Goal: Task Accomplishment & Management: Manage account settings

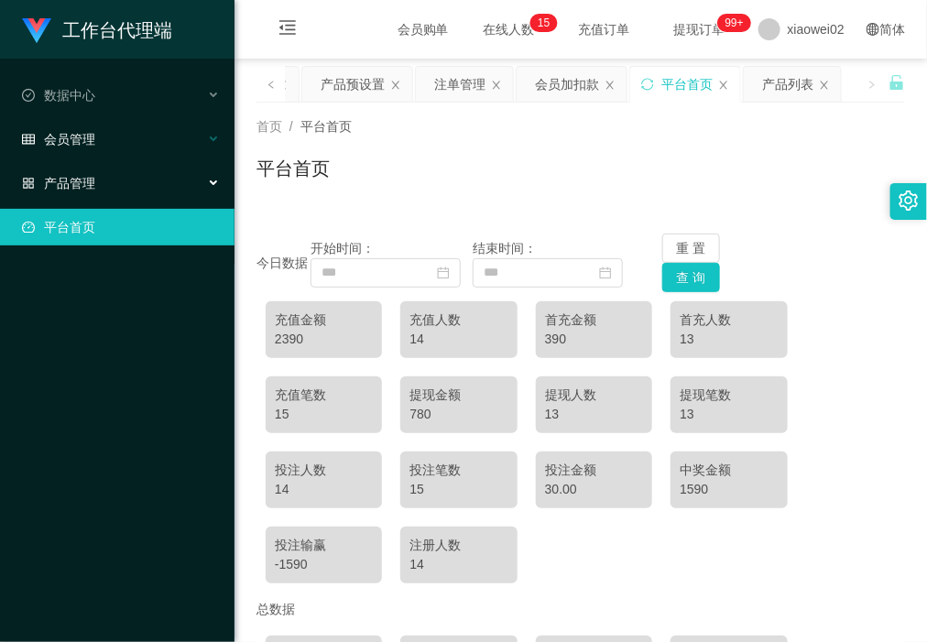
scroll to position [220, 0]
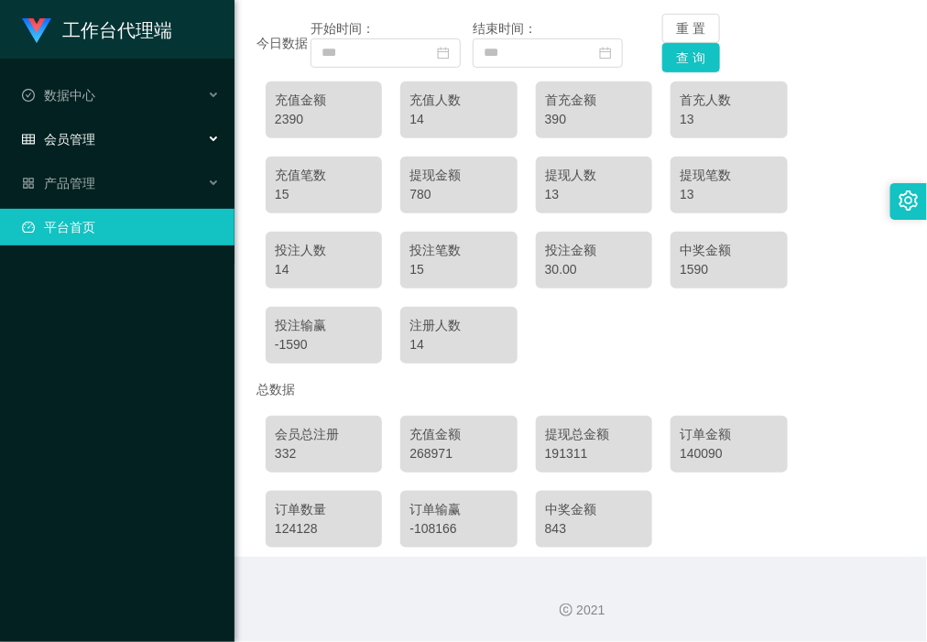
click at [119, 138] on div "会员管理" at bounding box center [117, 139] width 235 height 37
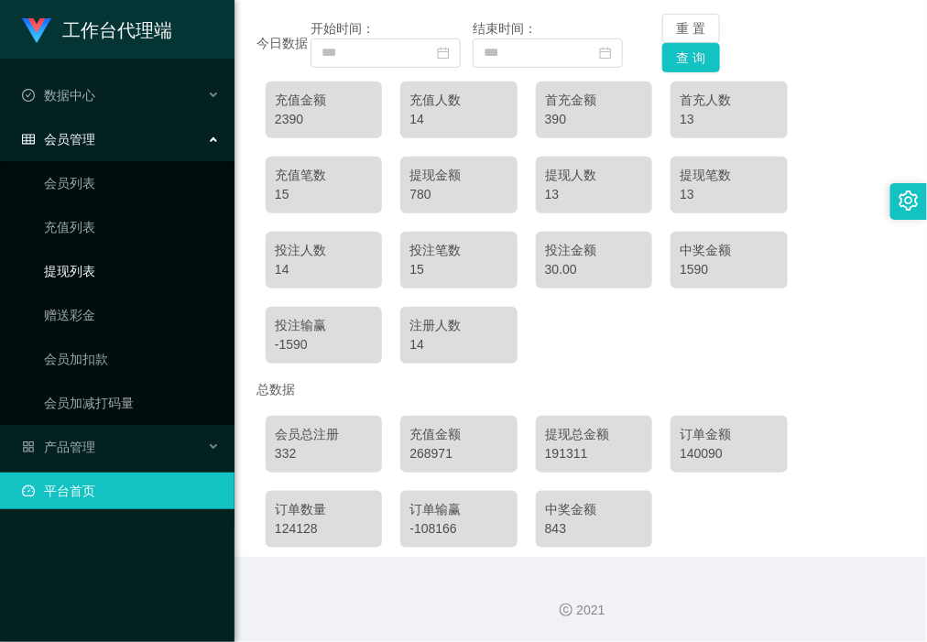
click at [120, 276] on link "提现列表" at bounding box center [132, 271] width 176 height 37
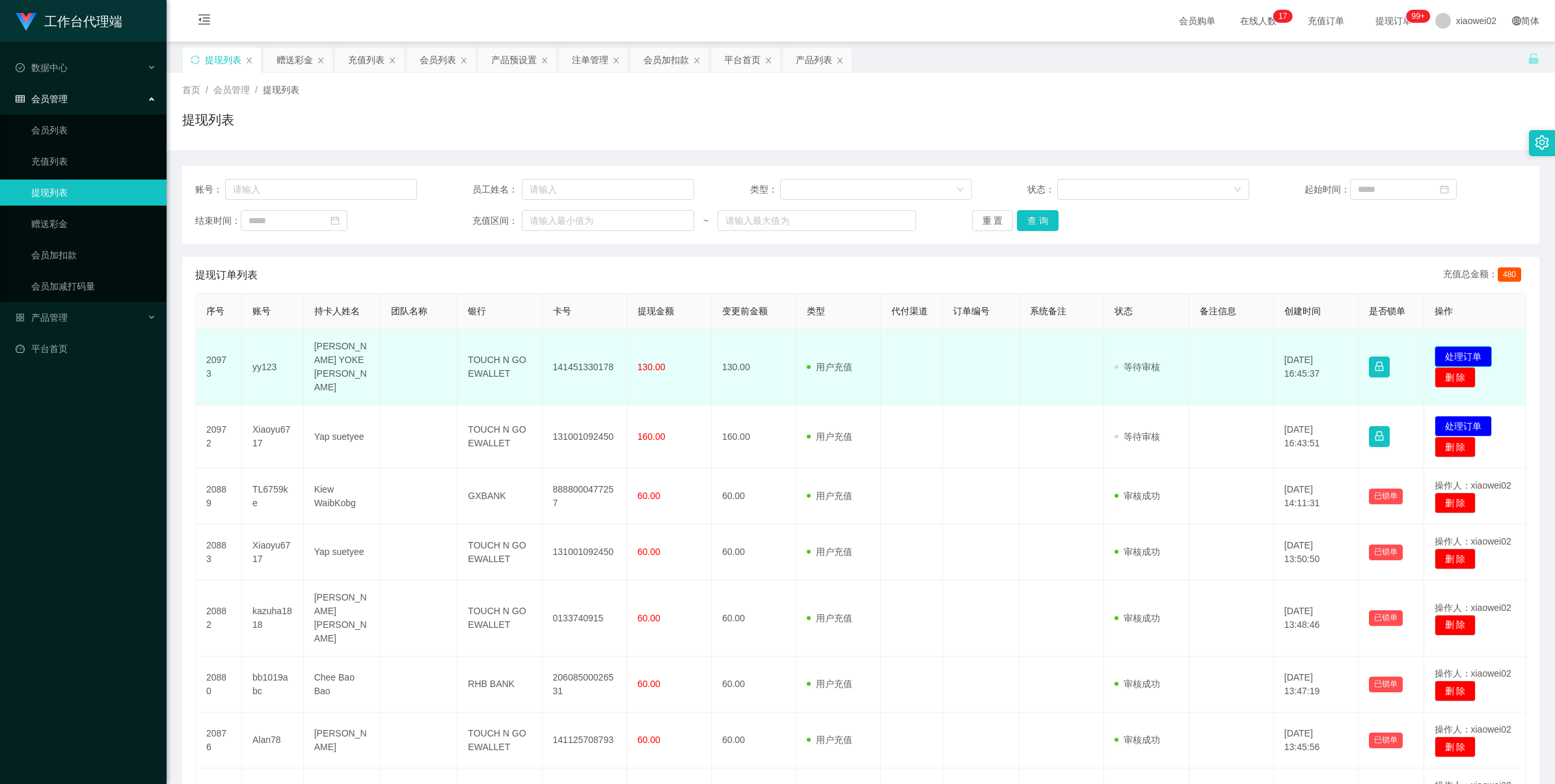
click at [1436, 349] on button "处理订单" at bounding box center [1463, 356] width 58 height 21
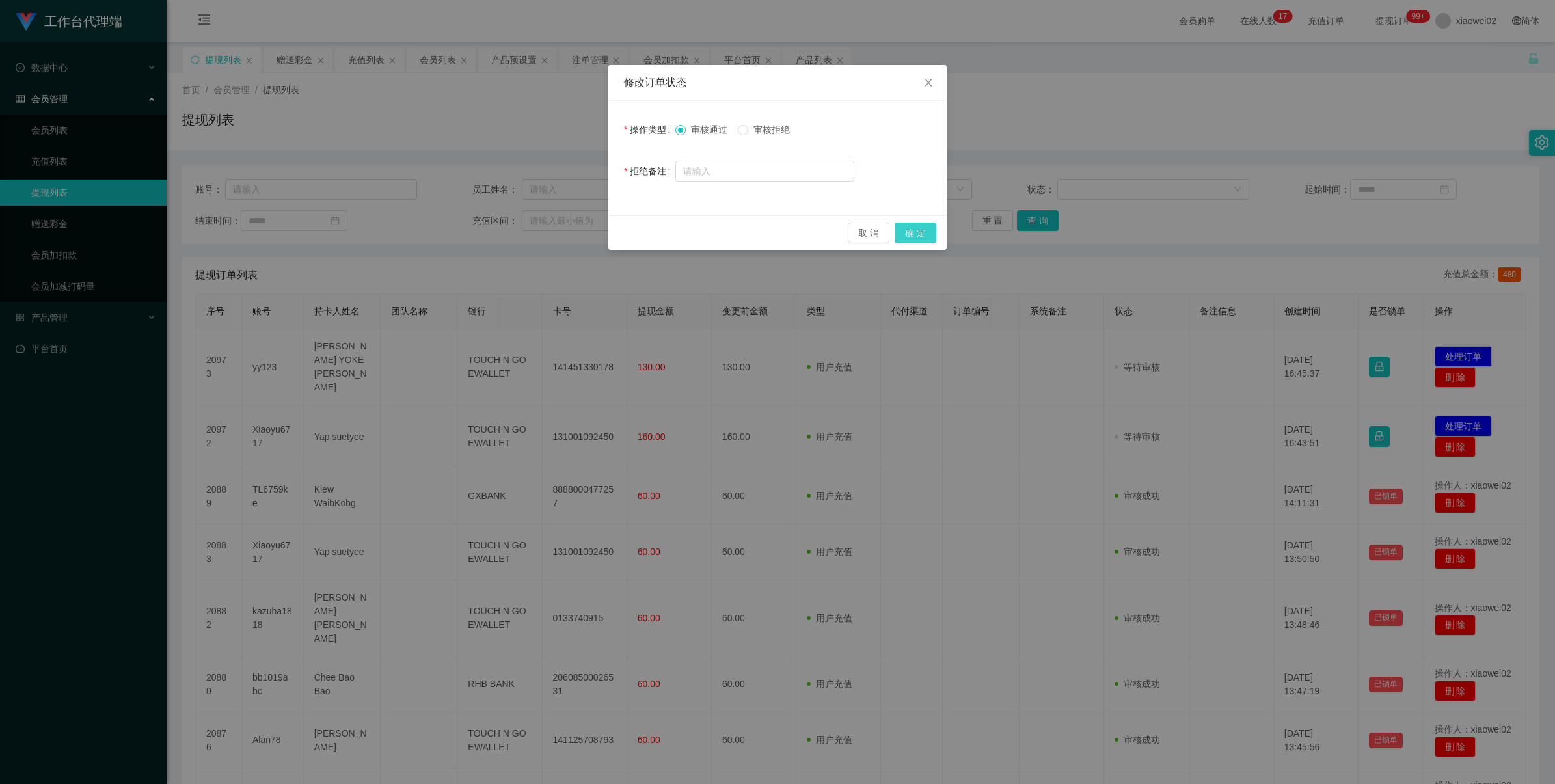
drag, startPoint x: 906, startPoint y: 228, endPoint x: 944, endPoint y: 190, distance: 53.7
click at [906, 228] on button "确 定" at bounding box center [916, 232] width 42 height 21
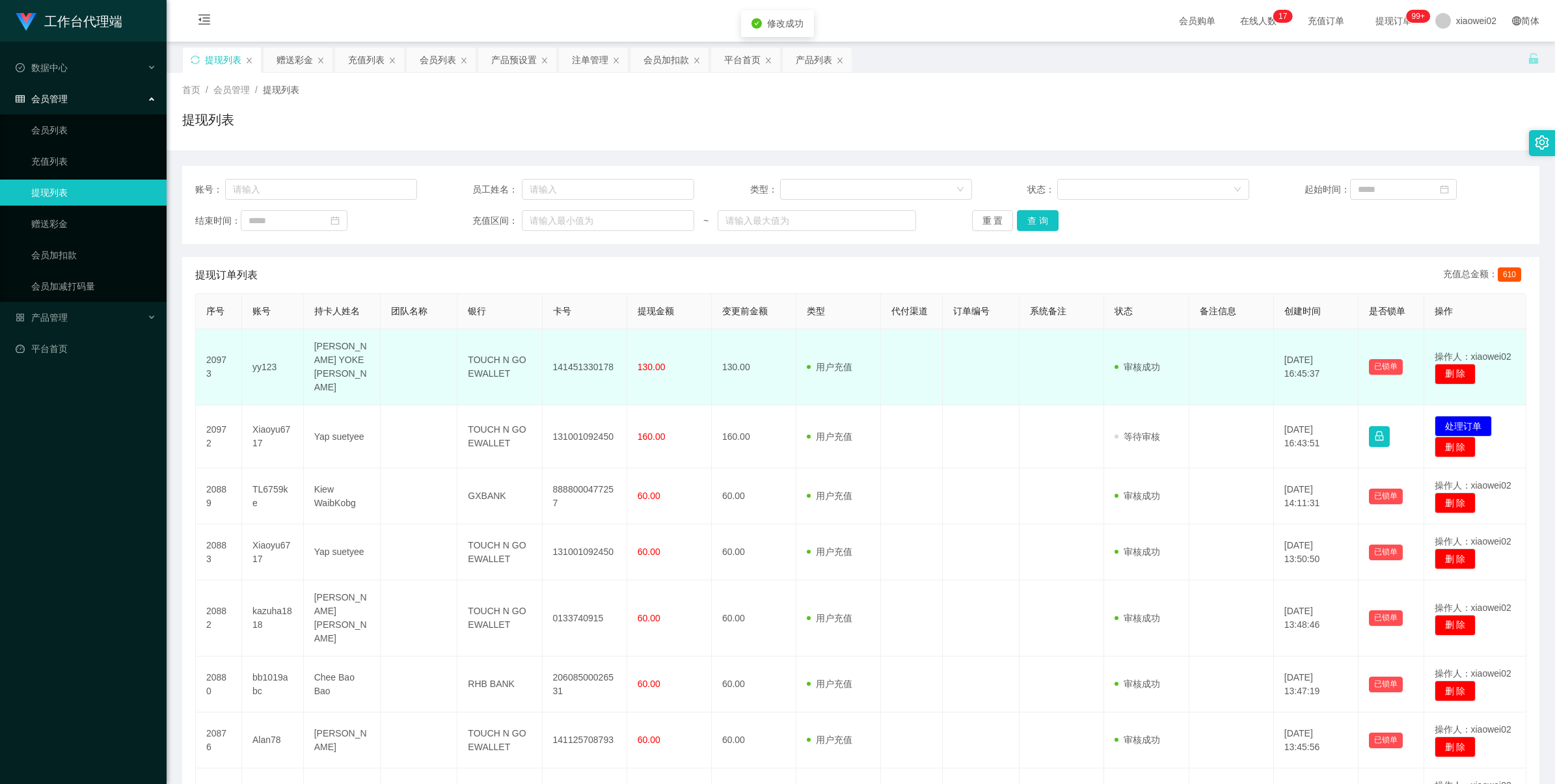
click at [592, 359] on td "141451330178" at bounding box center [585, 367] width 85 height 76
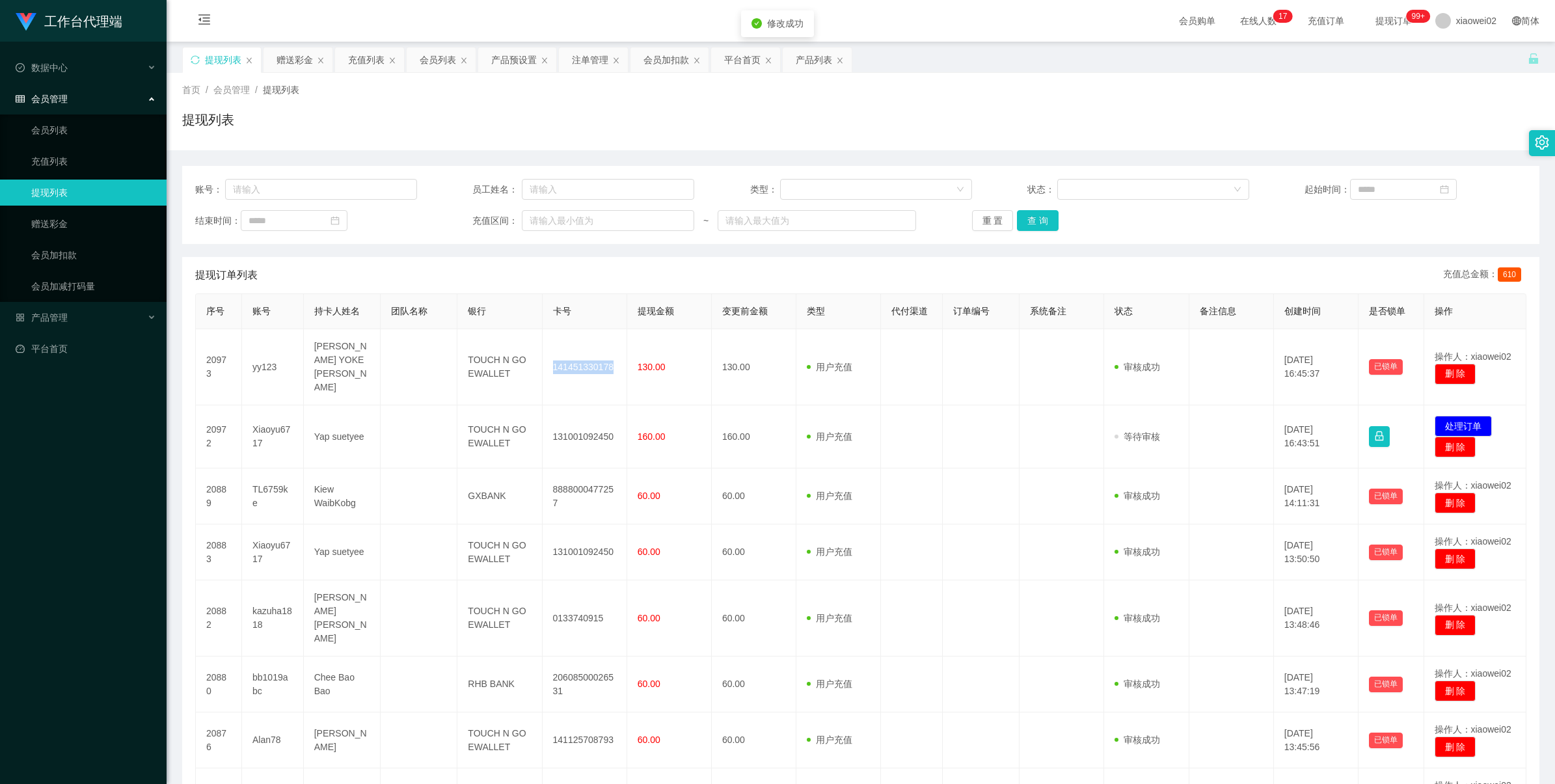
copy td "141451330178"
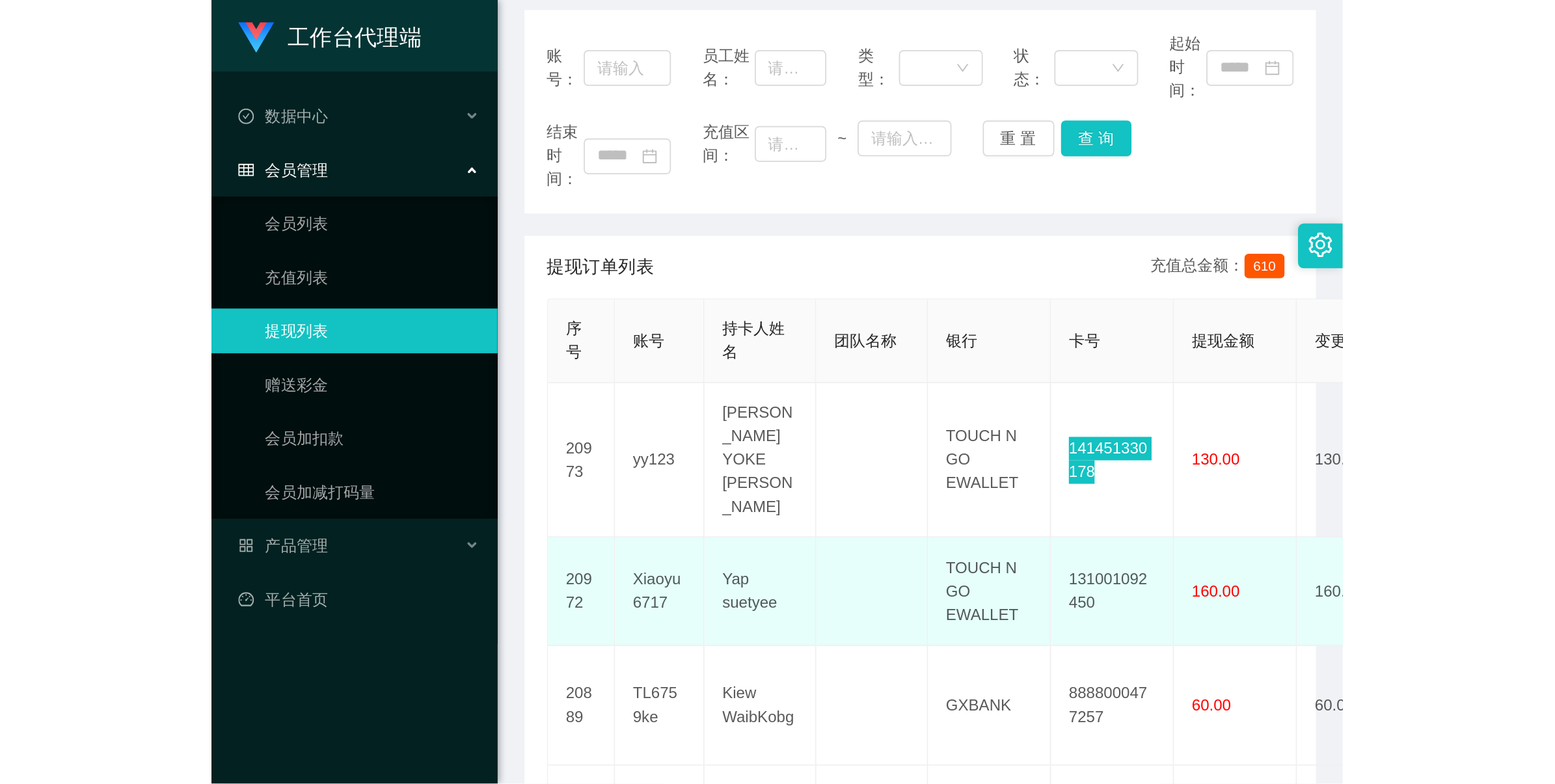
scroll to position [163, 0]
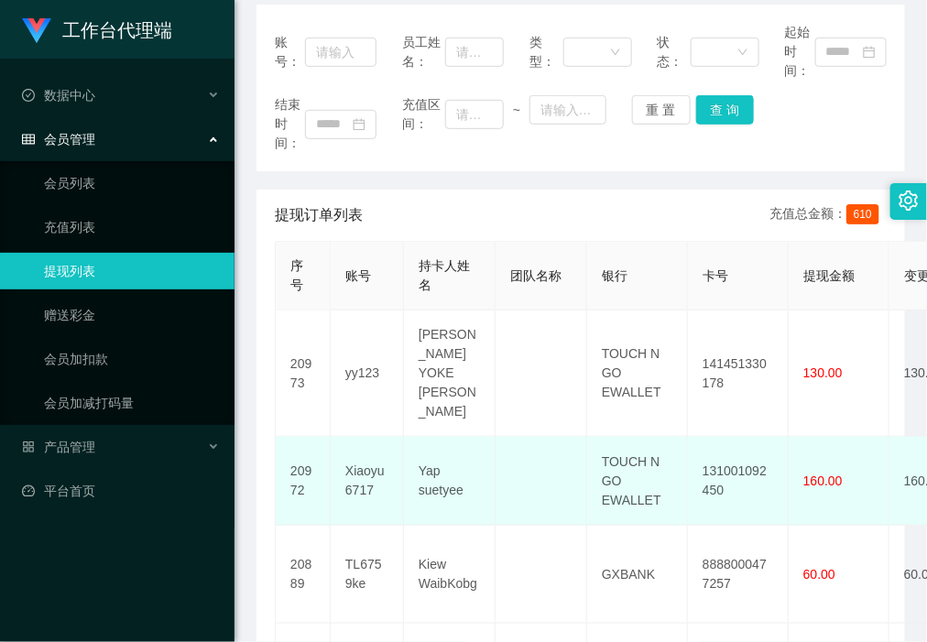
click at [715, 441] on td "131001092450" at bounding box center [738, 481] width 101 height 89
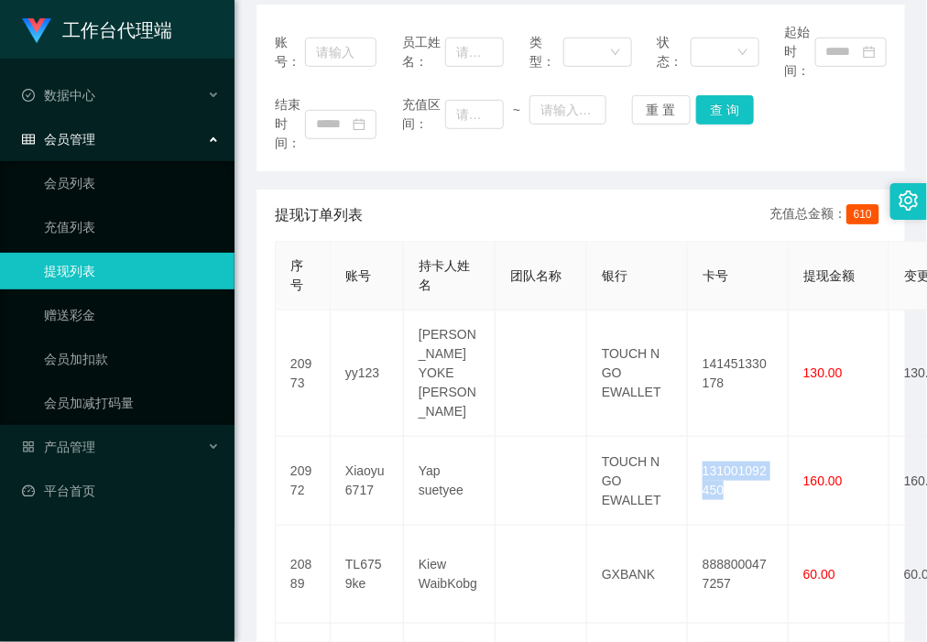
copy td "131001092450"
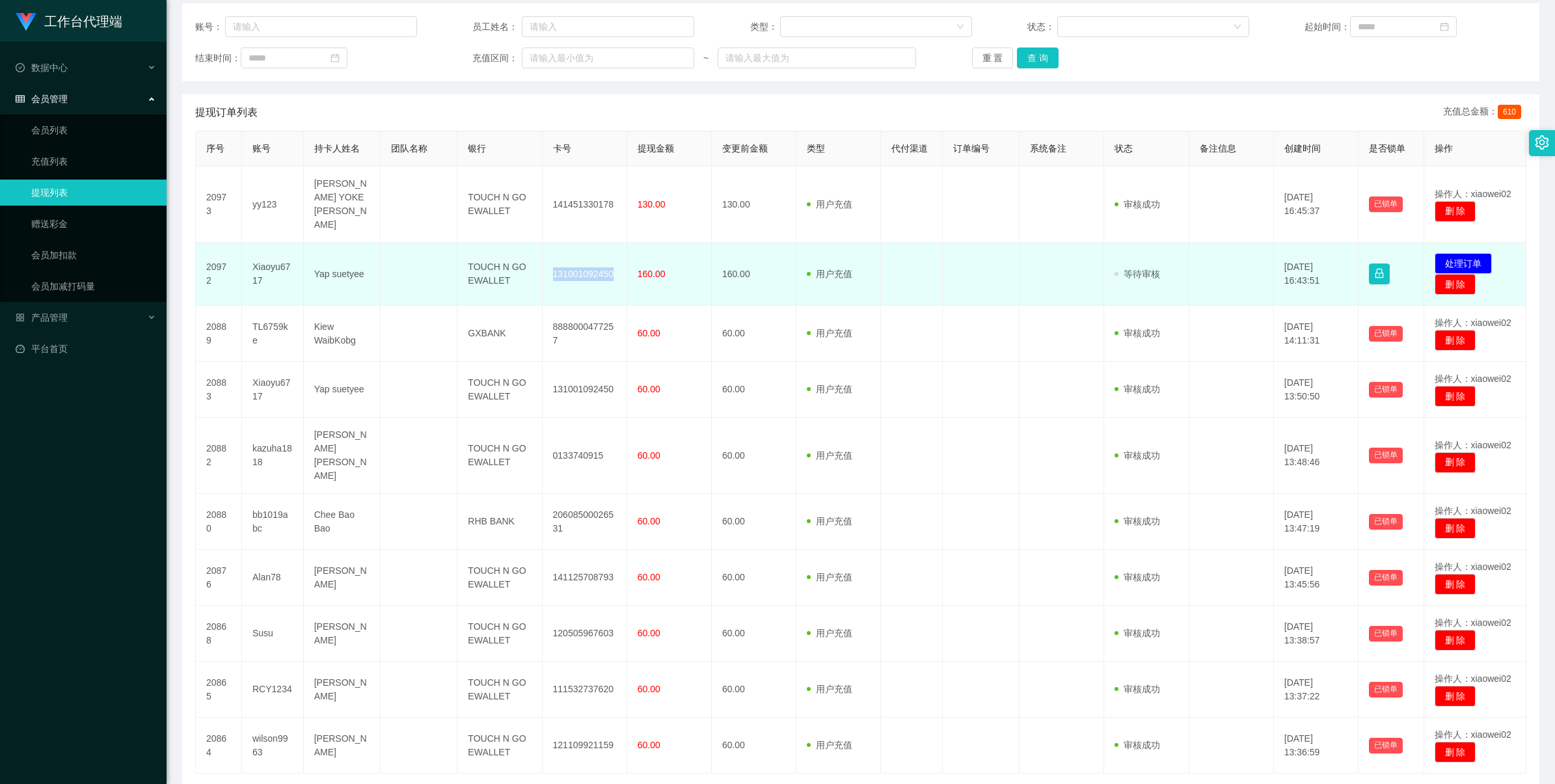
click at [574, 248] on td "131001092450" at bounding box center [585, 274] width 85 height 63
click at [275, 247] on td "Xiaoyu6717" at bounding box center [273, 274] width 62 height 63
copy td "Xiaoyu6717"
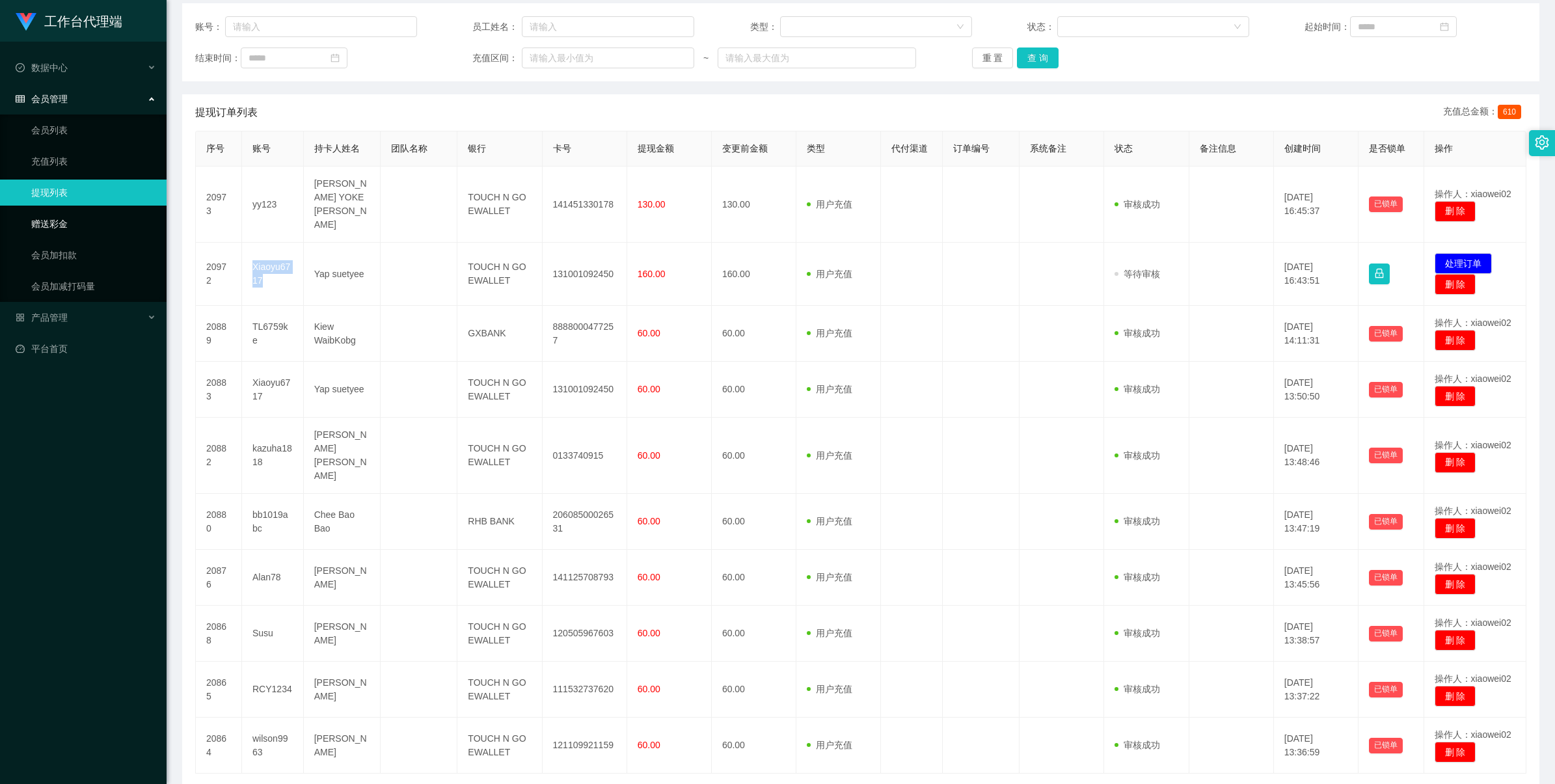
click at [92, 213] on link "赠送彩金" at bounding box center [94, 224] width 125 height 26
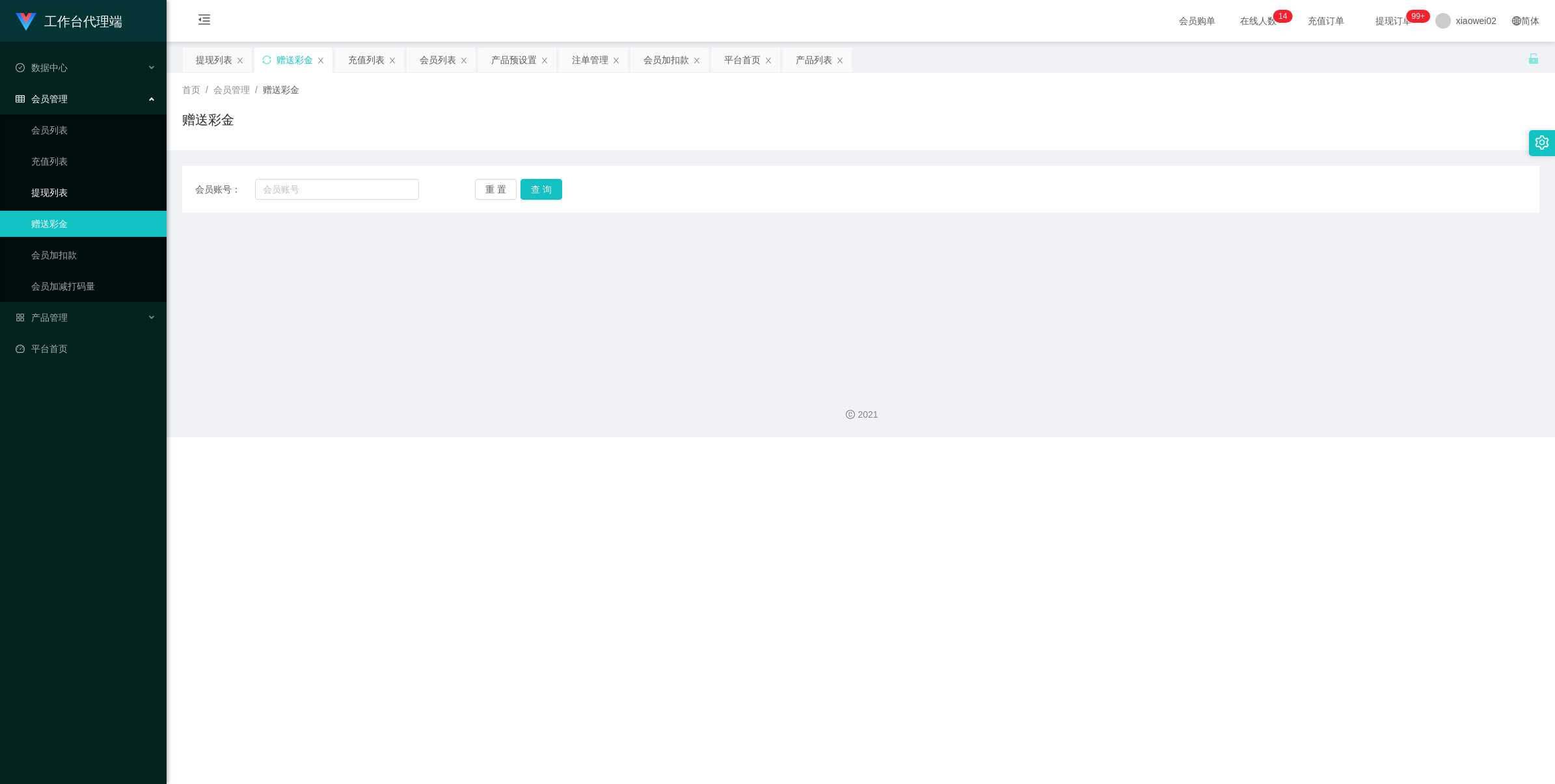
click at [127, 197] on link "提现列表" at bounding box center [94, 192] width 125 height 26
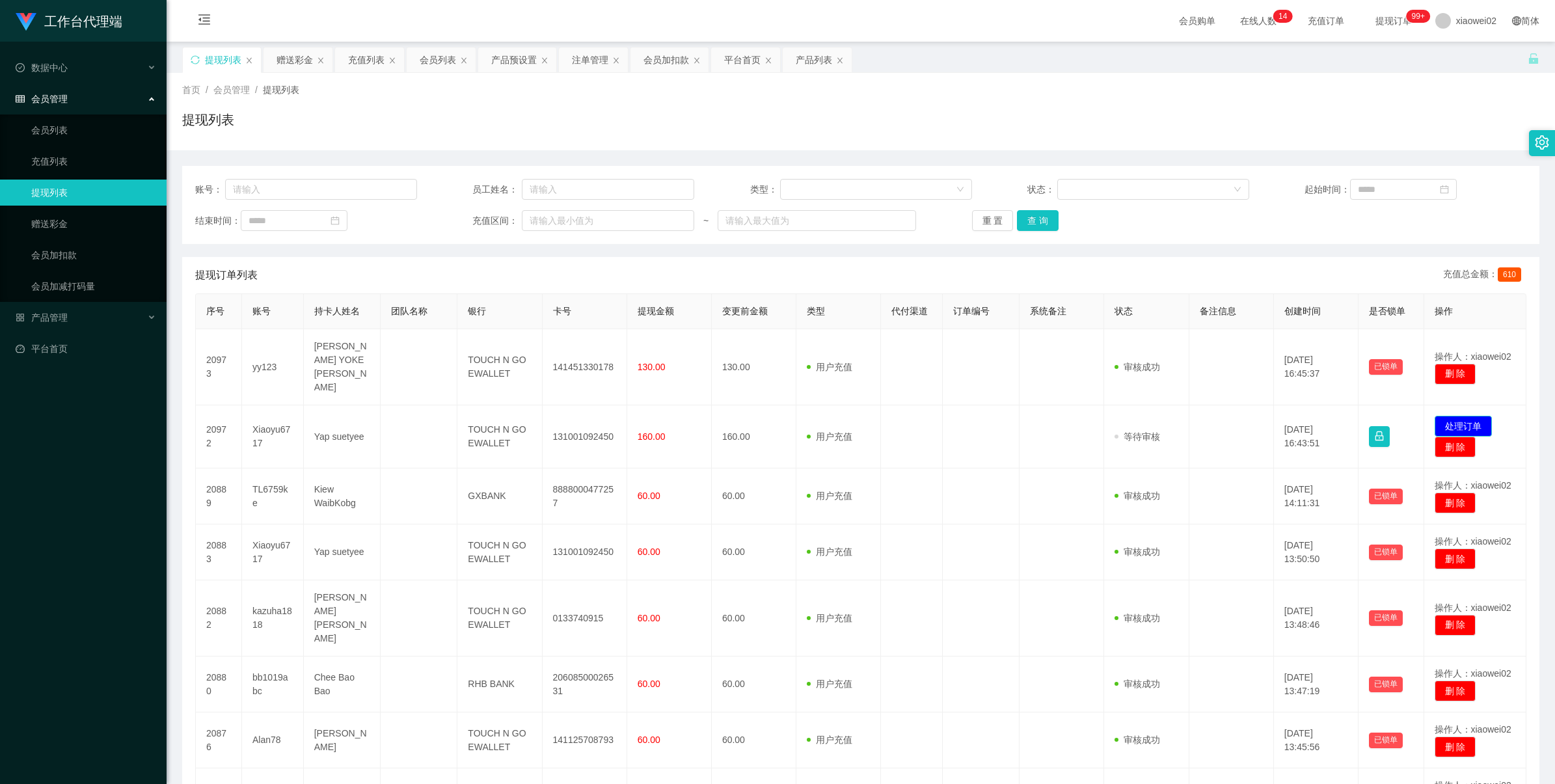
drag, startPoint x: 1455, startPoint y: 403, endPoint x: 1299, endPoint y: 322, distance: 175.8
click at [1453, 415] on button "处理订单" at bounding box center [1463, 425] width 58 height 21
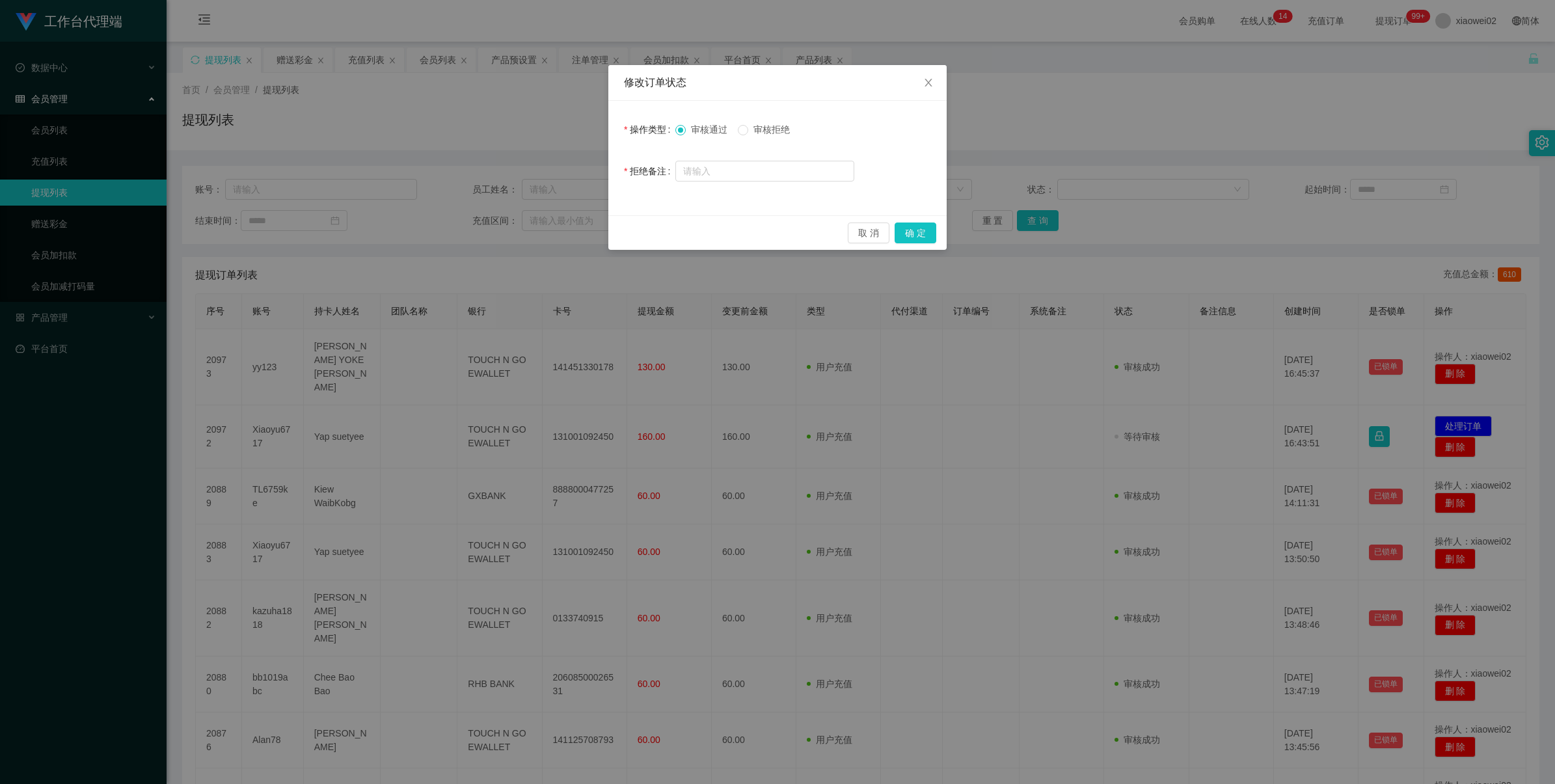
click at [737, 126] on div "审核通过 审核拒绝" at bounding box center [738, 129] width 125 height 13
click at [786, 134] on span "审核拒绝" at bounding box center [771, 129] width 47 height 11
click at [899, 223] on button "确 定" at bounding box center [916, 232] width 42 height 21
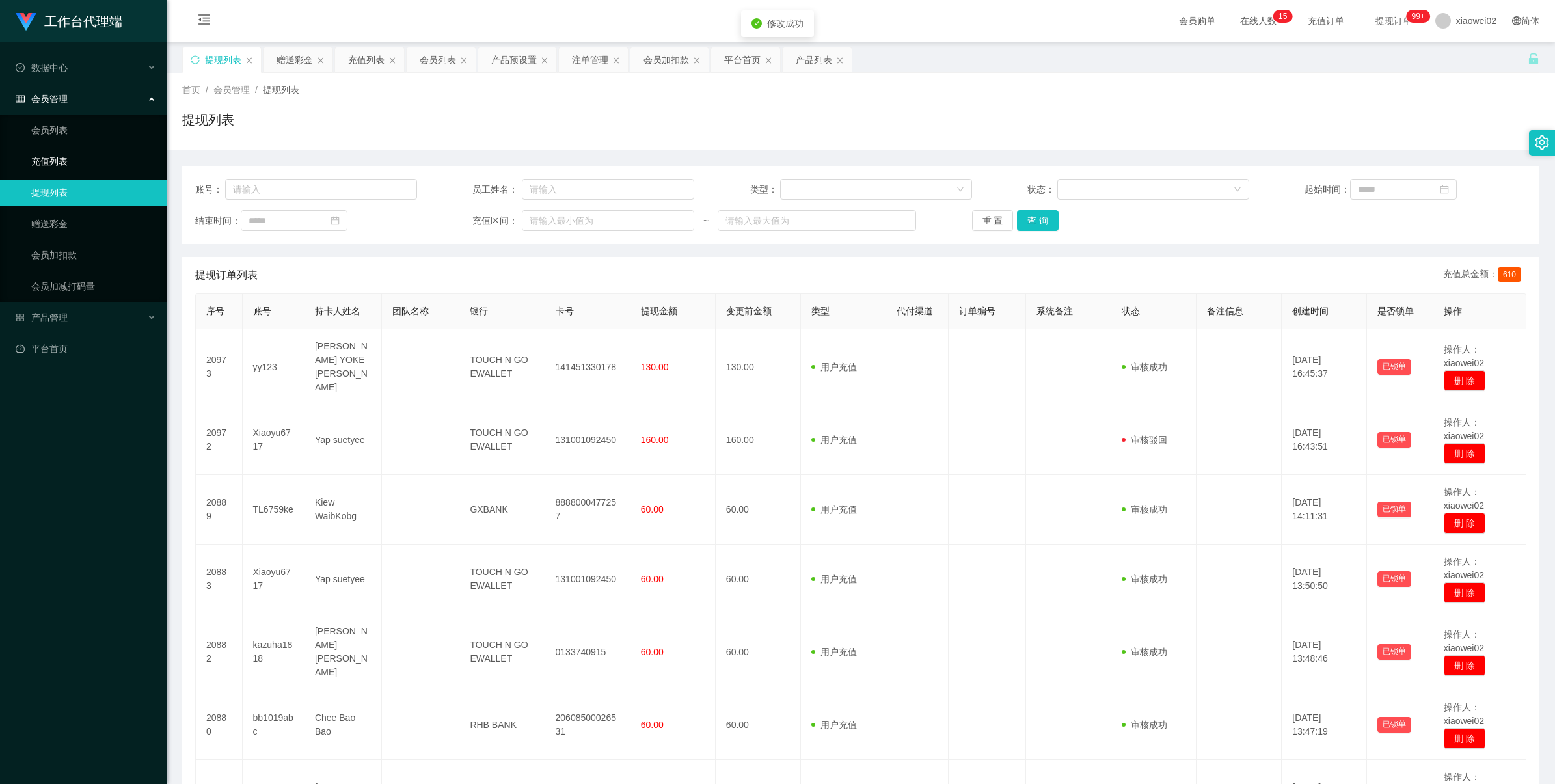
click at [96, 158] on link "充值列表" at bounding box center [94, 161] width 125 height 26
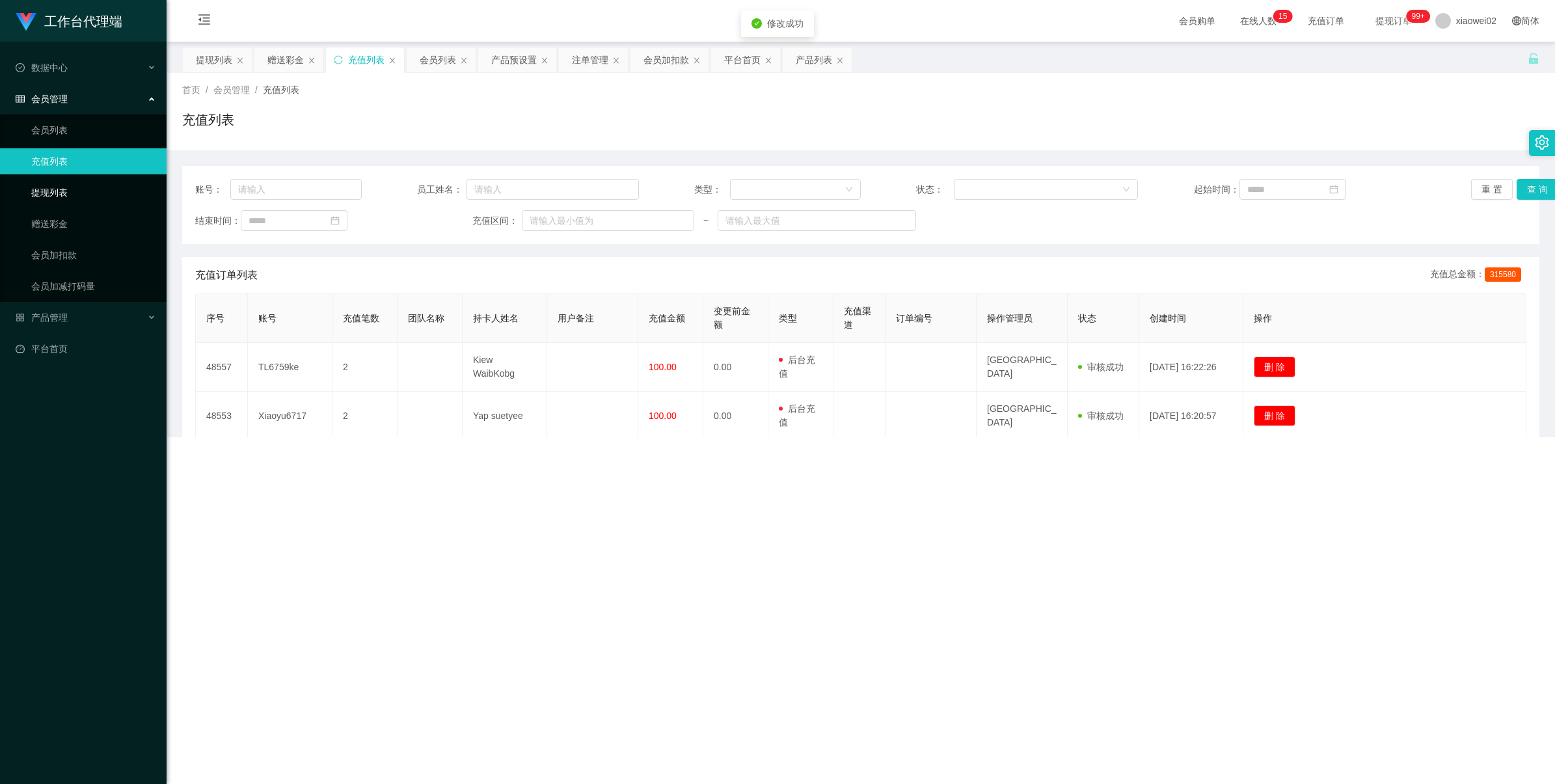
click at [97, 190] on link "提现列表" at bounding box center [94, 192] width 125 height 26
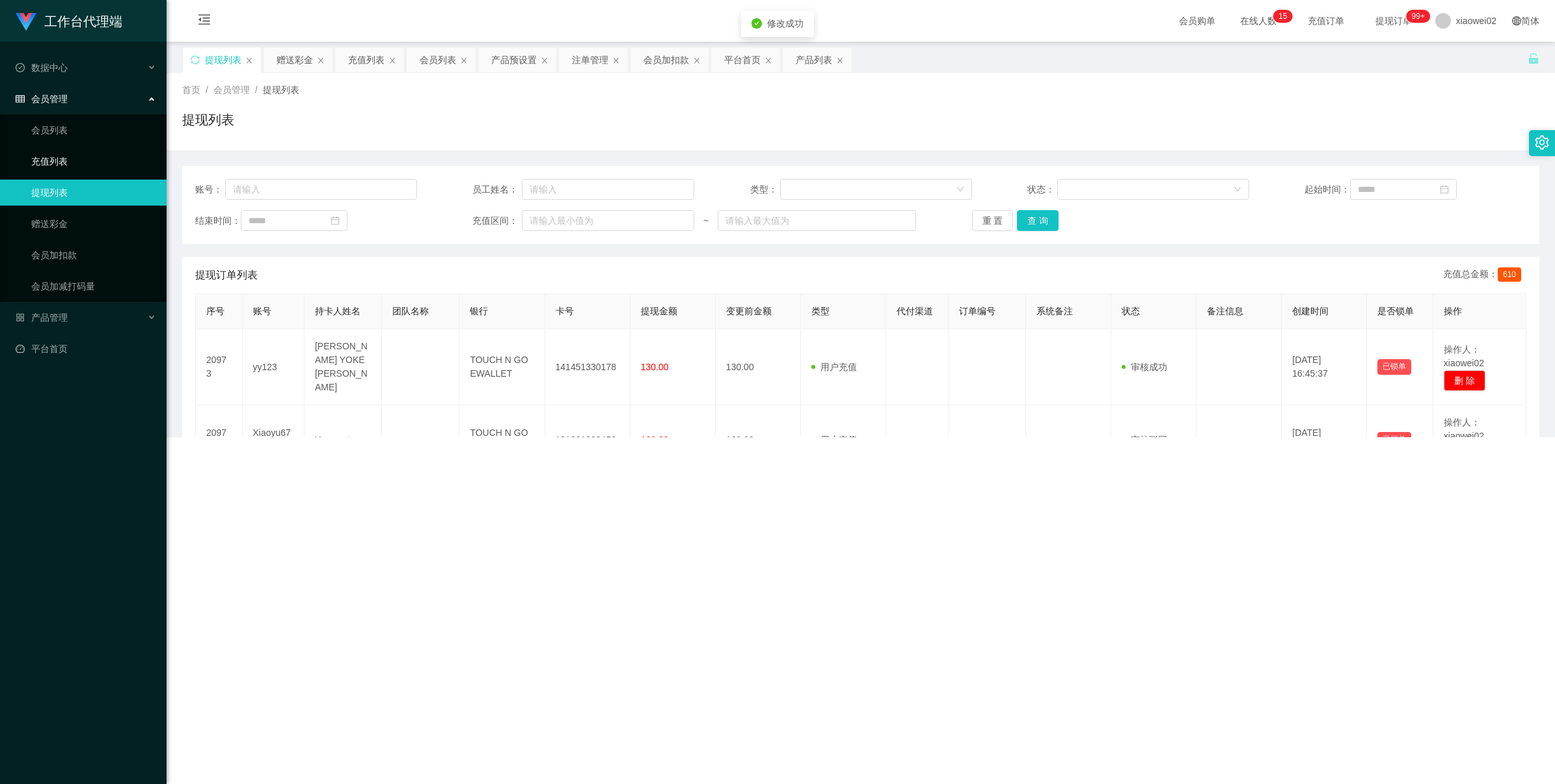
click at [101, 168] on link "充值列表" at bounding box center [94, 161] width 125 height 26
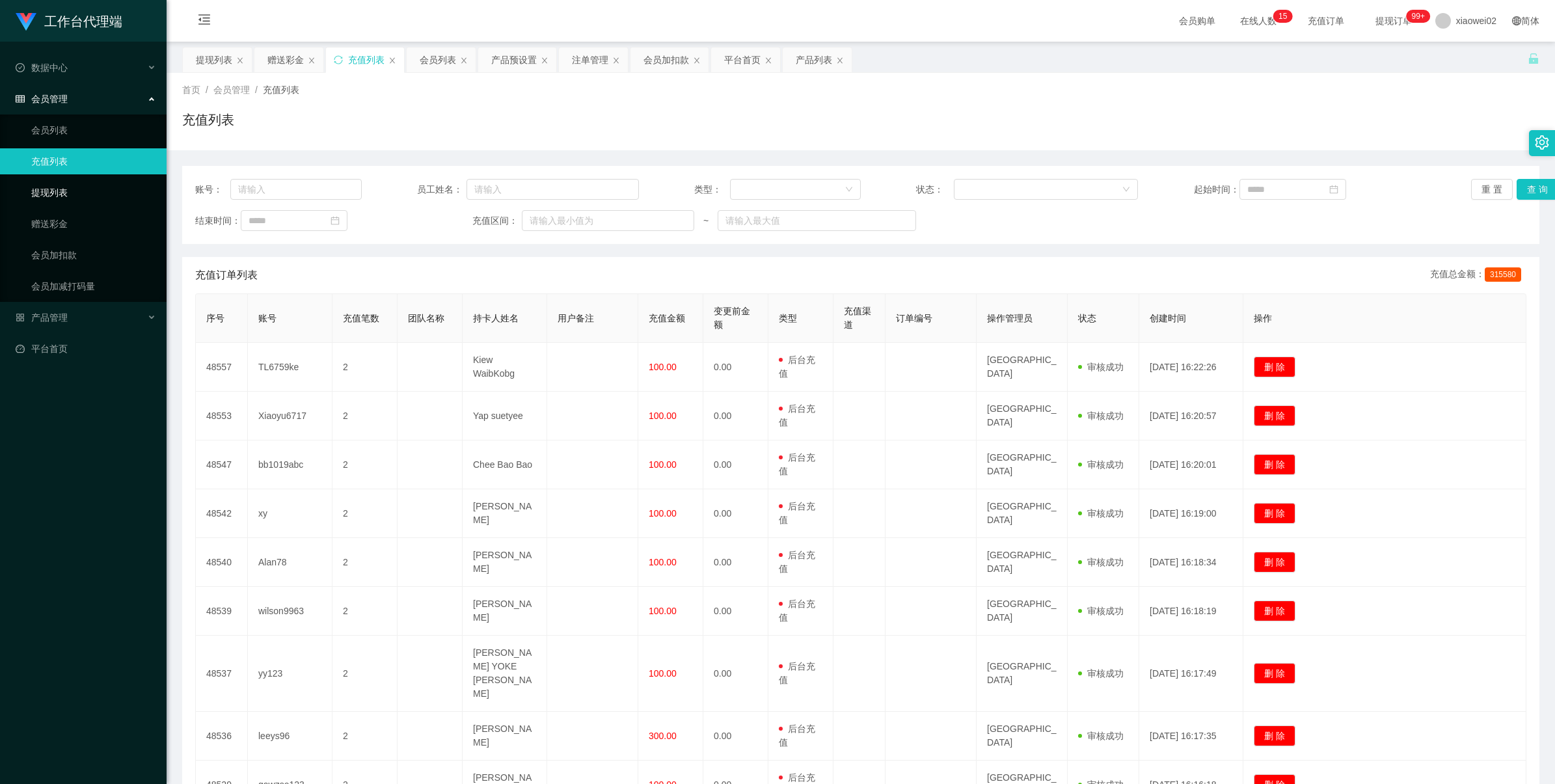
click at [89, 187] on link "提现列表" at bounding box center [94, 192] width 125 height 26
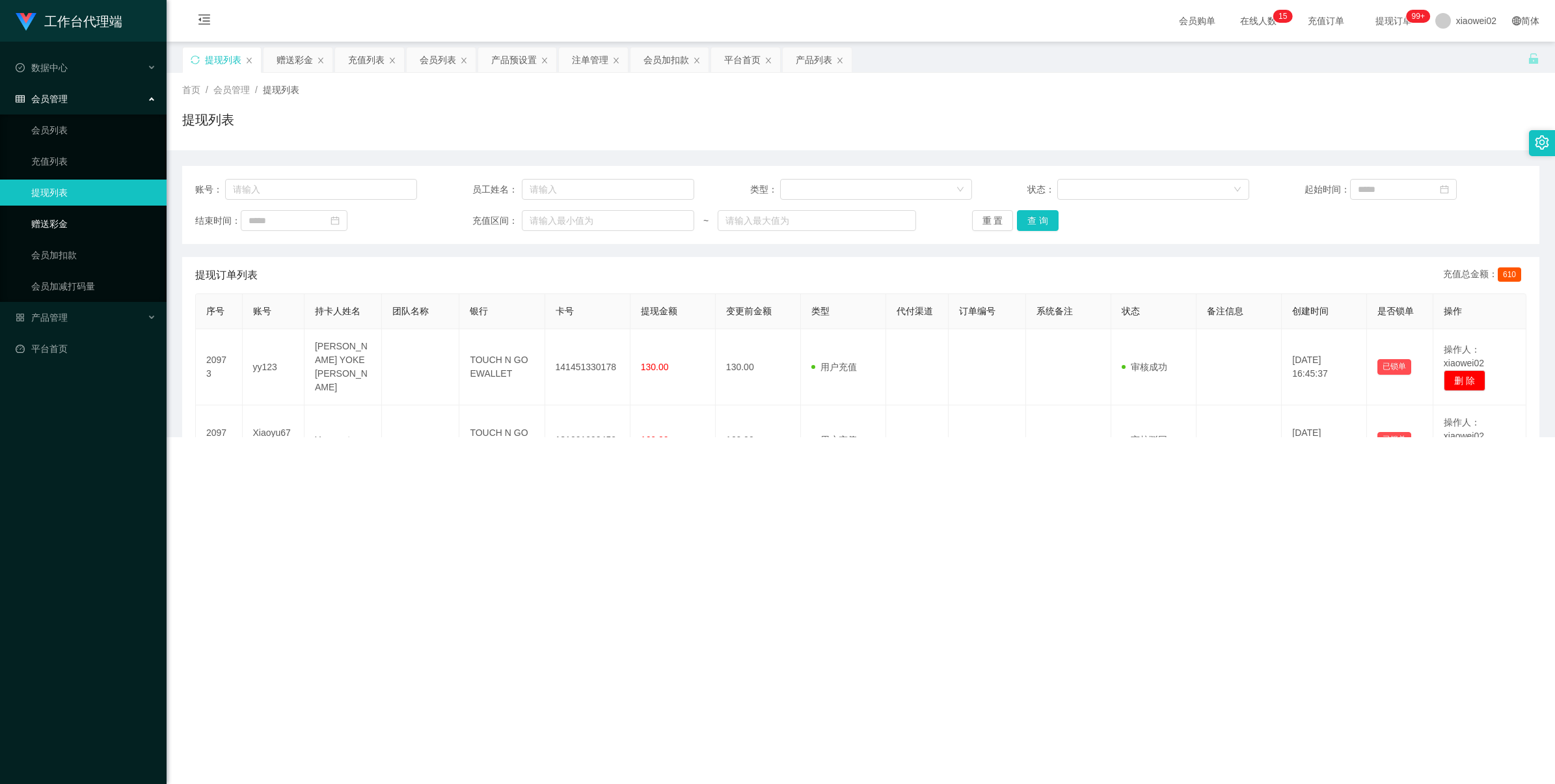
click at [80, 236] on link "赠送彩金" at bounding box center [94, 224] width 125 height 26
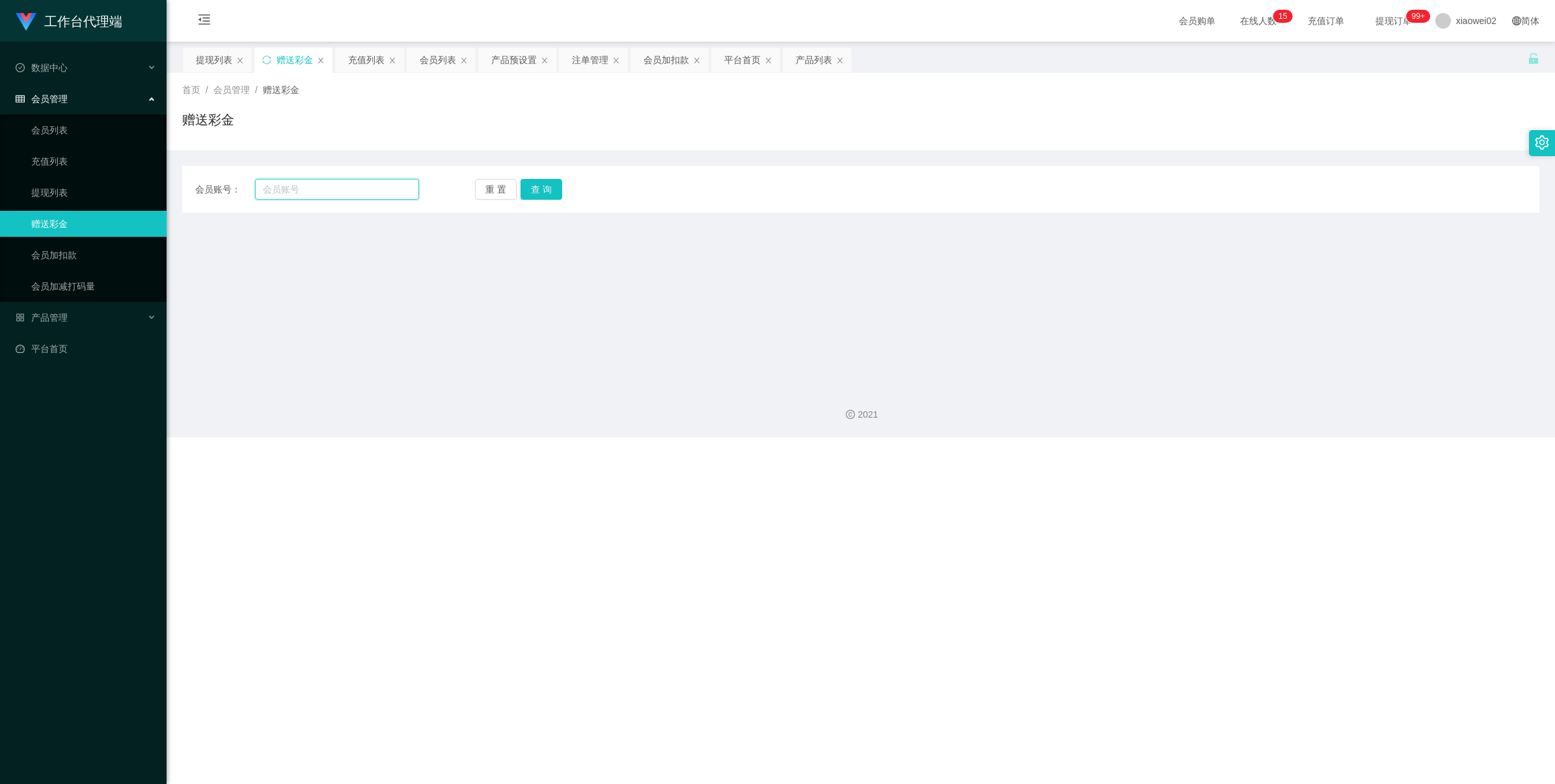
click at [306, 197] on input "text" at bounding box center [337, 189] width 164 height 21
paste input "Xiaoyu6717"
type input "Xiaoyu6717"
click at [544, 187] on button "查 询" at bounding box center [541, 189] width 42 height 21
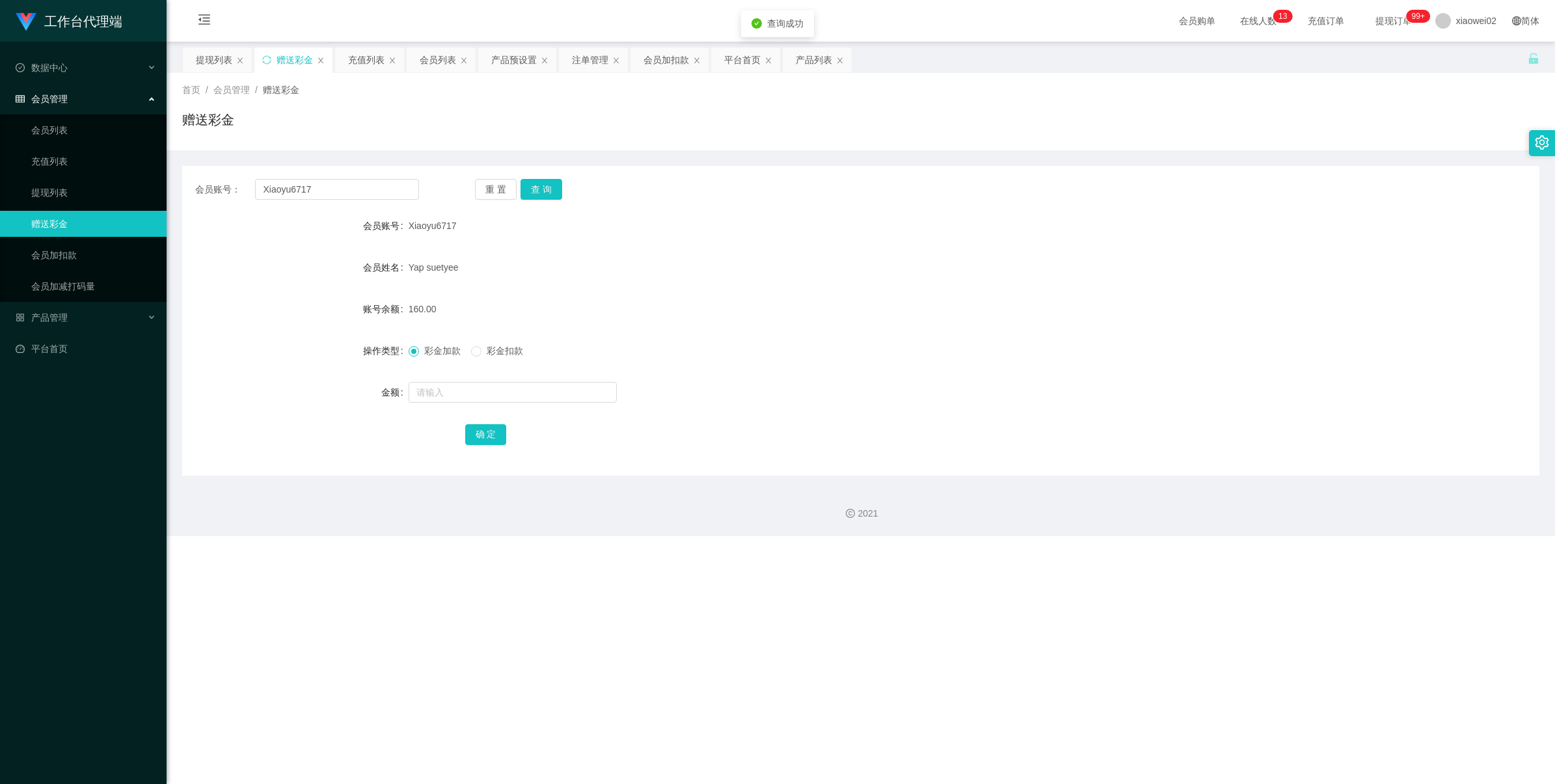
click at [460, 371] on form "会员账号 Xiaoyu6717 会员姓名 Yap suetyee 账号余额 160.00 操作类型 彩金加款 彩金扣款 金额 确 定" at bounding box center [860, 330] width 1358 height 234
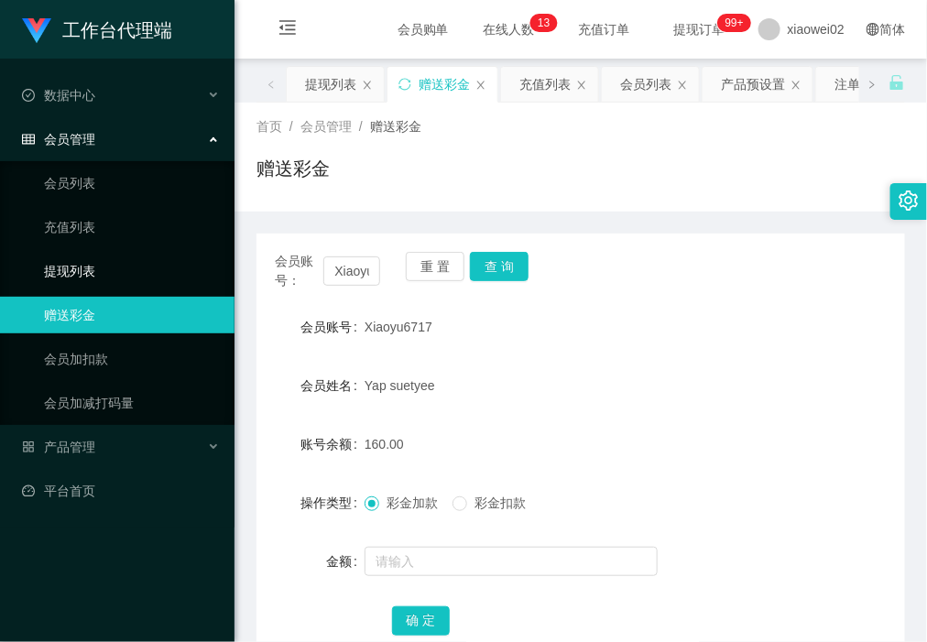
click at [96, 280] on link "提现列表" at bounding box center [132, 271] width 176 height 37
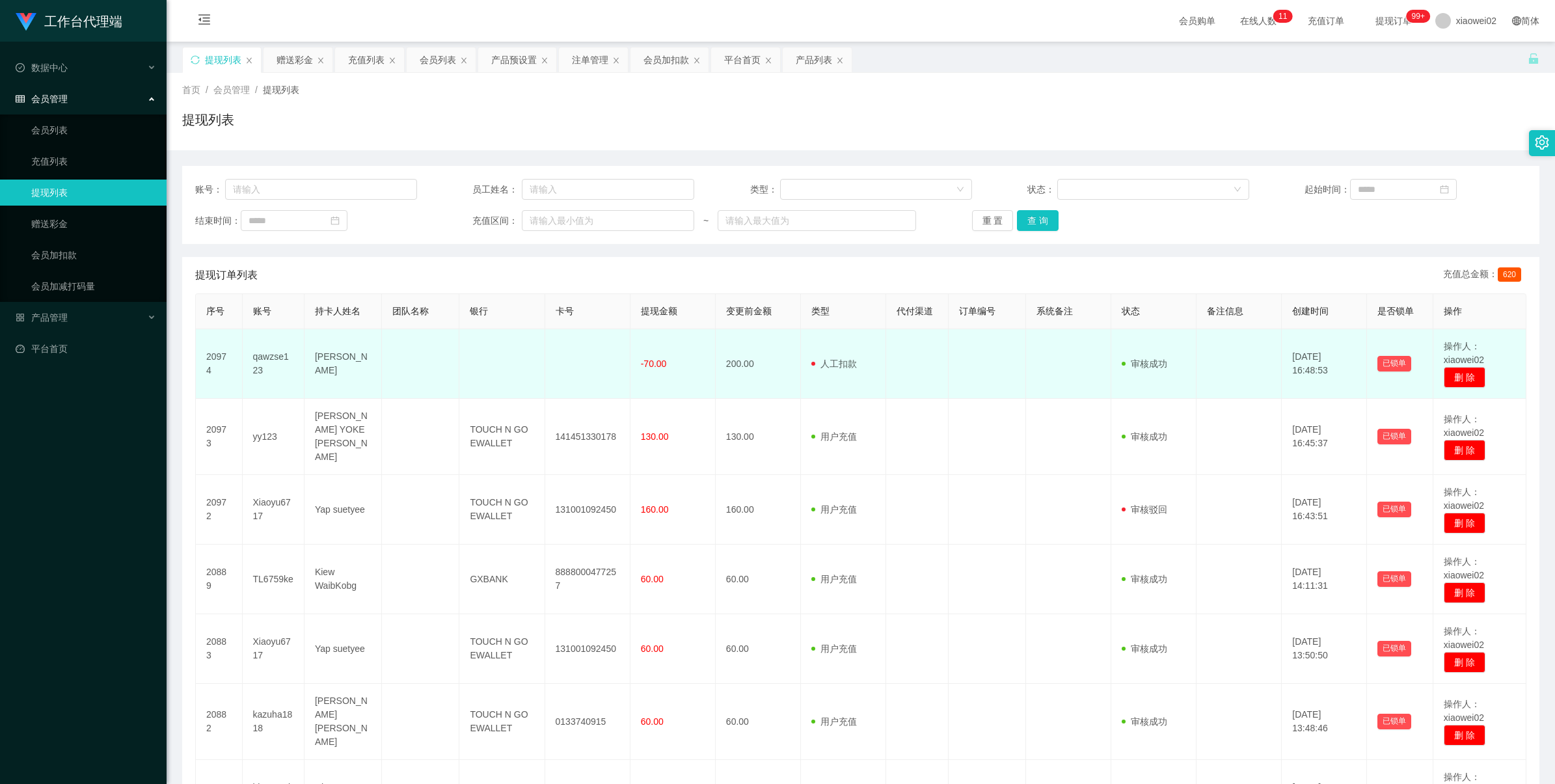
click at [265, 359] on td "qawzse123" at bounding box center [273, 364] width 62 height 70
copy td "qawzse123"
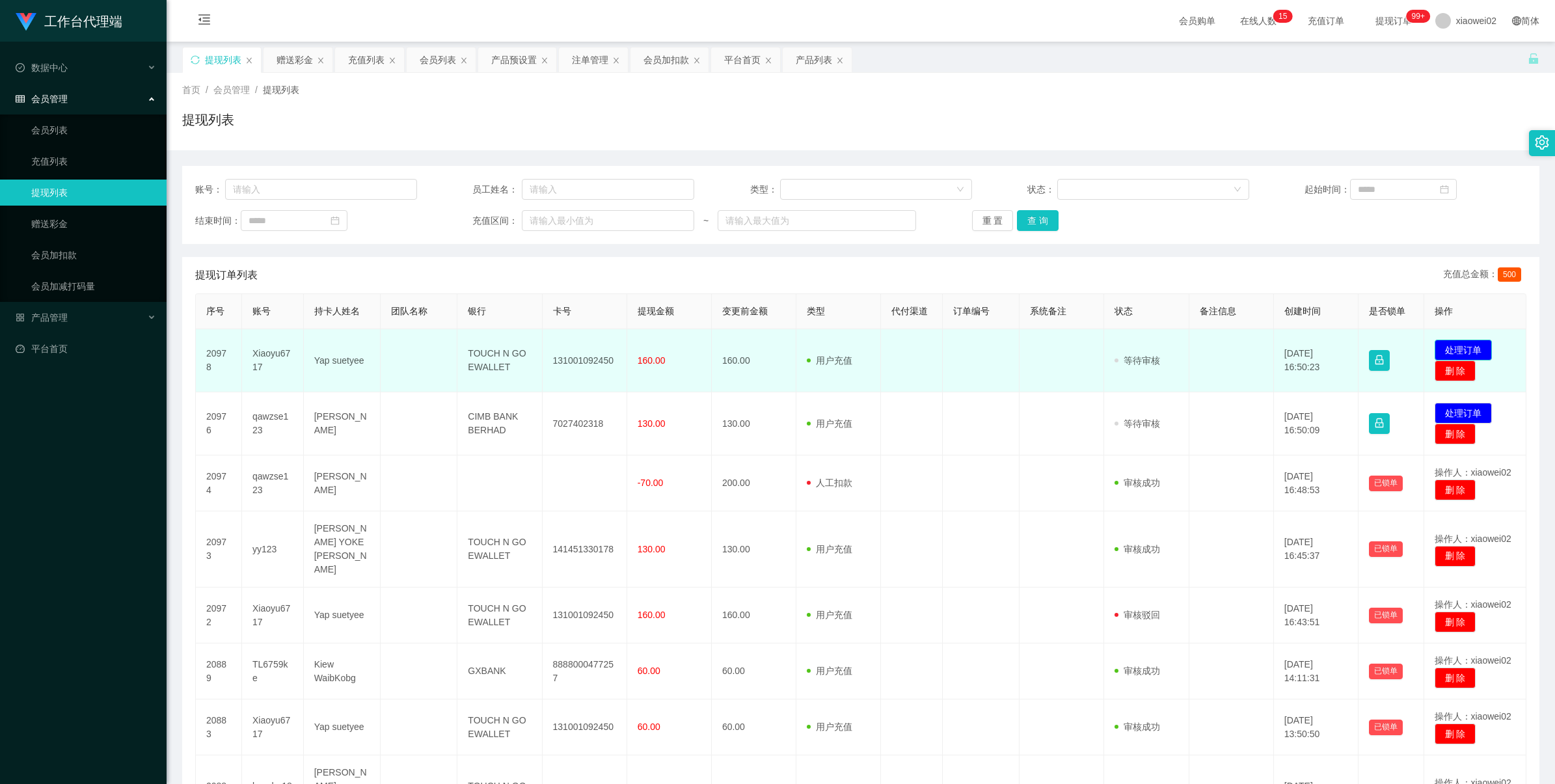
click at [1438, 350] on button "处理订单" at bounding box center [1463, 349] width 58 height 21
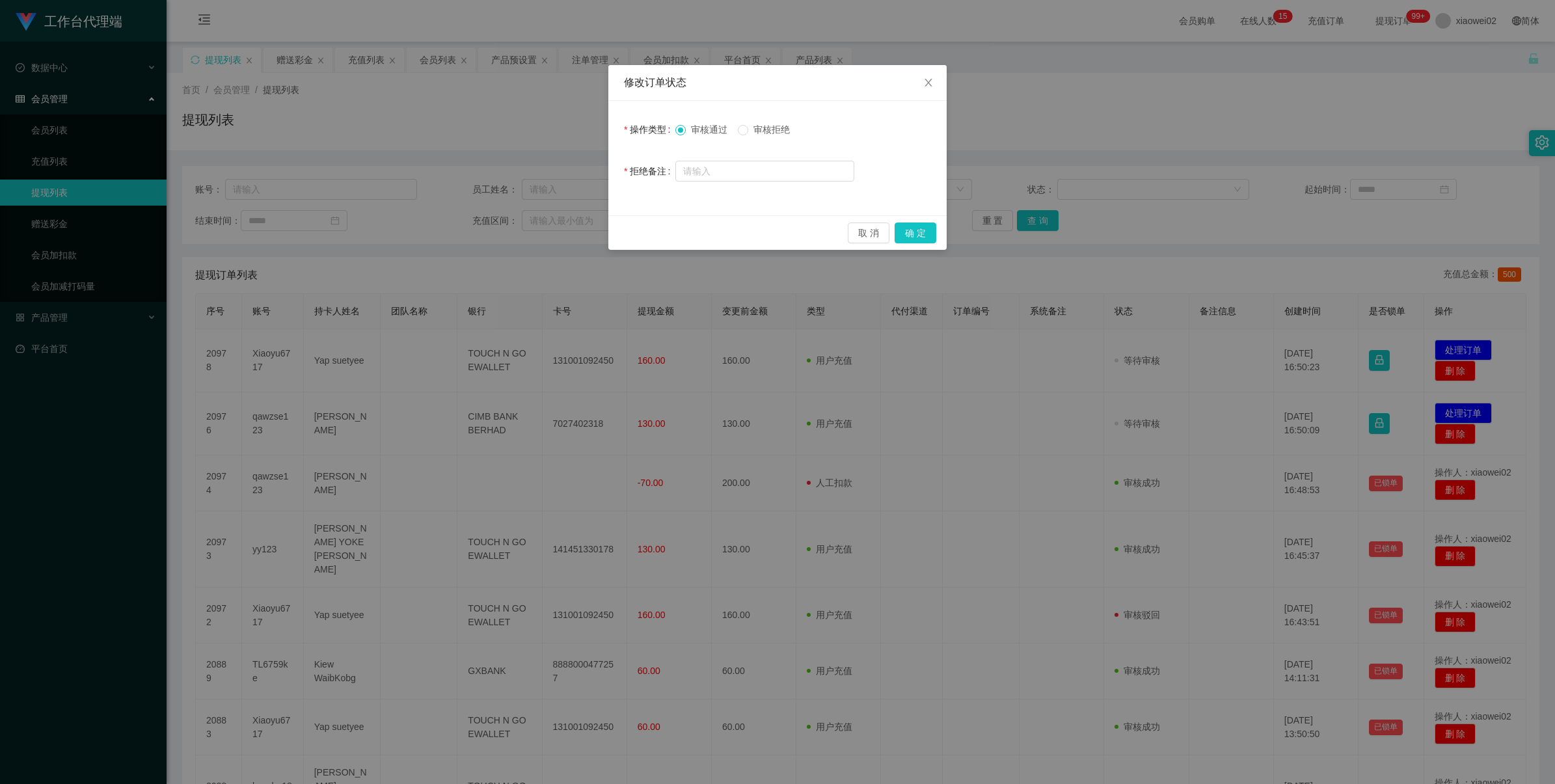
click at [784, 137] on div "审核通过 审核拒绝" at bounding box center [765, 129] width 179 height 26
drag, startPoint x: 784, startPoint y: 130, endPoint x: 820, endPoint y: 142, distance: 37.9
click at [784, 130] on span "审核拒绝" at bounding box center [771, 129] width 47 height 11
drag, startPoint x: 919, startPoint y: 234, endPoint x: 928, endPoint y: 234, distance: 9.0
click at [919, 234] on button "确 定" at bounding box center [916, 232] width 42 height 21
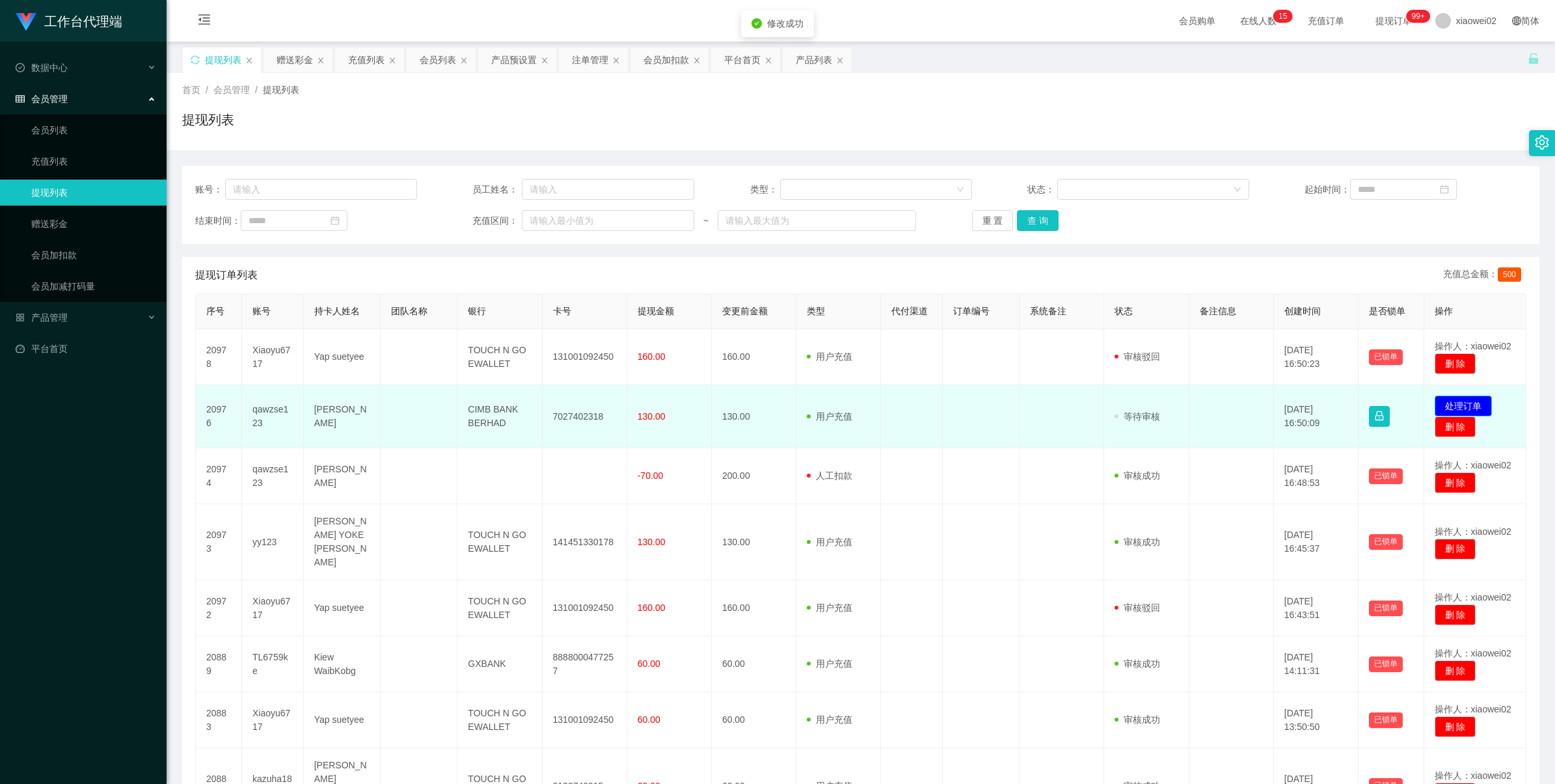
drag, startPoint x: 1440, startPoint y: 404, endPoint x: 1210, endPoint y: 339, distance: 239.0
click at [1440, 403] on button "处理订单" at bounding box center [1463, 405] width 58 height 21
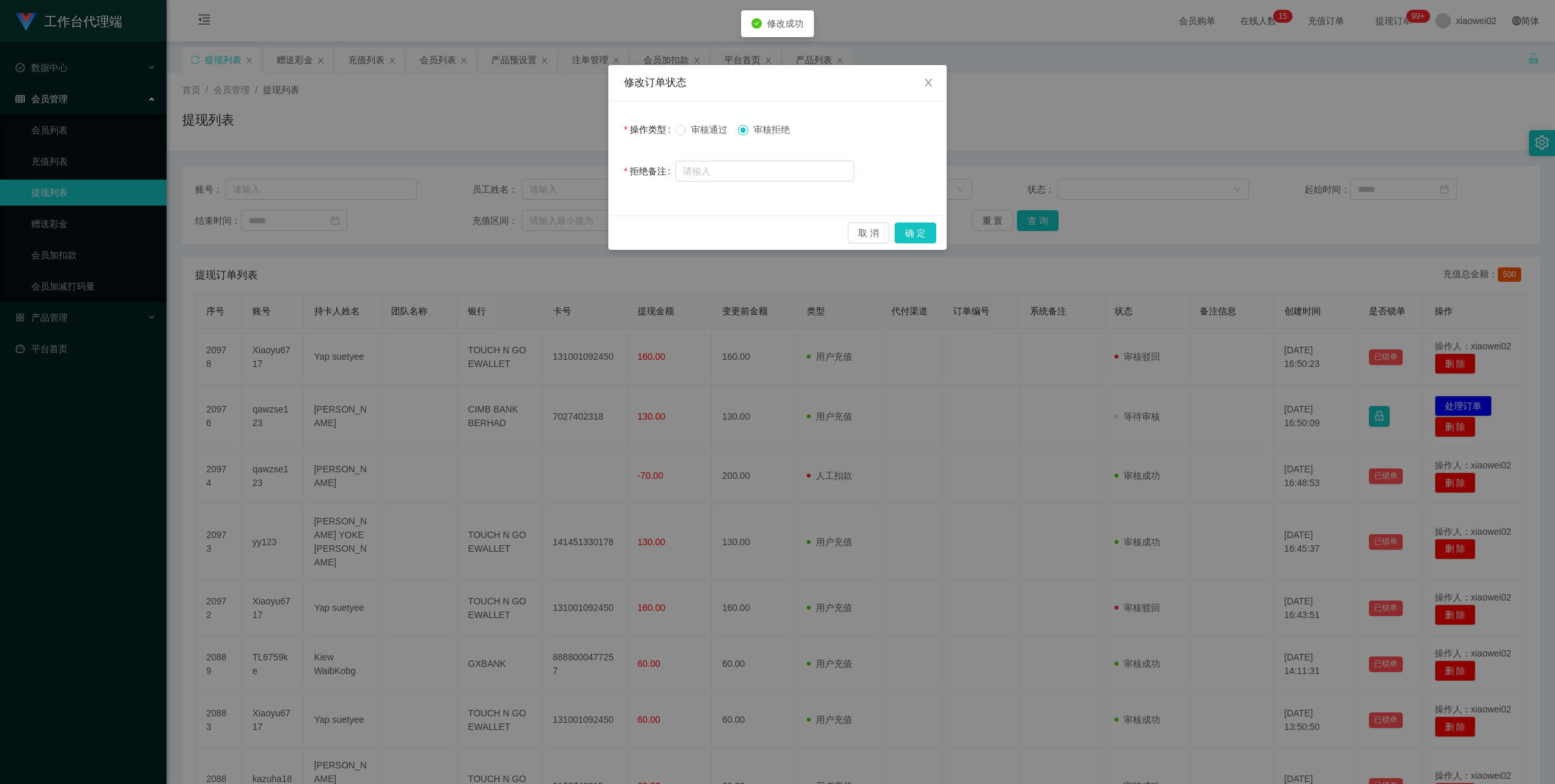
click at [710, 134] on span "审核通过" at bounding box center [710, 129] width 47 height 11
click at [916, 232] on button "确 定" at bounding box center [916, 232] width 42 height 21
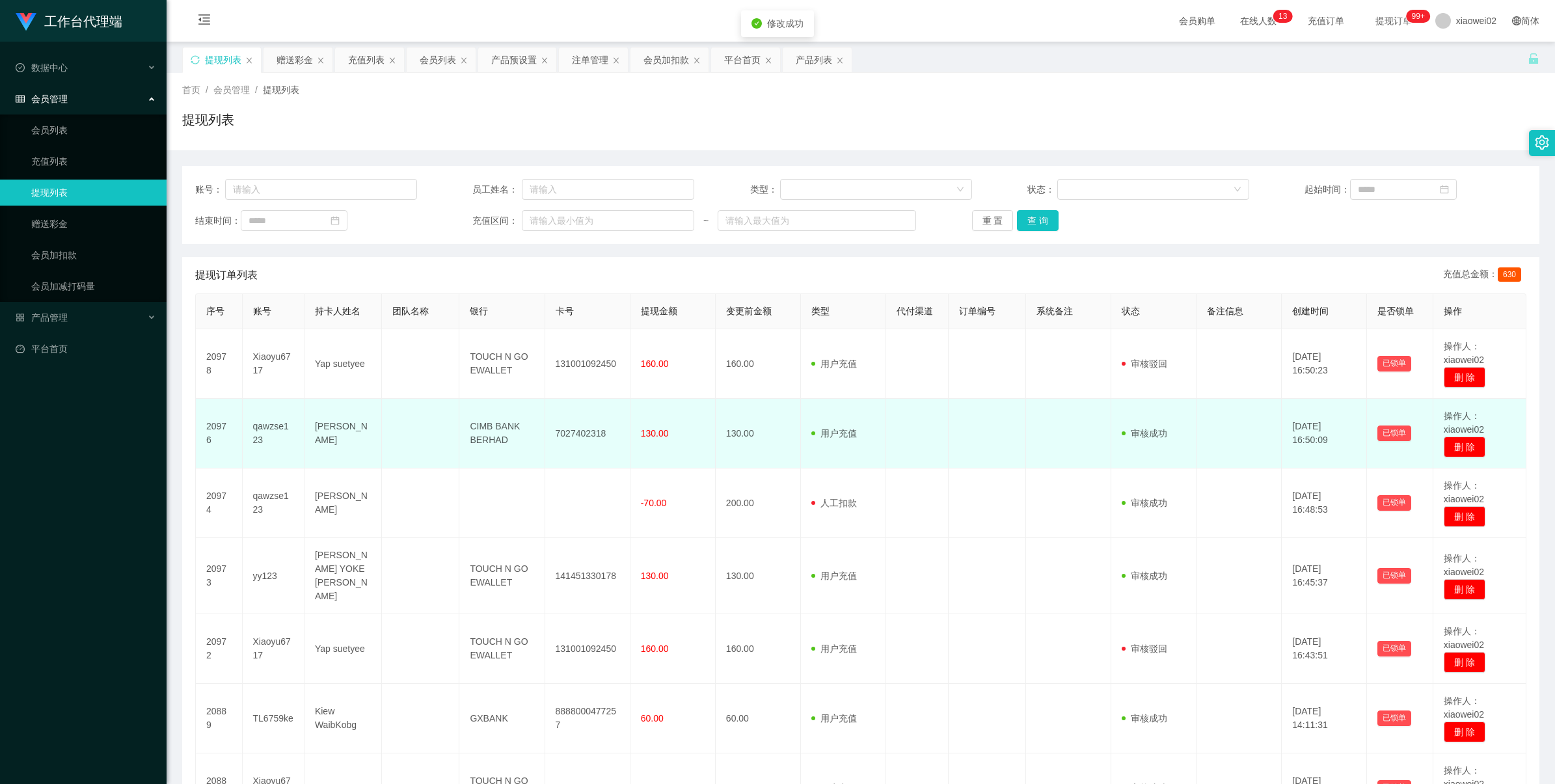
click at [597, 434] on td "7027402318" at bounding box center [588, 434] width 85 height 70
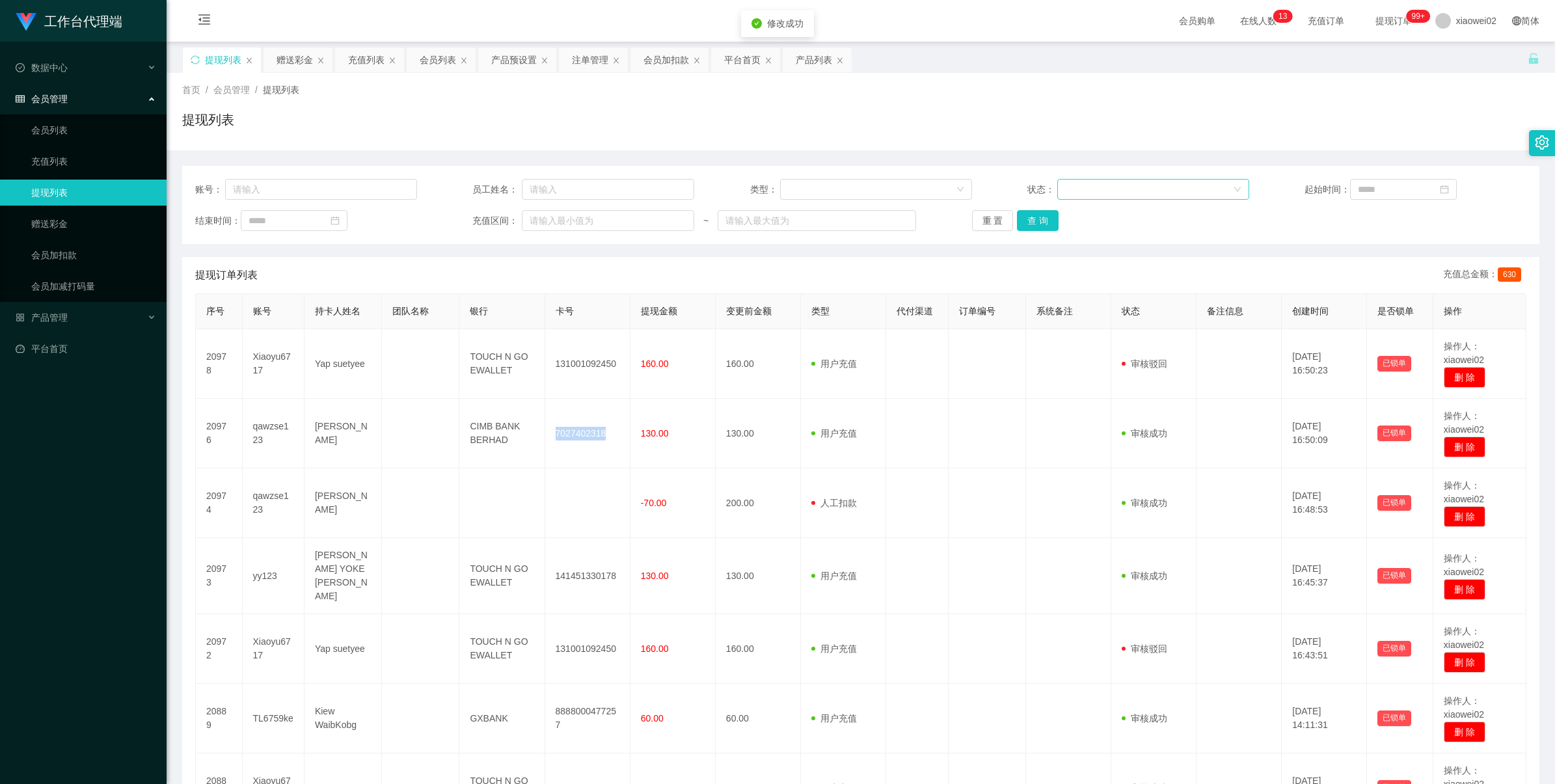
copy td "7027402318"
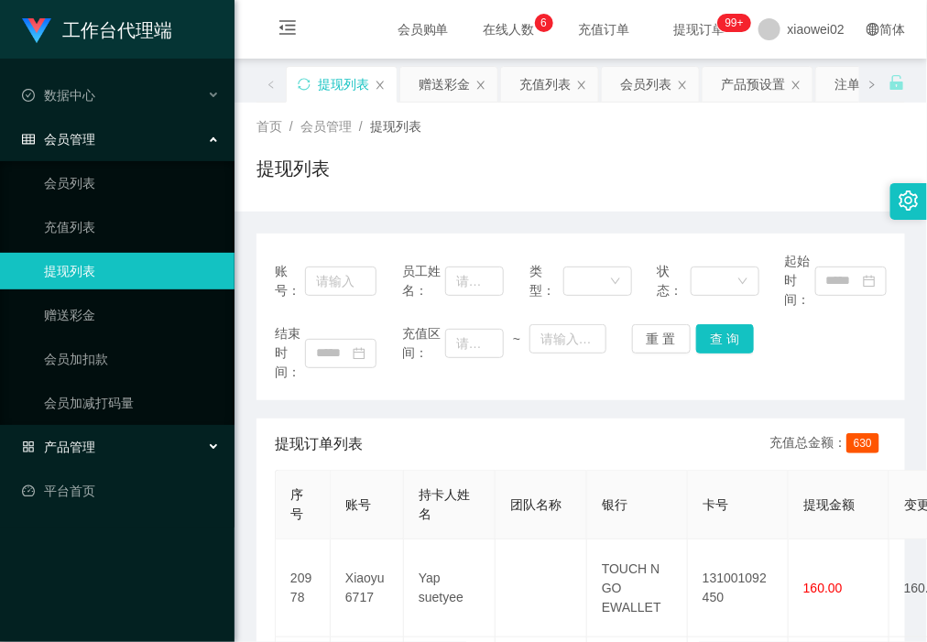
click at [115, 463] on div "产品管理" at bounding box center [117, 447] width 235 height 37
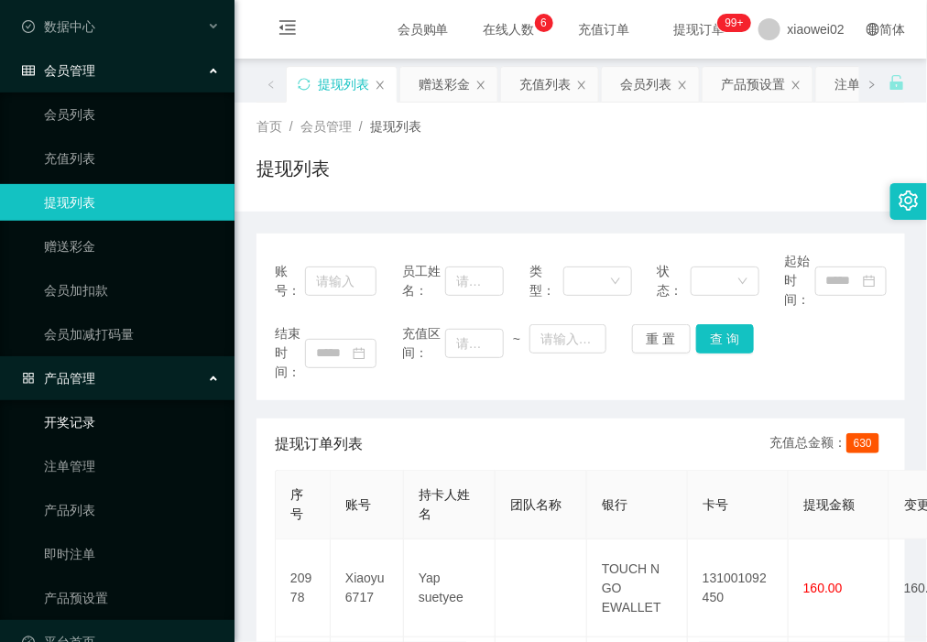
scroll to position [105, 0]
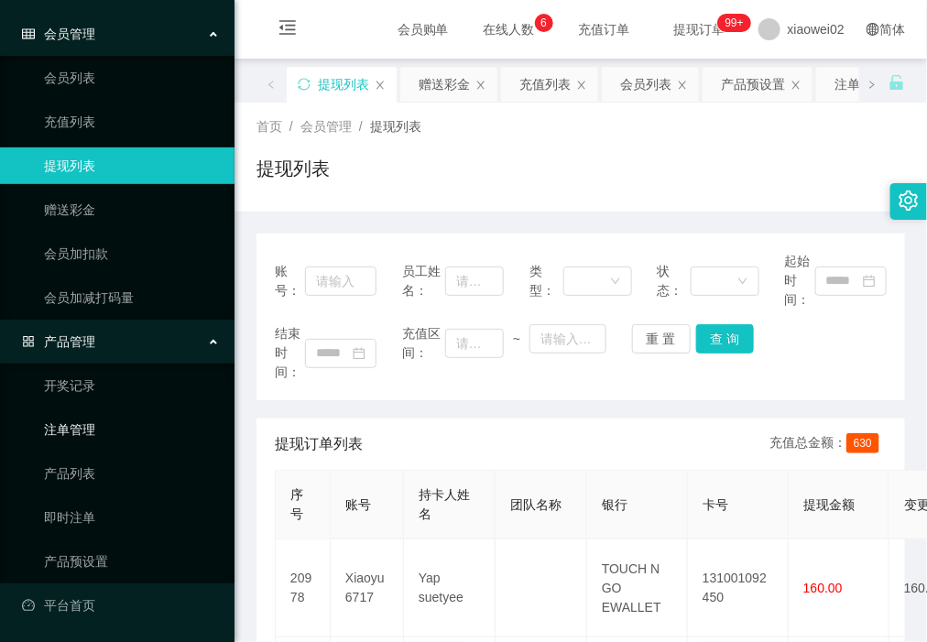
click at [133, 436] on link "注单管理" at bounding box center [132, 429] width 176 height 37
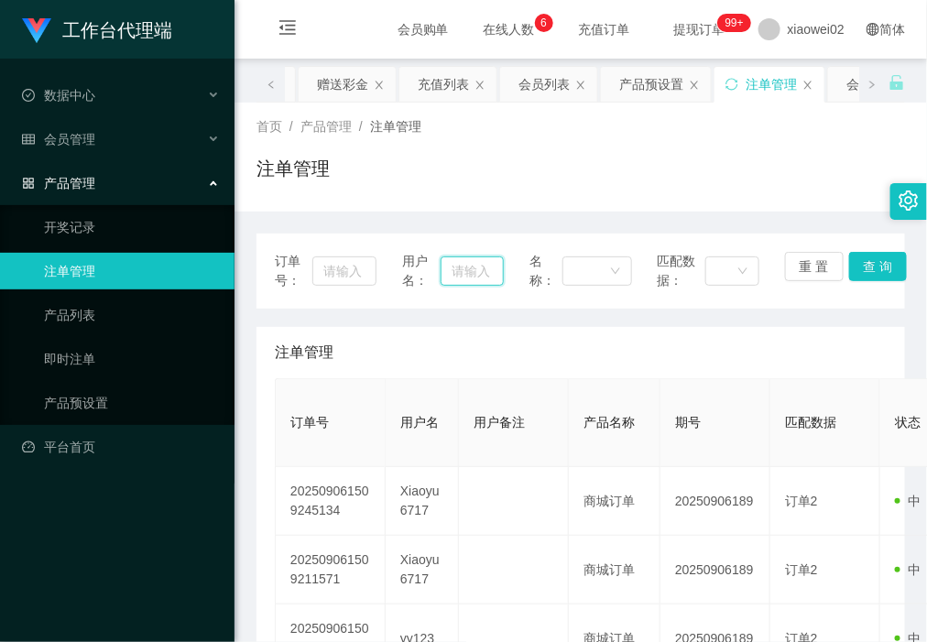
click at [464, 279] on input "text" at bounding box center [473, 270] width 64 height 29
paste input "Xiaoyu6717"
type input "Xiaoyu6717"
click at [884, 259] on button "查 询" at bounding box center [878, 266] width 59 height 29
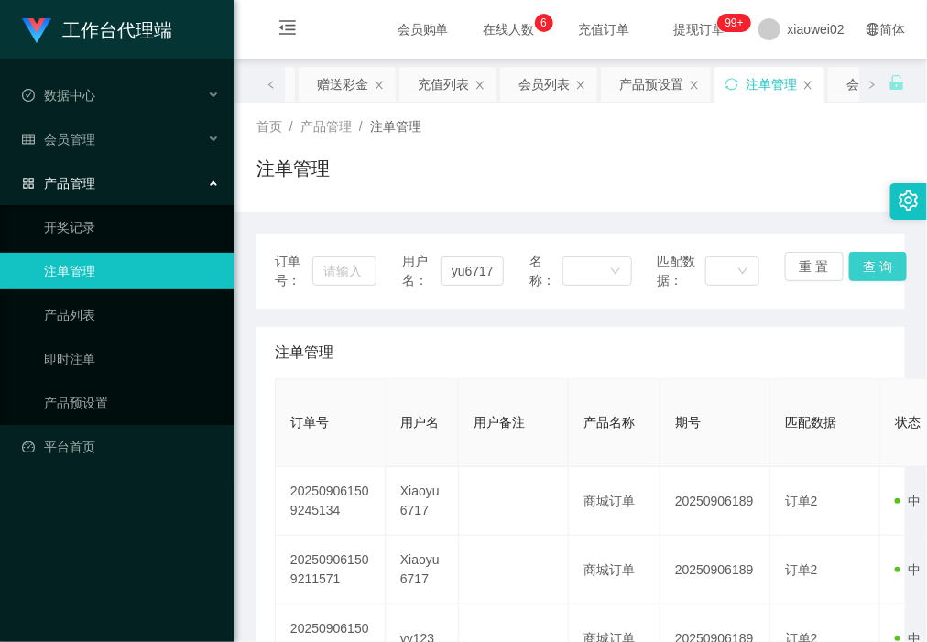
scroll to position [0, 0]
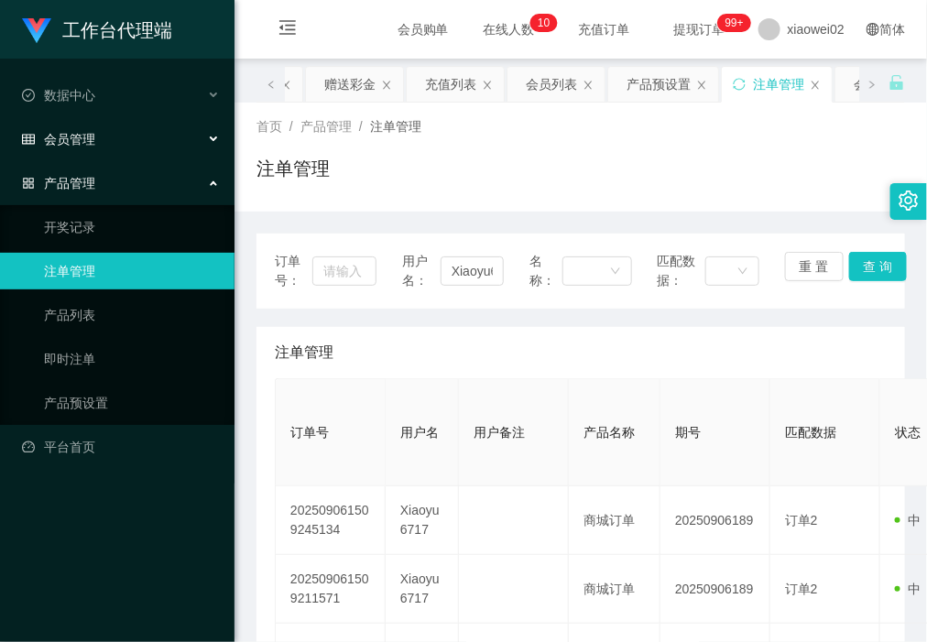
click at [126, 122] on div "会员管理" at bounding box center [117, 139] width 235 height 37
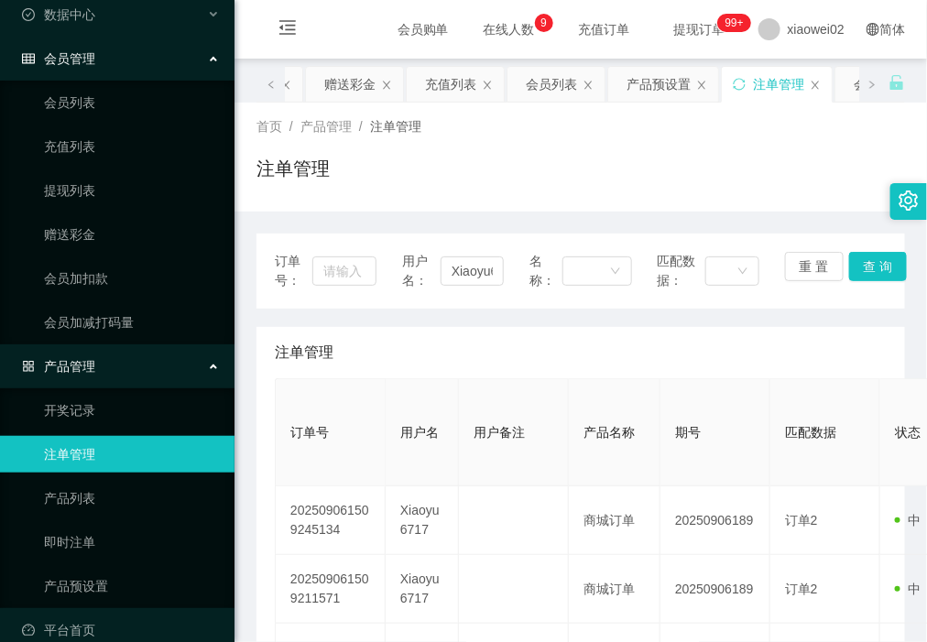
scroll to position [105, 0]
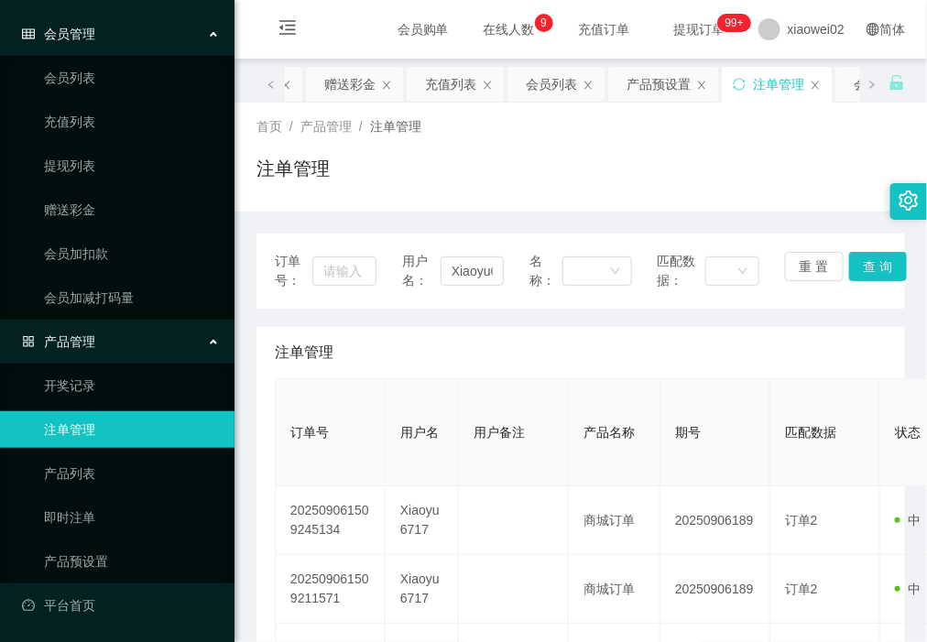
click at [107, 429] on link "注单管理" at bounding box center [132, 429] width 176 height 37
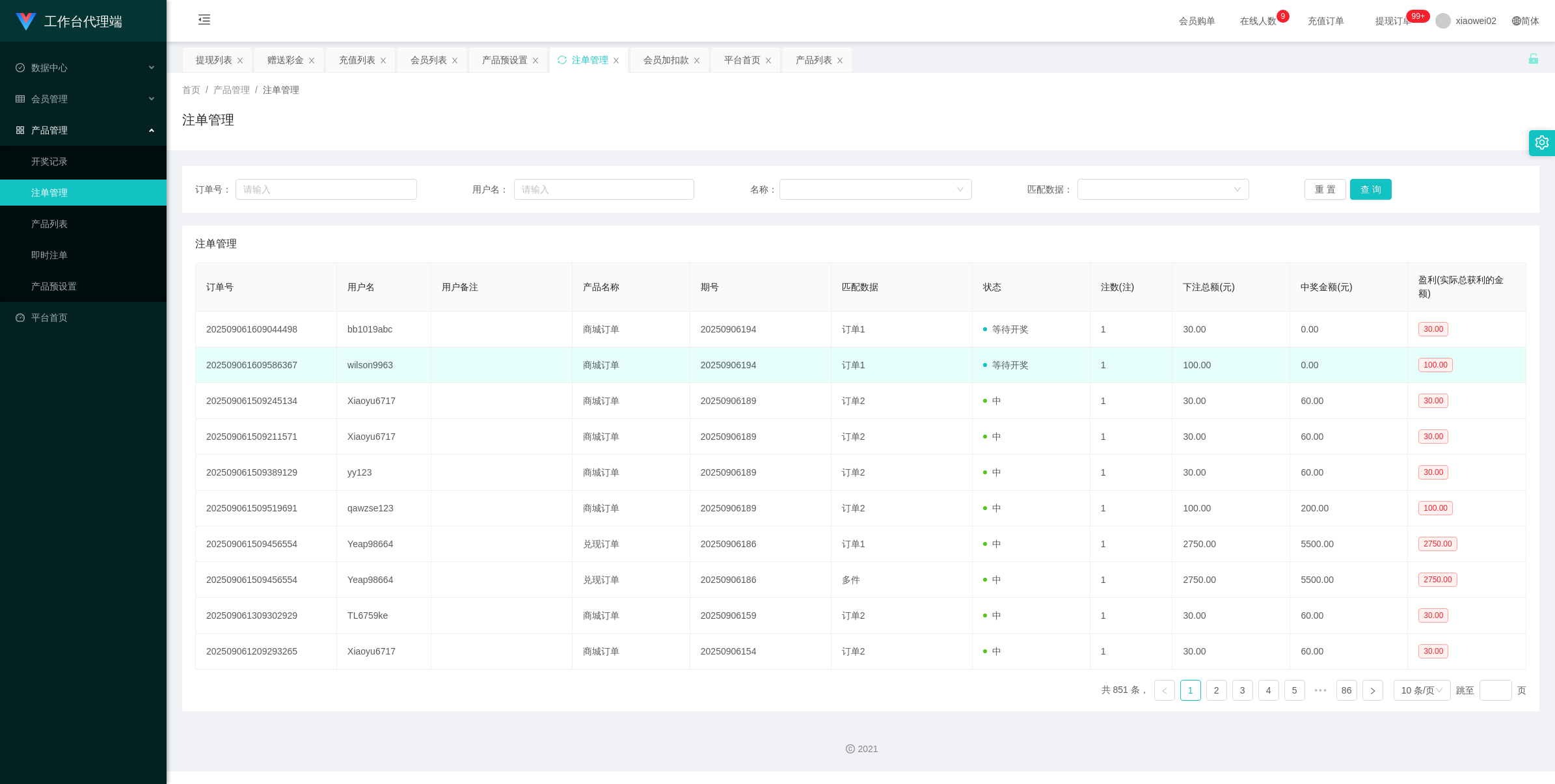
click at [368, 368] on td "wilson9963" at bounding box center [384, 365] width 94 height 36
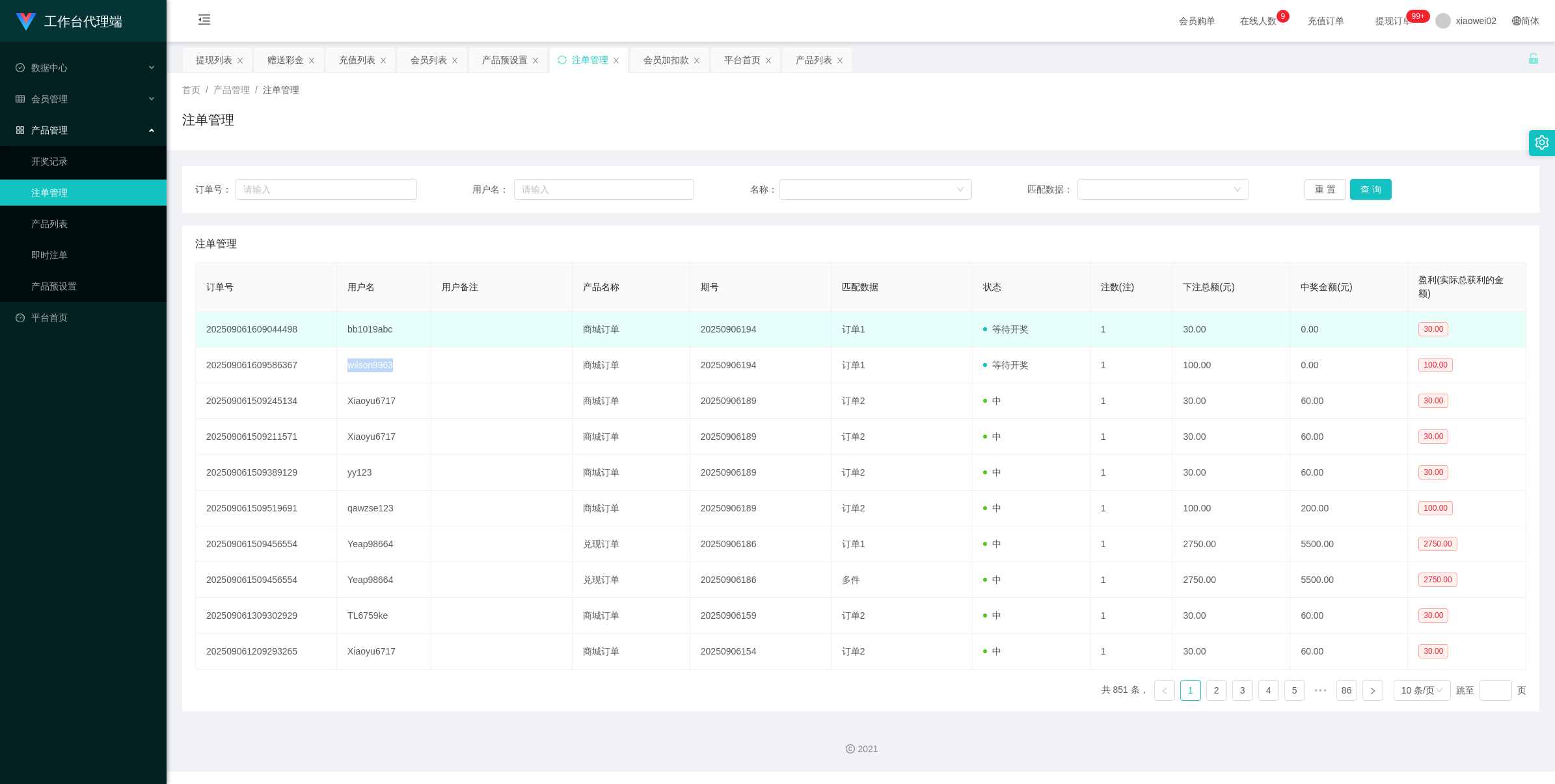
copy td "wilson9963"
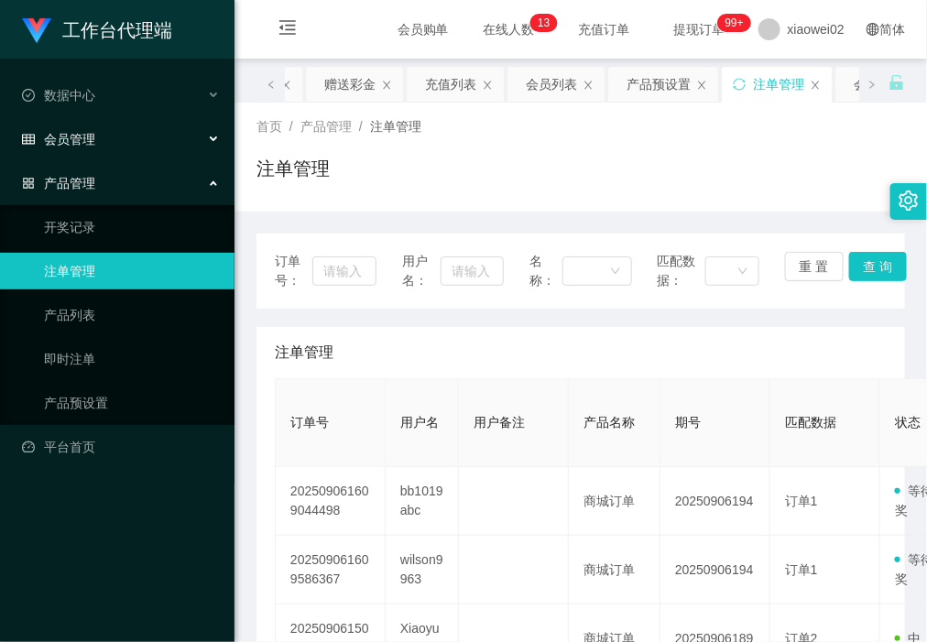
drag, startPoint x: 85, startPoint y: 120, endPoint x: 110, endPoint y: 154, distance: 42.0
click at [85, 121] on div "会员管理" at bounding box center [117, 139] width 235 height 37
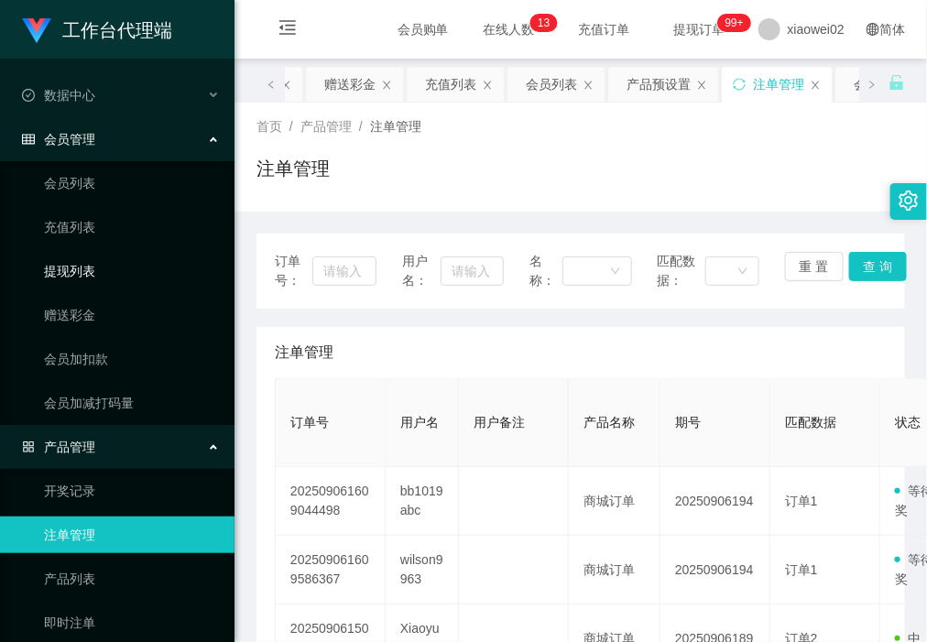
click at [99, 278] on link "提现列表" at bounding box center [132, 271] width 176 height 37
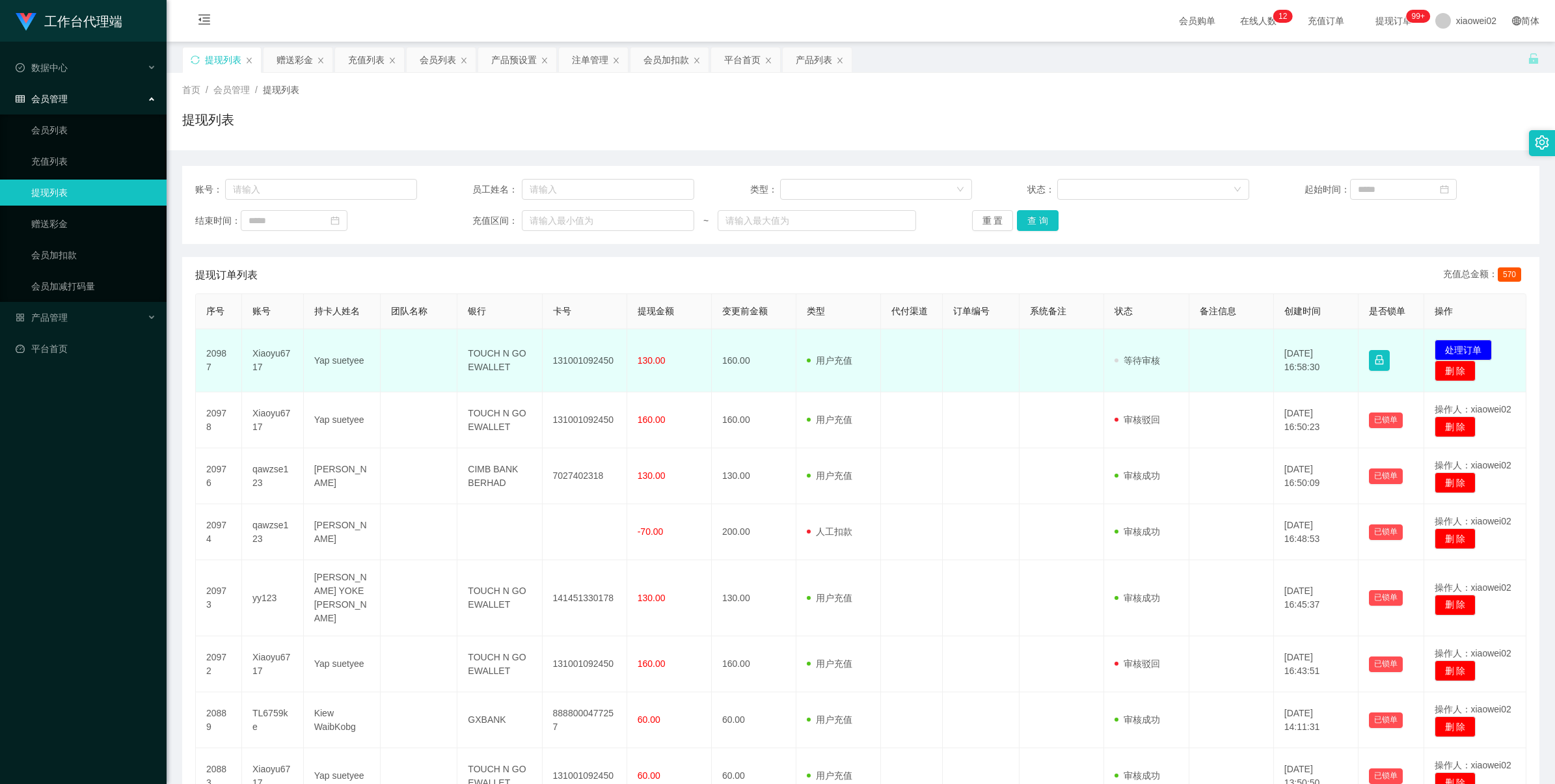
click at [585, 361] on td "131001092450" at bounding box center [585, 361] width 85 height 63
click at [589, 359] on td "131001092450" at bounding box center [585, 361] width 85 height 63
copy td "131001092450"
click at [1446, 352] on button "处理订单" at bounding box center [1463, 349] width 58 height 21
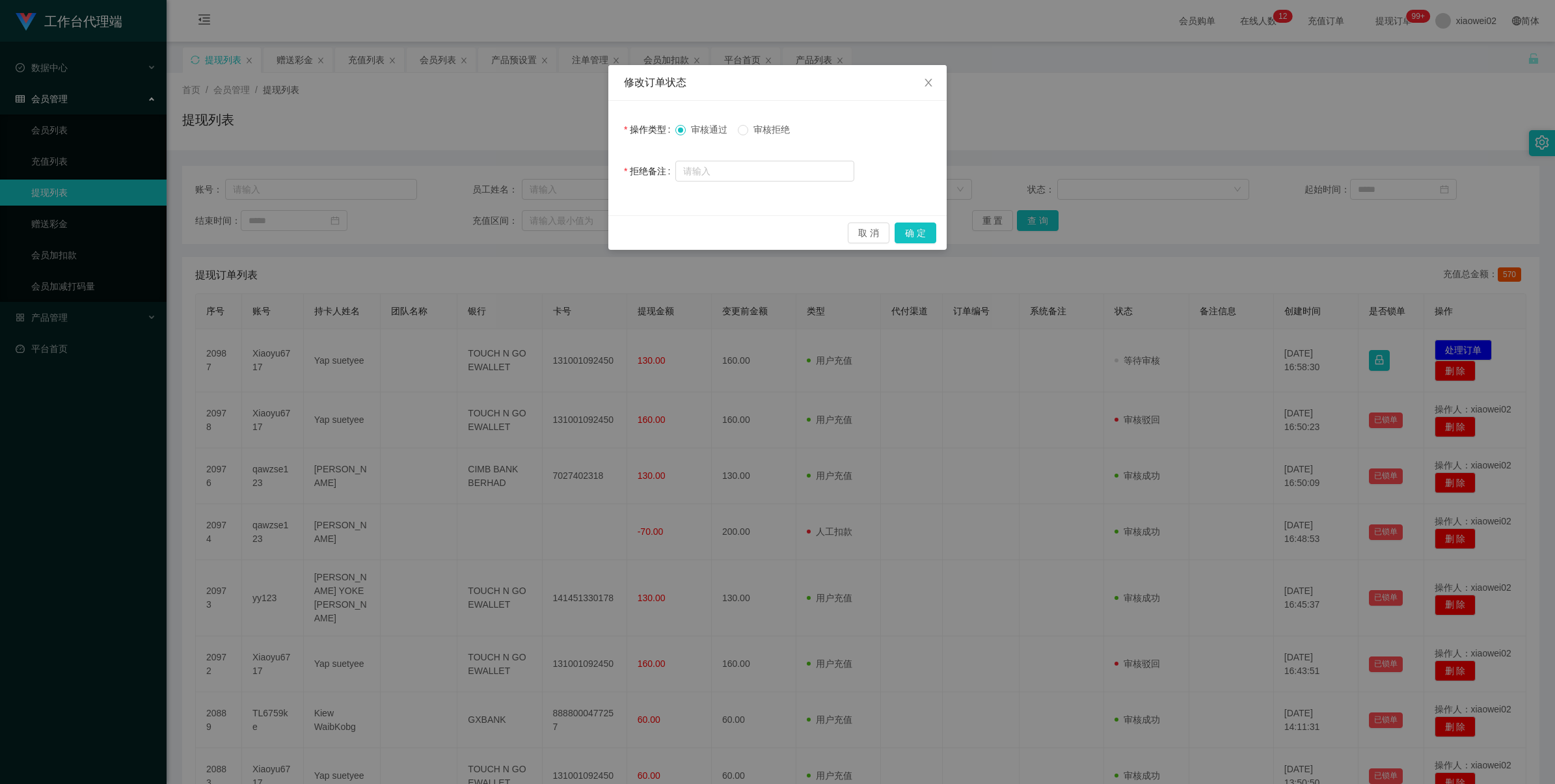
click at [771, 128] on span "审核拒绝" at bounding box center [771, 129] width 47 height 11
click at [905, 235] on button "确 定" at bounding box center [916, 232] width 42 height 21
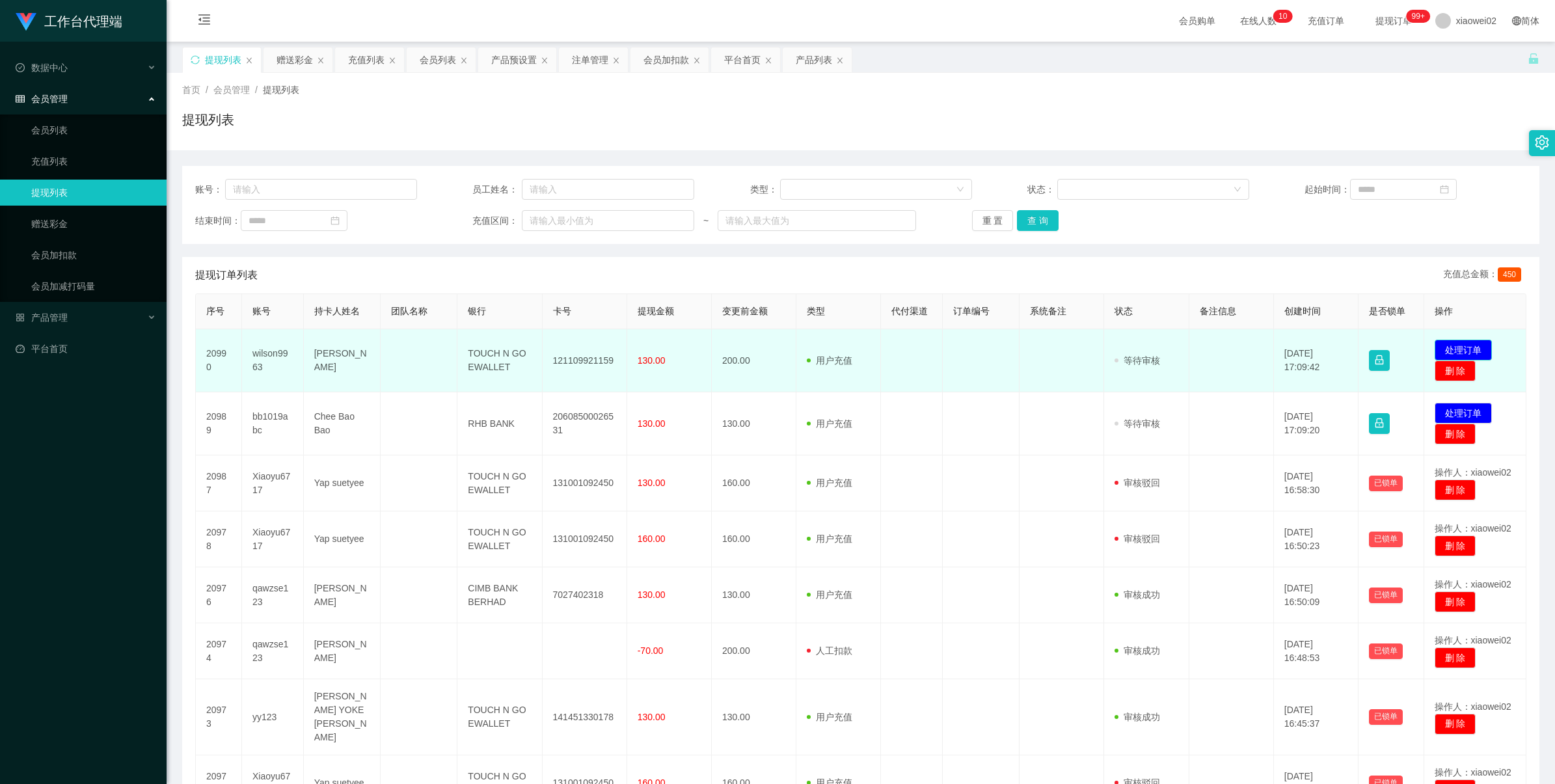
click at [658, 345] on button "处理订单" at bounding box center [1463, 349] width 58 height 21
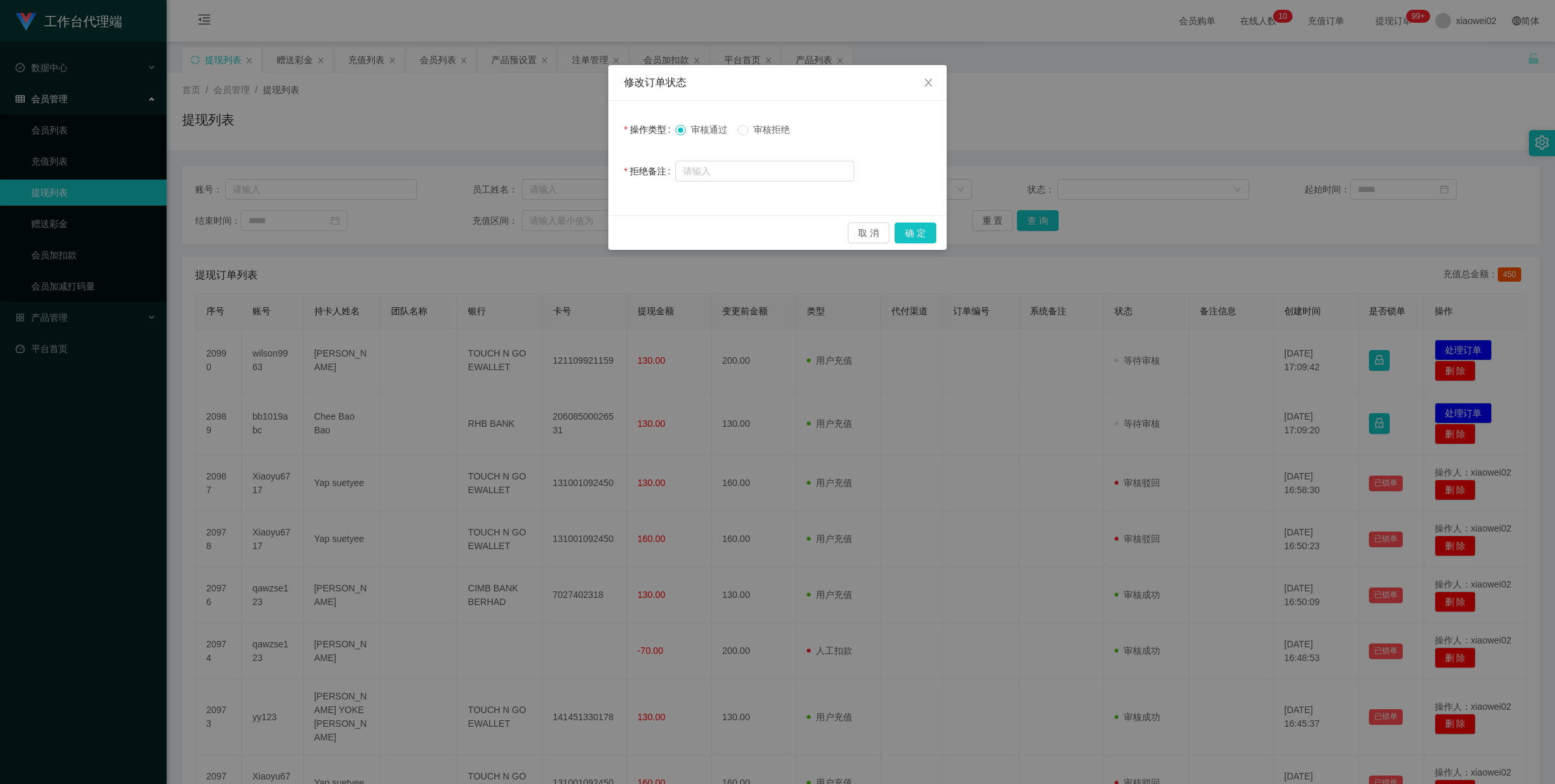
click at [658, 126] on span "审核拒绝" at bounding box center [771, 129] width 47 height 11
click at [658, 229] on button "确 定" at bounding box center [916, 232] width 42 height 21
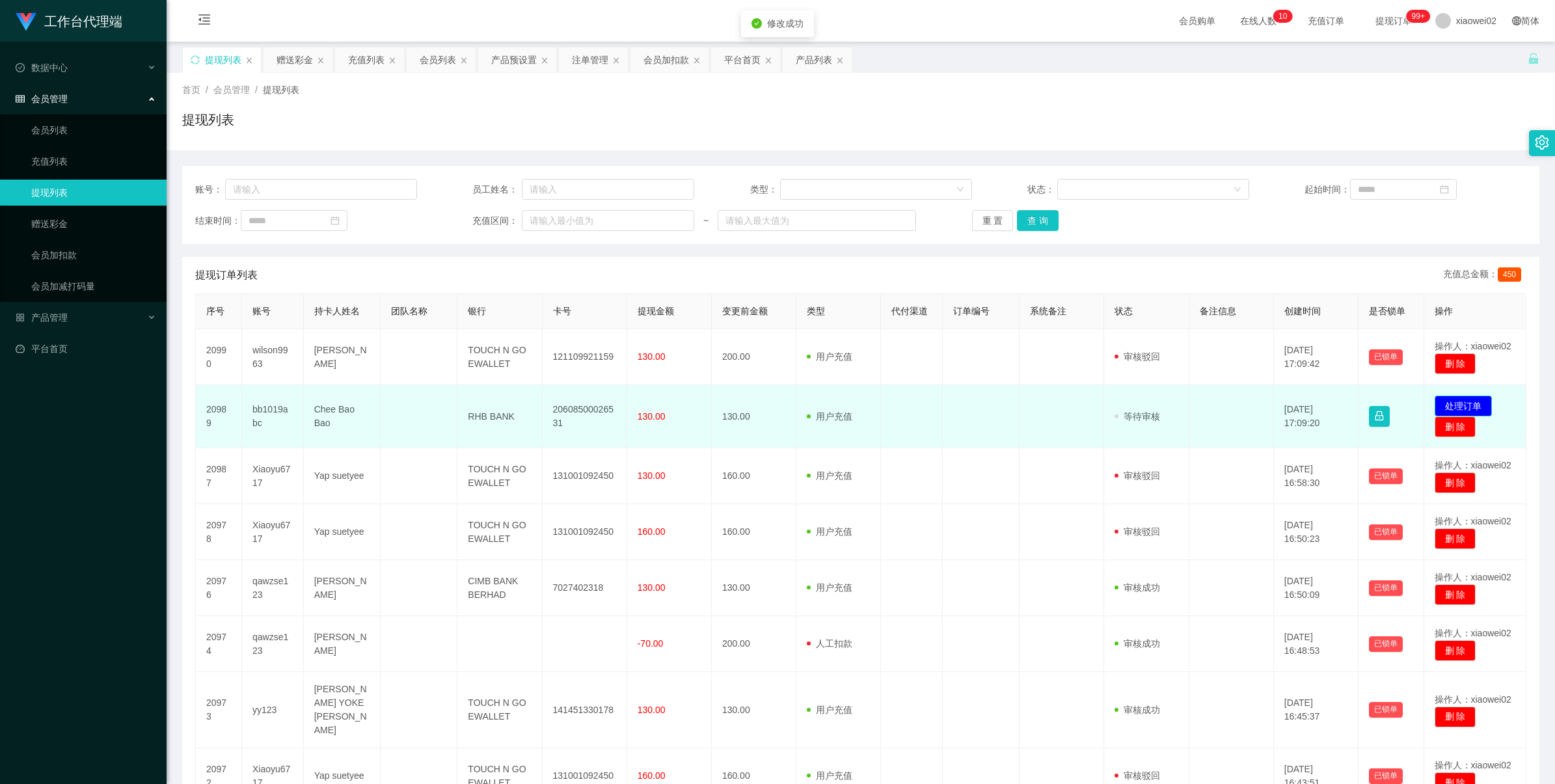
drag, startPoint x: 1472, startPoint y: 410, endPoint x: 1463, endPoint y: 392, distance: 20.1
click at [658, 408] on button "处理订单" at bounding box center [1463, 405] width 58 height 21
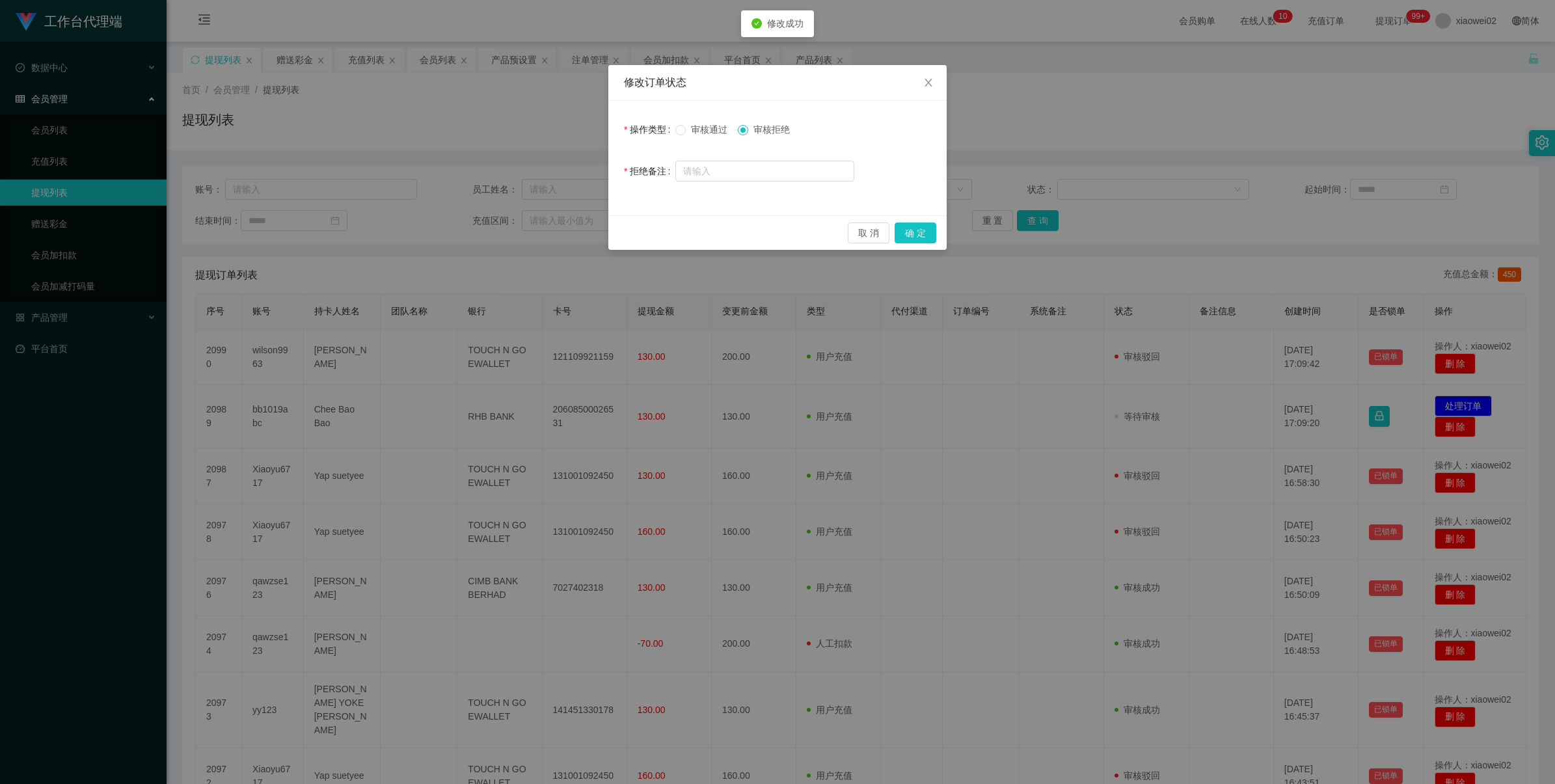
click at [658, 134] on span "审核通过" at bounding box center [710, 129] width 47 height 11
click at [658, 232] on button "确 定" at bounding box center [916, 232] width 42 height 21
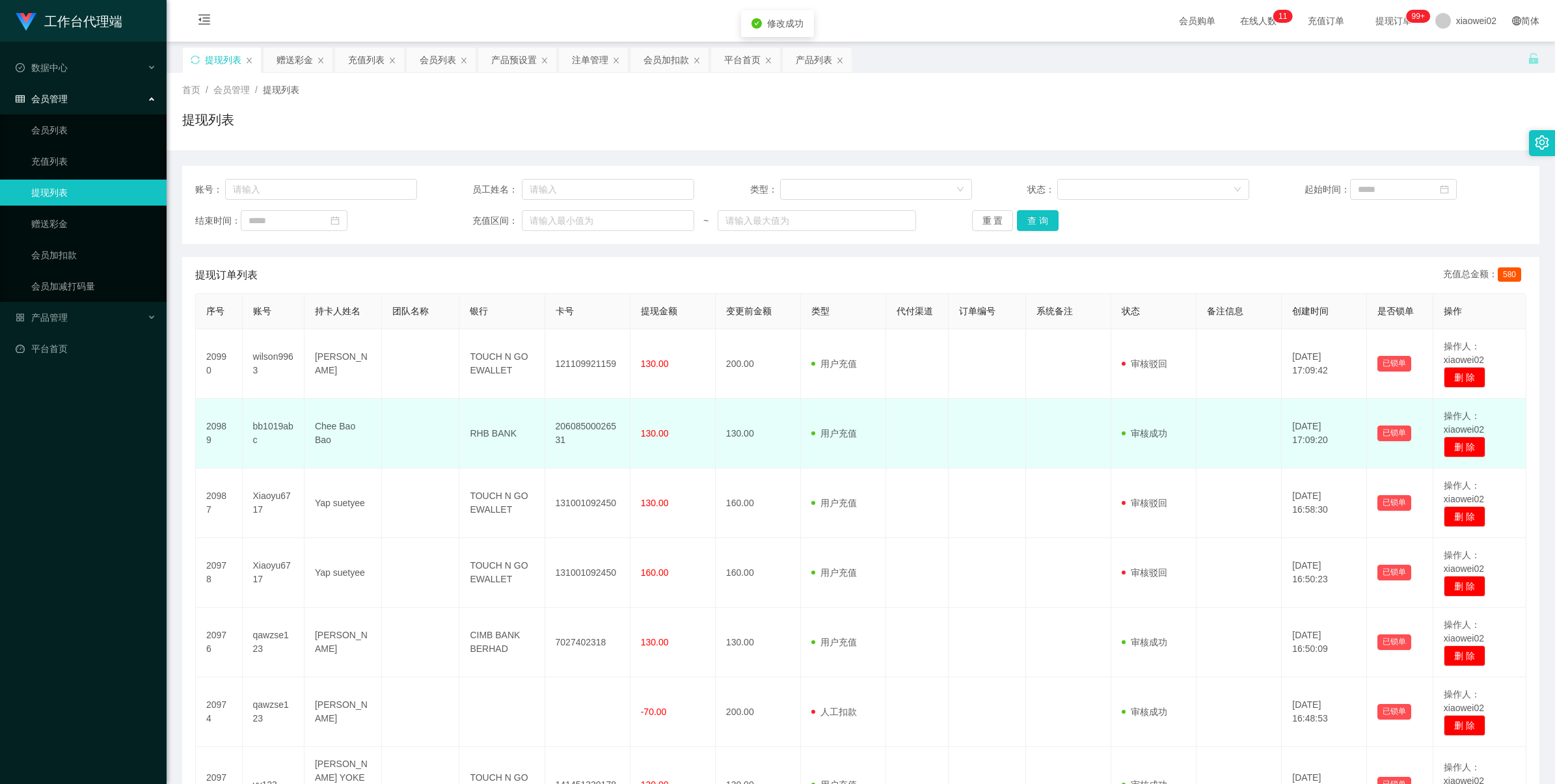
click at [575, 417] on td "20608500026531" at bounding box center [588, 434] width 85 height 70
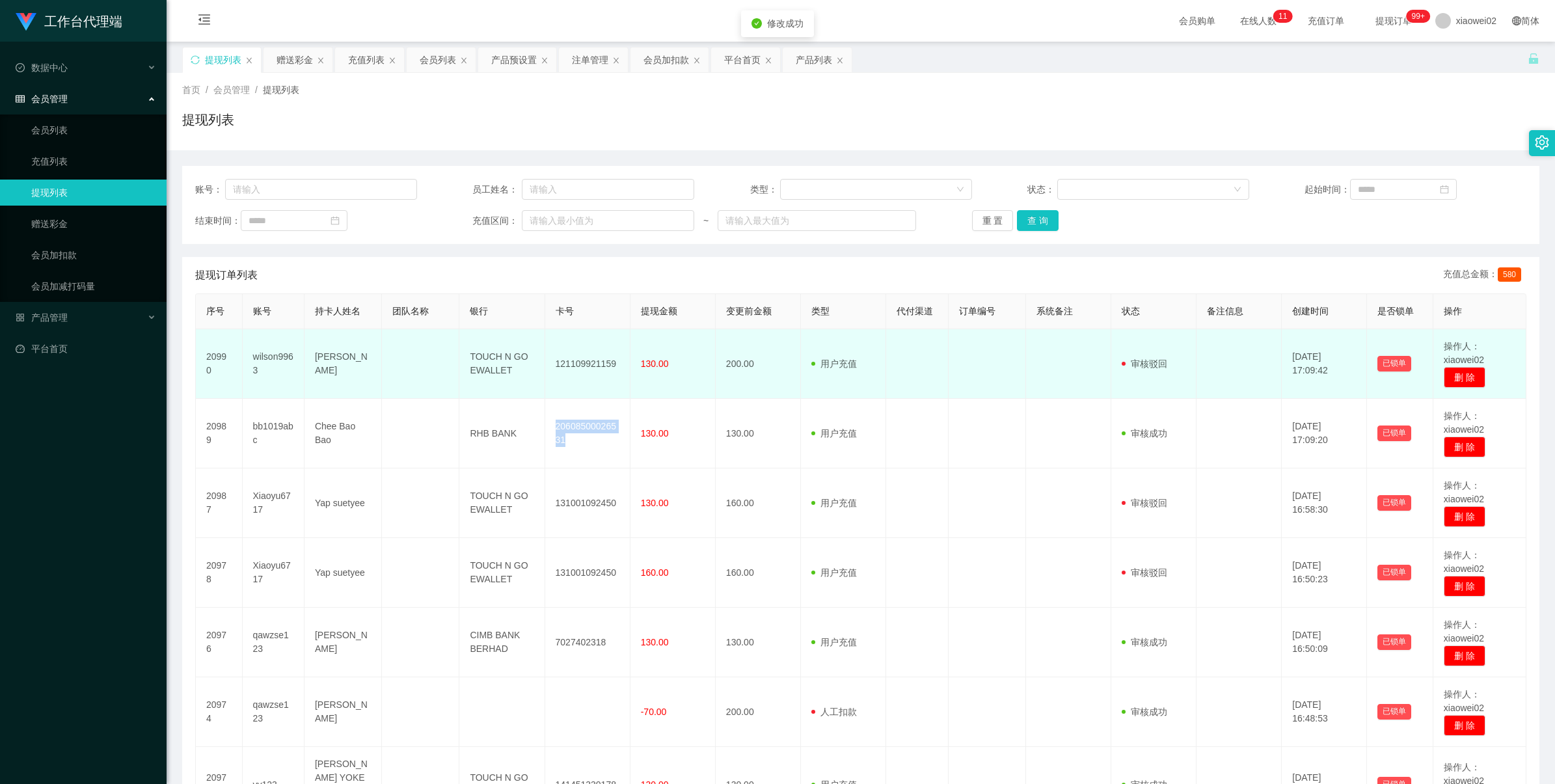
copy td "20608500026531"
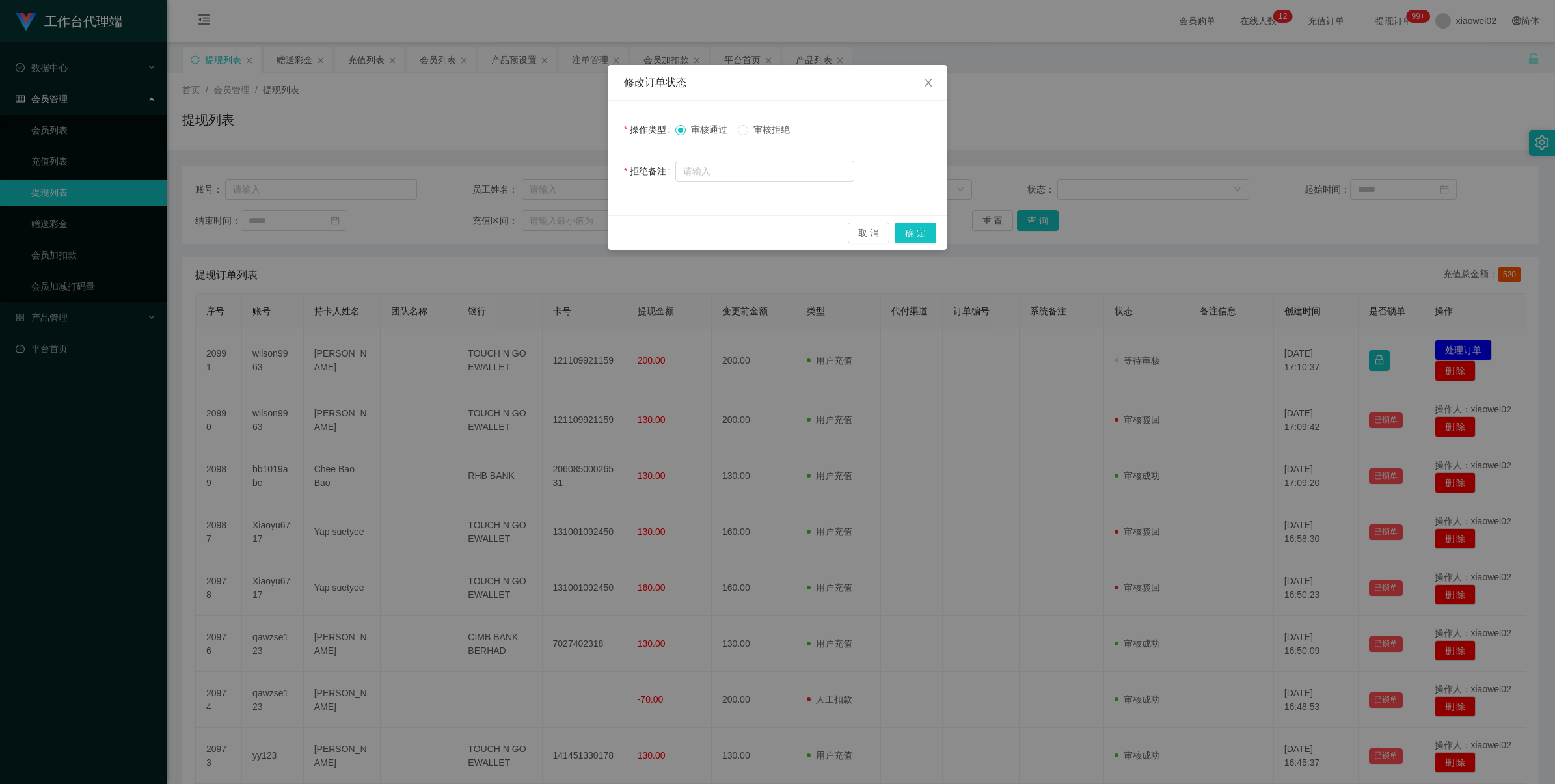
click at [764, 128] on span "审核拒绝" at bounding box center [771, 129] width 47 height 11
click at [914, 231] on button "确 定" at bounding box center [916, 232] width 42 height 21
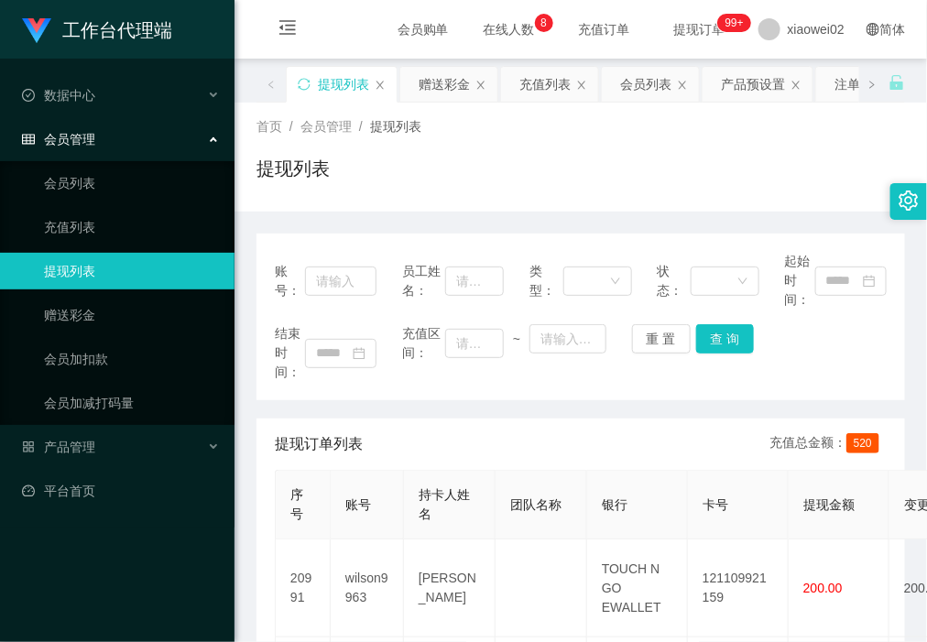
click at [115, 266] on link "提现列表" at bounding box center [132, 271] width 176 height 37
click at [102, 304] on link "赠送彩金" at bounding box center [132, 315] width 176 height 37
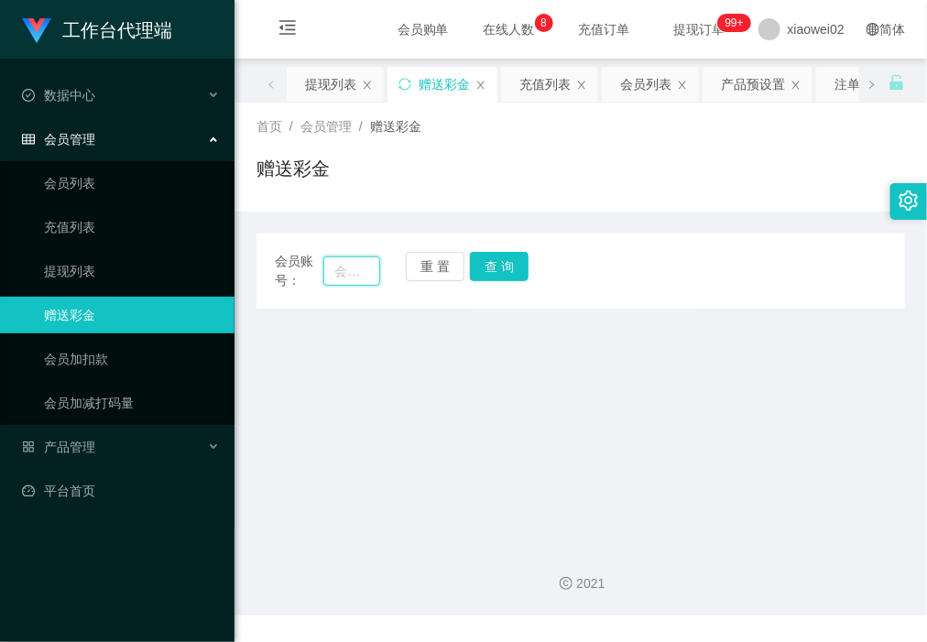
click at [357, 270] on input "text" at bounding box center [351, 270] width 56 height 29
paste input "Xiaoyu6717"
type input "Xiaoyu6717"
click at [504, 262] on button "查 询" at bounding box center [499, 266] width 59 height 29
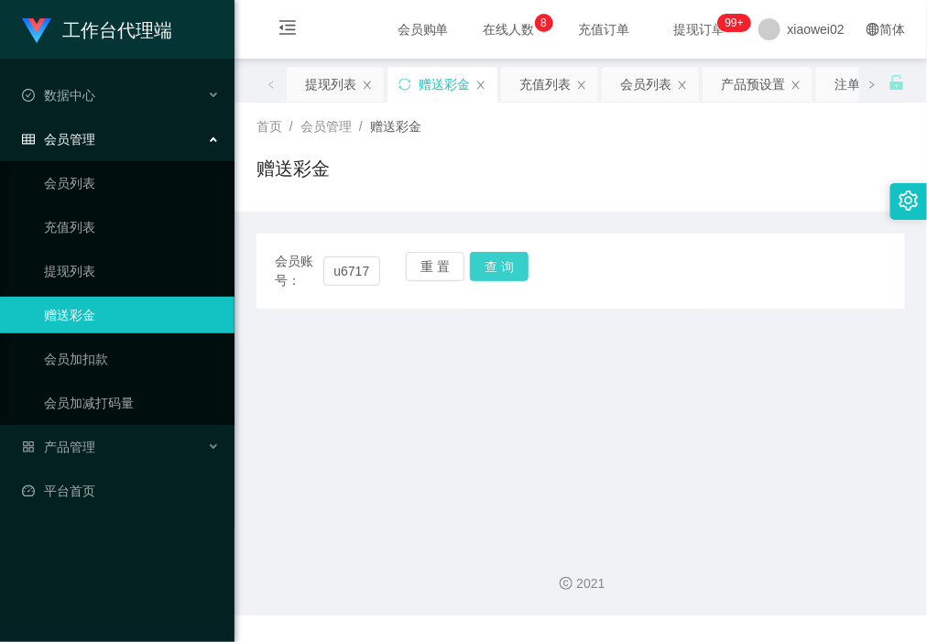
scroll to position [0, 0]
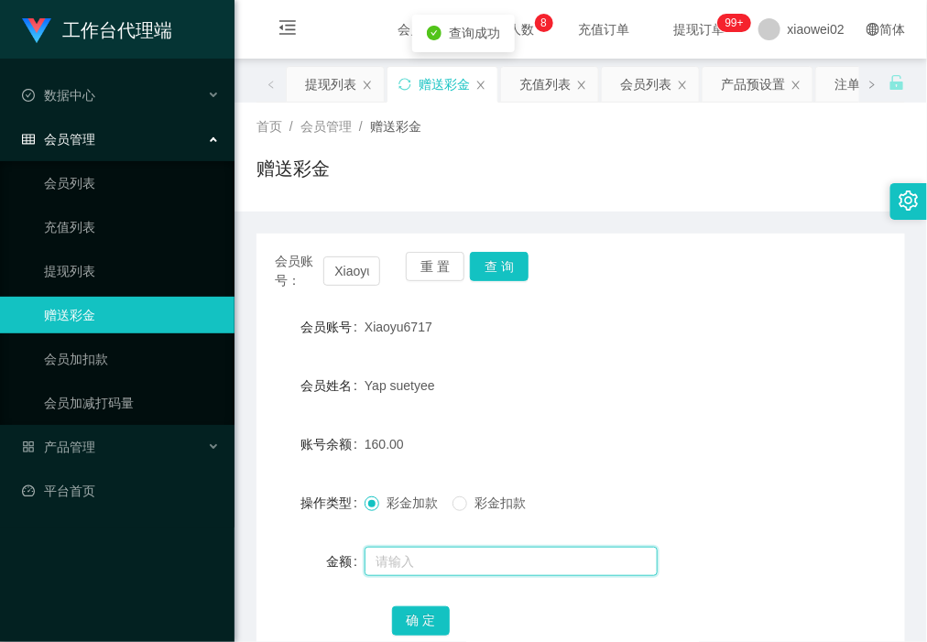
click at [451, 564] on input "text" at bounding box center [511, 561] width 293 height 29
type input "30"
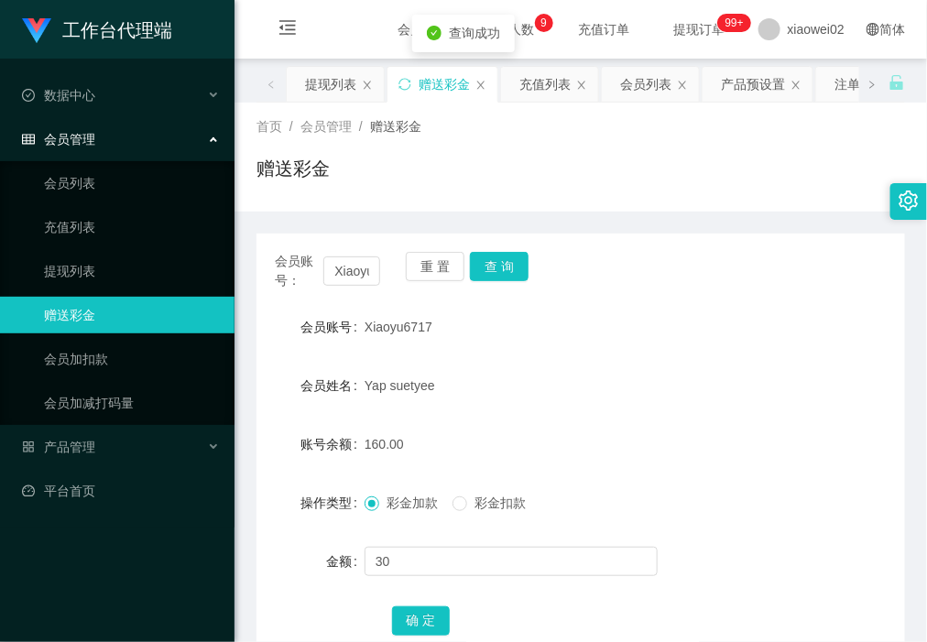
click at [469, 514] on div "彩金加款 彩金扣款" at bounding box center [554, 503] width 378 height 37
click at [476, 509] on span "彩金扣款" at bounding box center [500, 503] width 66 height 15
click at [420, 624] on button "确 定" at bounding box center [421, 620] width 59 height 29
click at [426, 264] on button "重 置" at bounding box center [435, 266] width 59 height 29
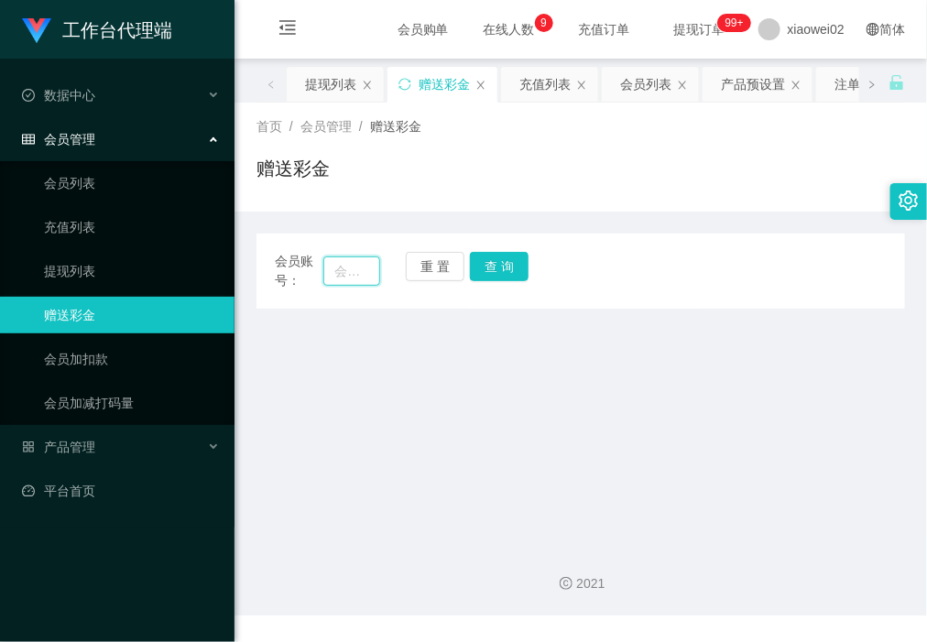
drag, startPoint x: 322, startPoint y: 271, endPoint x: 337, endPoint y: 273, distance: 14.8
click at [323, 272] on input "text" at bounding box center [351, 270] width 56 height 29
paste input "Alan78"
type input "Alan78"
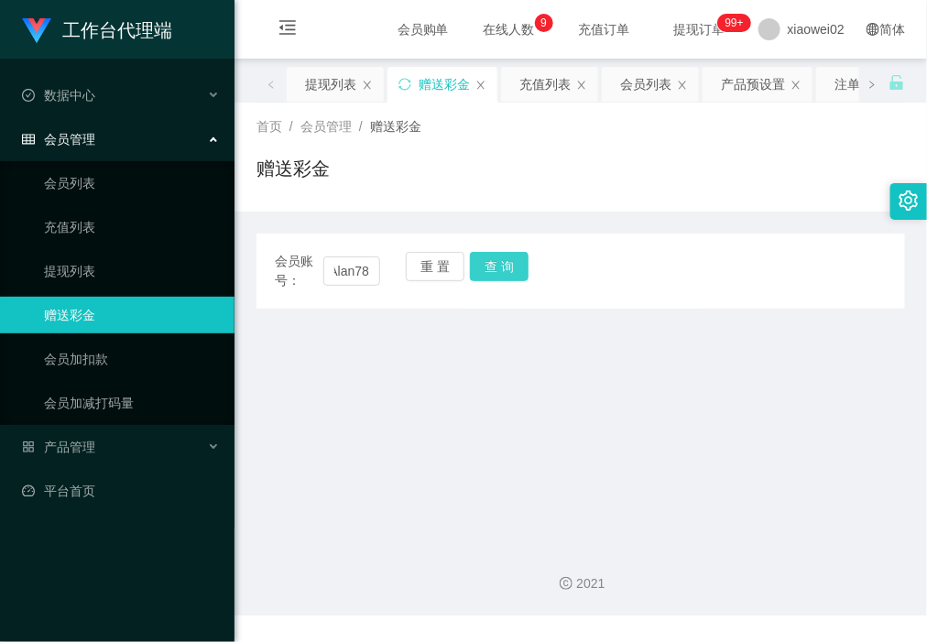
click at [493, 270] on button "查 询" at bounding box center [499, 266] width 59 height 29
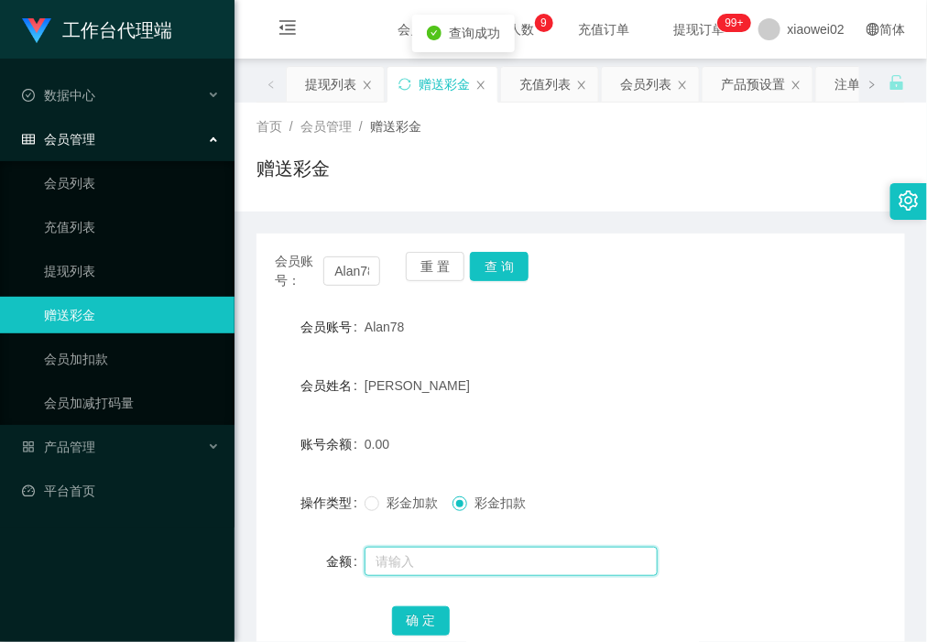
click at [442, 565] on input "text" at bounding box center [511, 561] width 293 height 29
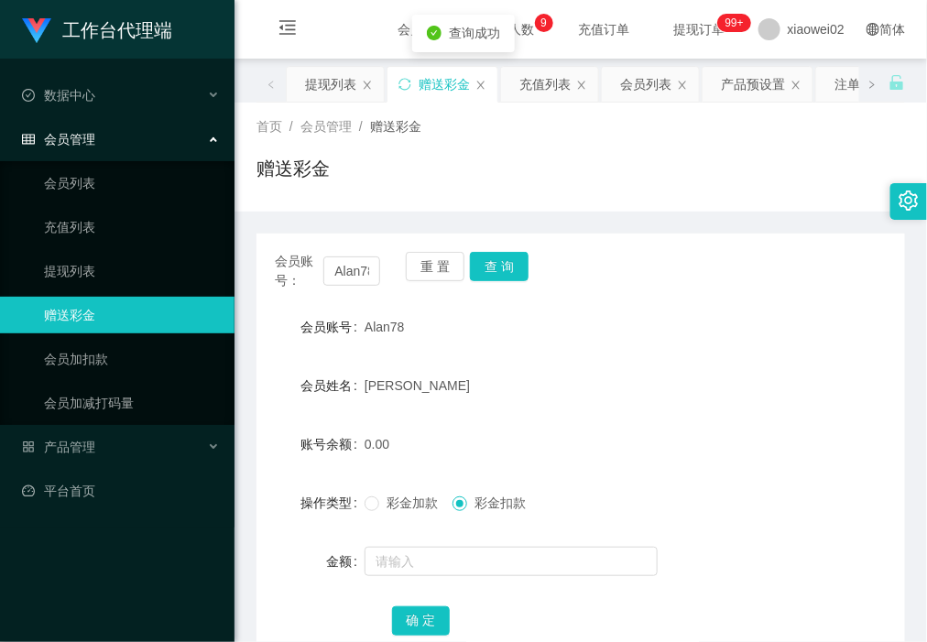
click at [390, 502] on span "彩金加款" at bounding box center [412, 503] width 66 height 15
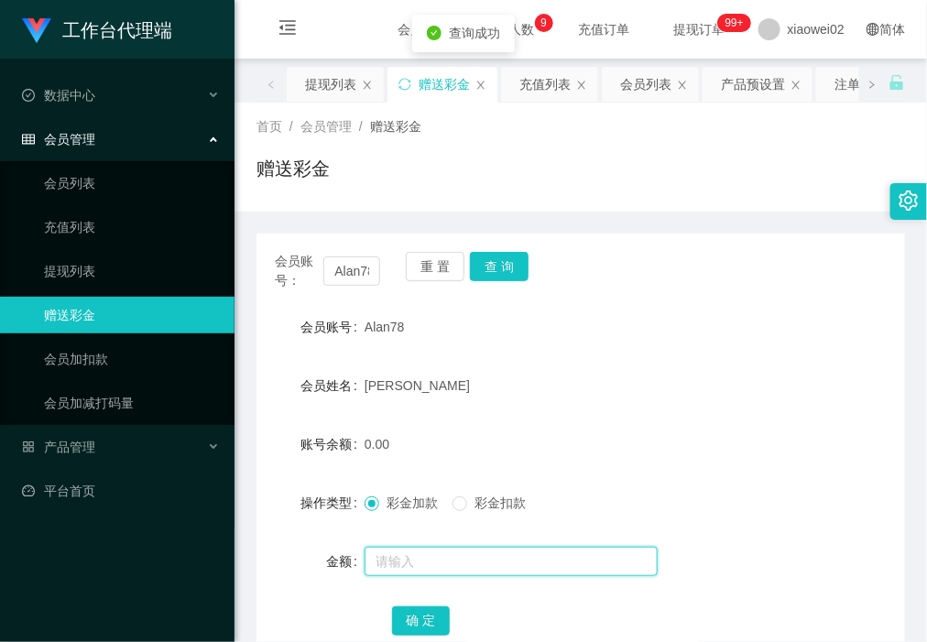
click at [392, 556] on input "text" at bounding box center [511, 561] width 293 height 29
type input "130"
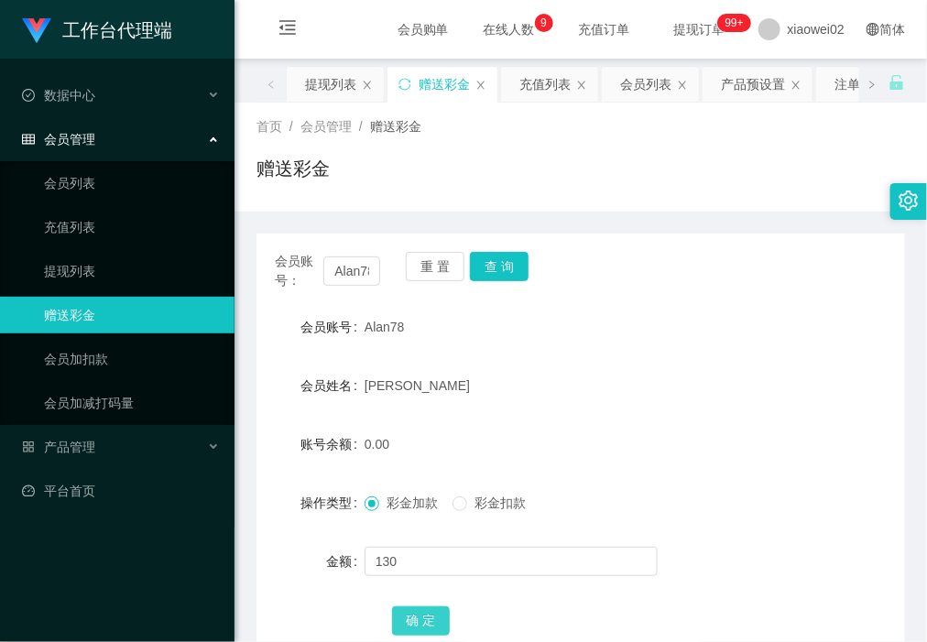
click at [424, 619] on button "确 定" at bounding box center [421, 620] width 59 height 29
click at [429, 263] on button "重 置" at bounding box center [435, 266] width 59 height 29
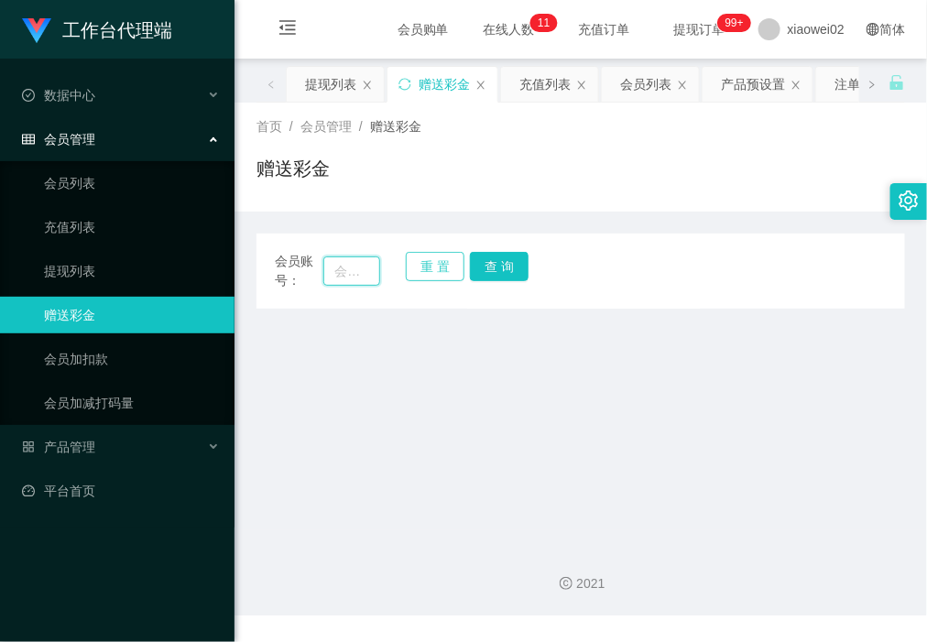
drag, startPoint x: 355, startPoint y: 263, endPoint x: 426, endPoint y: 266, distance: 71.5
click at [355, 263] on input "text" at bounding box center [351, 270] width 56 height 29
paste input "wilson99634"
type input "wilson99634"
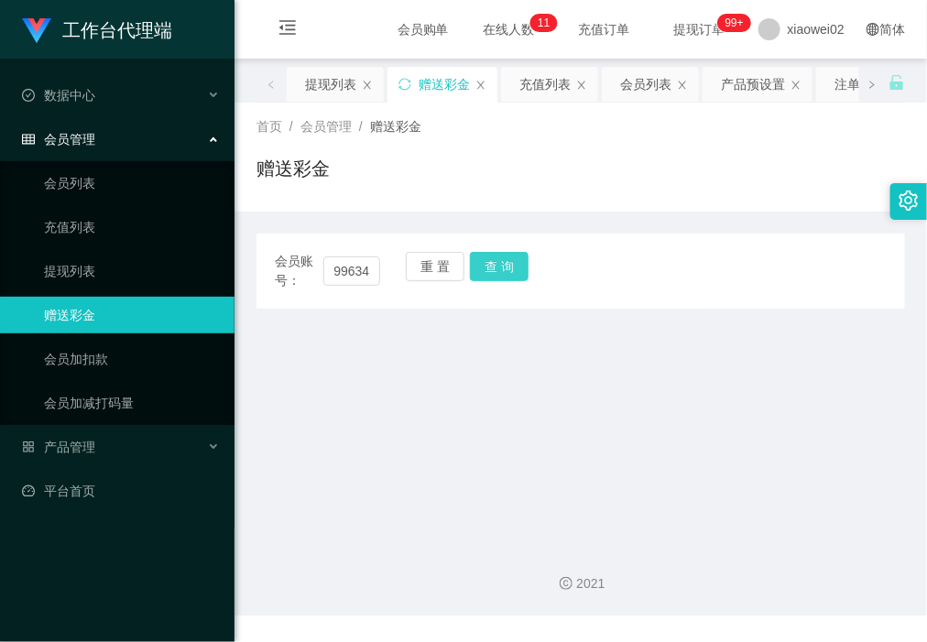
click at [507, 266] on button "查 询" at bounding box center [499, 266] width 59 height 29
click at [484, 290] on div "会员账号： wilson99634 重 置 查 询 会员账号 Alan78 会员姓名 Tan Wei lun 账号余额 130.00 操作类型 彩金加款 彩金…" at bounding box center [580, 271] width 649 height 75
click at [495, 277] on button "查 询" at bounding box center [499, 266] width 59 height 29
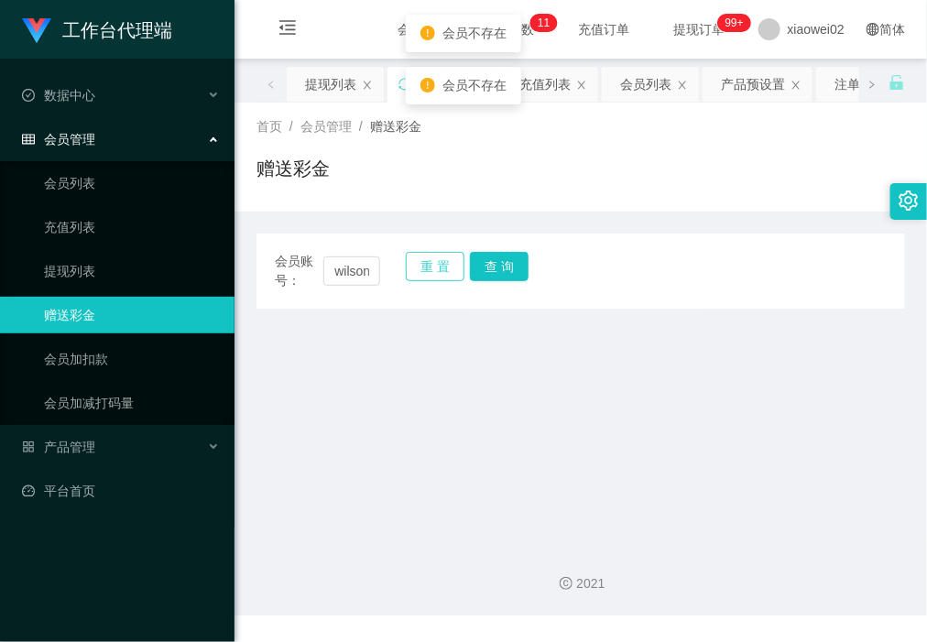
click at [412, 267] on button "重 置" at bounding box center [435, 266] width 59 height 29
click at [357, 270] on input "text" at bounding box center [351, 270] width 56 height 29
paste input "wilson99634"
type input "wilson99634"
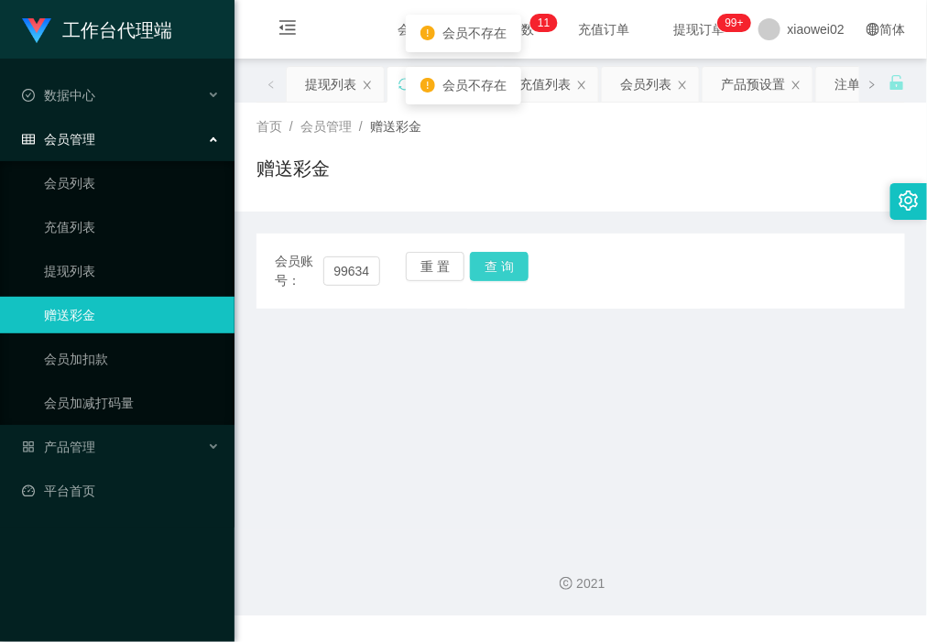
click at [482, 272] on button "查 询" at bounding box center [499, 266] width 59 height 29
click at [486, 272] on button "查 询" at bounding box center [499, 266] width 59 height 29
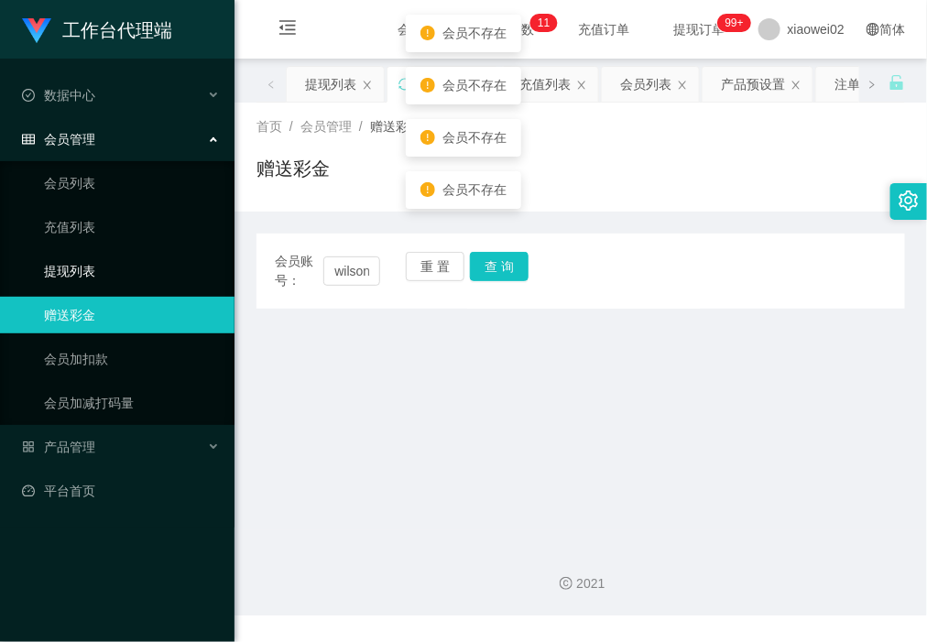
click at [149, 256] on link "提现列表" at bounding box center [132, 271] width 176 height 37
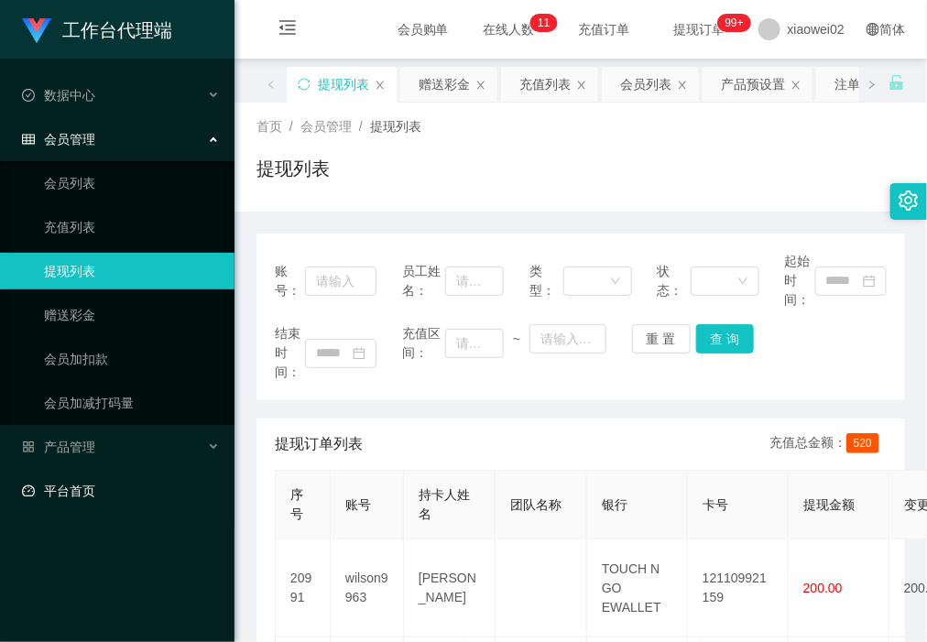
click at [37, 519] on ul "数据中心 会员管理 会员列表 充值列表 提现列表 赠送彩金 会员加扣款 会员加减打码量 产品管理 平台首页" at bounding box center [117, 293] width 235 height 469
click at [153, 310] on link "赠送彩金" at bounding box center [132, 315] width 176 height 37
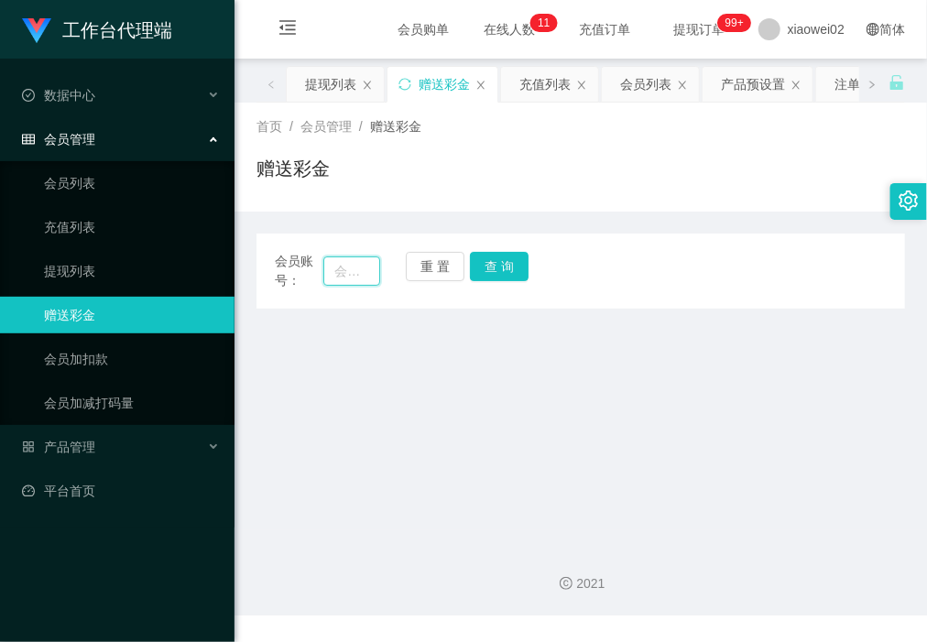
drag, startPoint x: 331, startPoint y: 268, endPoint x: 368, endPoint y: 263, distance: 38.0
click at [333, 268] on input "text" at bounding box center [351, 270] width 56 height 29
paste input "wilson99634"
type input "wilson99634"
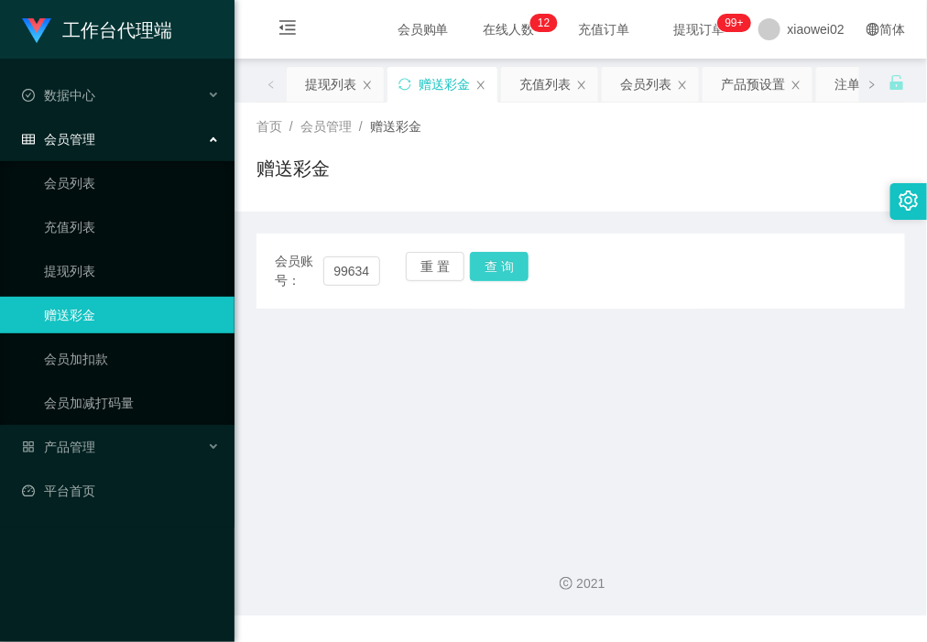
click at [484, 262] on button "查 询" at bounding box center [499, 266] width 59 height 29
click at [350, 270] on input "wilson99634" at bounding box center [351, 270] width 56 height 29
click at [419, 270] on button "重 置" at bounding box center [435, 266] width 59 height 29
click at [365, 272] on input "text" at bounding box center [351, 270] width 56 height 29
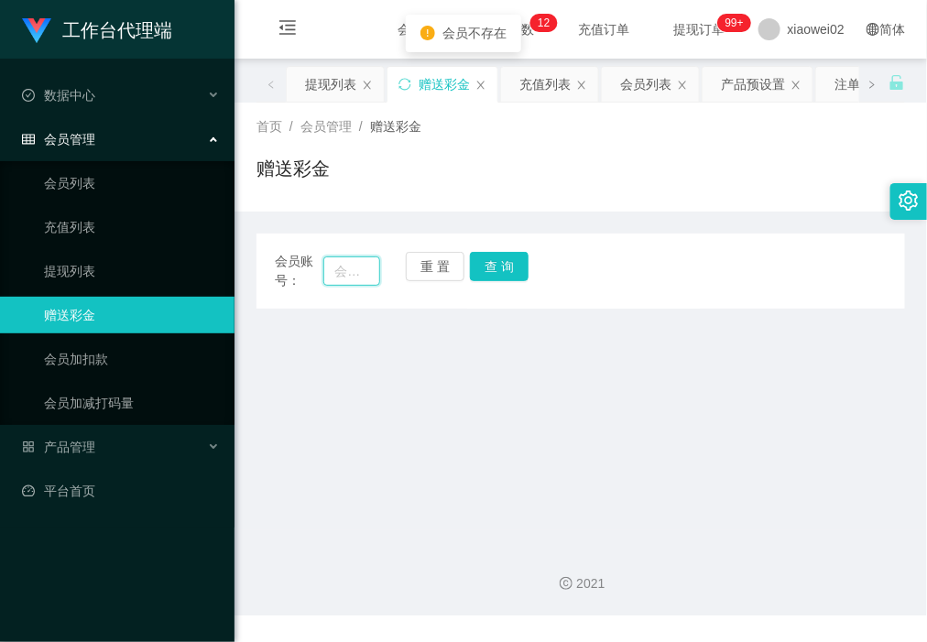
paste input "wilson99634"
type input "wilson99634"
click at [476, 272] on button "查 询" at bounding box center [499, 266] width 59 height 29
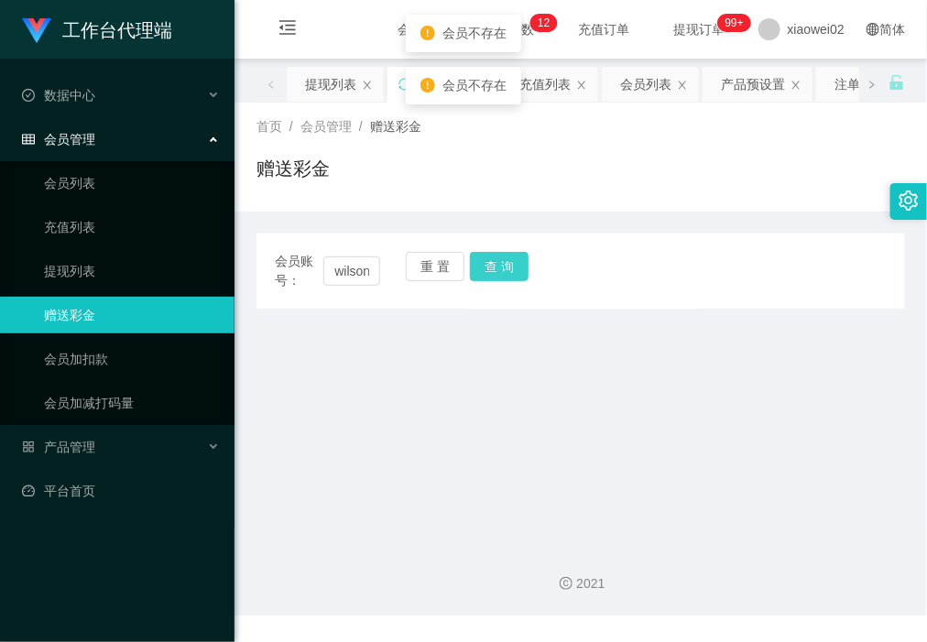
click at [476, 272] on button "查 询" at bounding box center [499, 266] width 59 height 29
click at [479, 270] on button "查 询" at bounding box center [499, 266] width 59 height 29
click at [41, 536] on div "工作台代理端 数据中心 会员管理 会员列表 充值列表 提现列表 赠送彩金 会员加扣款 会员加减打码量 产品管理 平台首页" at bounding box center [117, 321] width 235 height 642
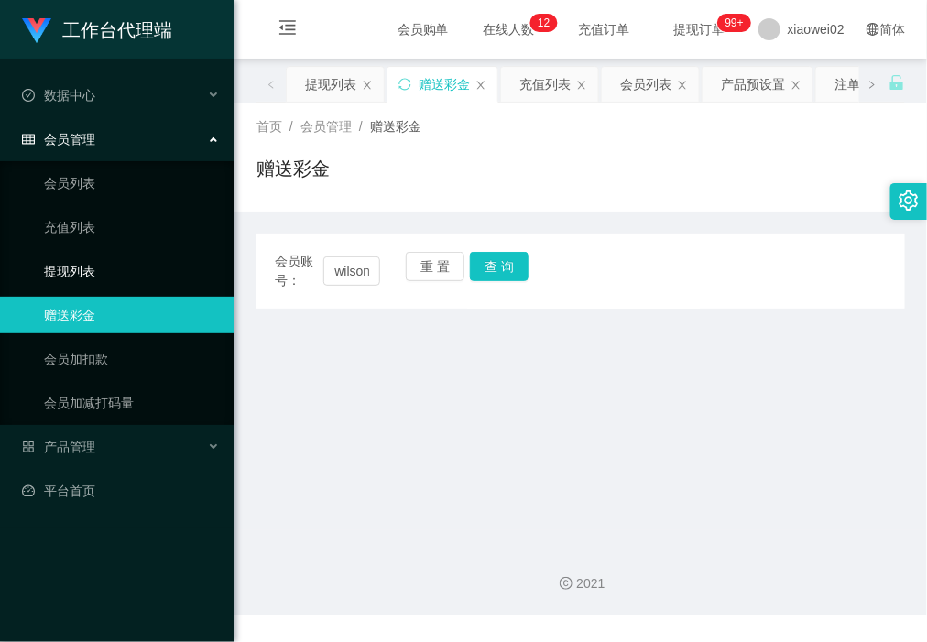
click at [121, 277] on link "提现列表" at bounding box center [132, 271] width 176 height 37
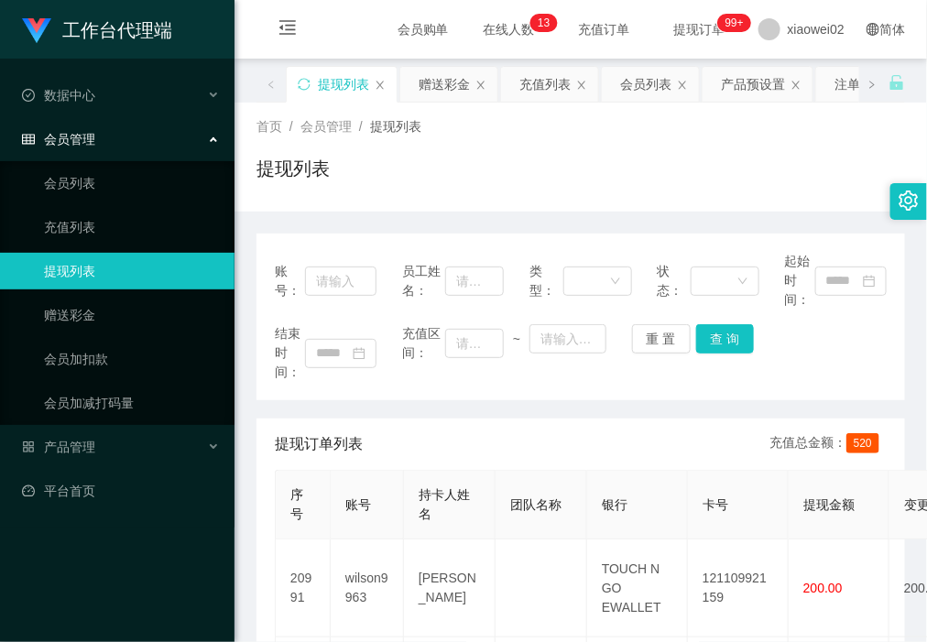
scroll to position [115, 0]
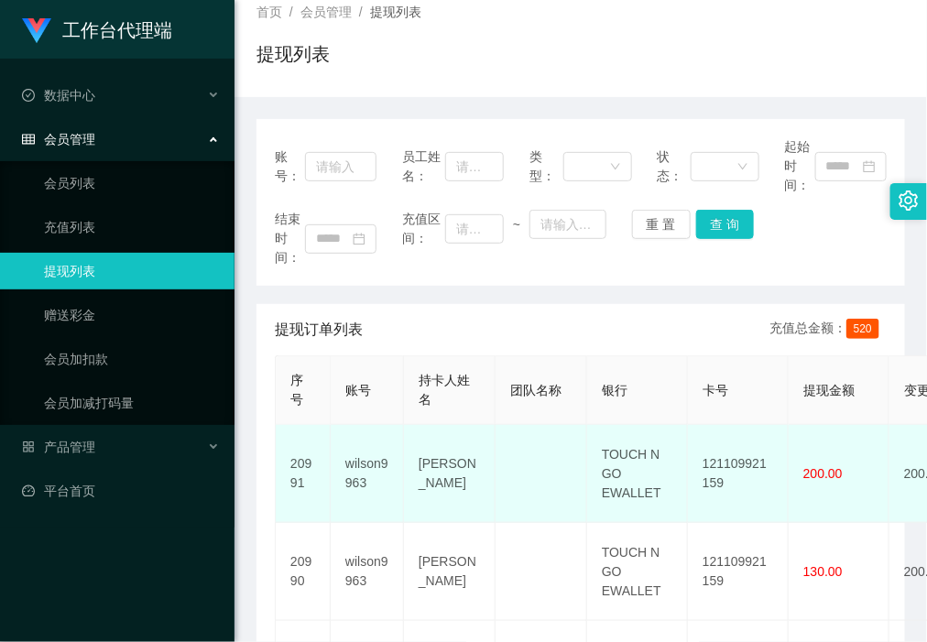
click at [362, 469] on td "wilson9963" at bounding box center [367, 474] width 73 height 98
copy td "wilson9963"
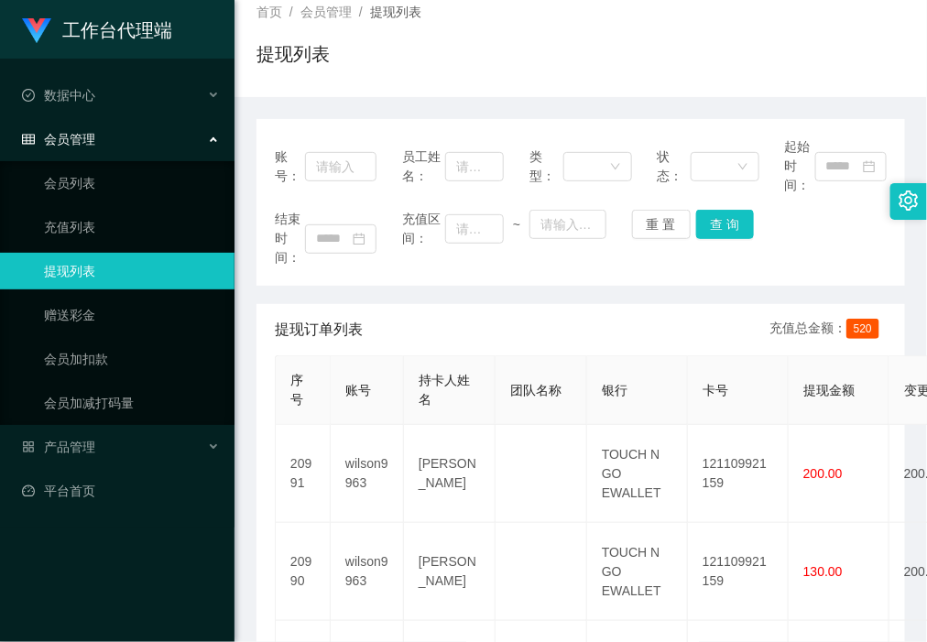
click at [185, 334] on ul "会员列表 充值列表 提现列表 赠送彩金 会员加扣款 会员加减打码量" at bounding box center [117, 293] width 235 height 264
click at [174, 318] on link "赠送彩金" at bounding box center [132, 315] width 176 height 37
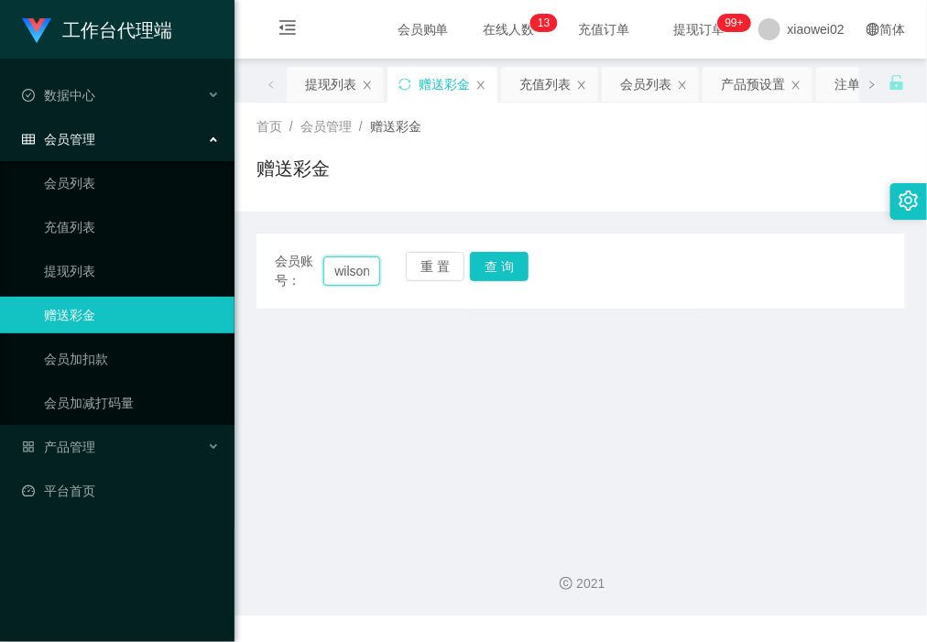
click at [364, 271] on input "wilson99634" at bounding box center [351, 270] width 56 height 29
click at [367, 270] on input "wilson99634" at bounding box center [351, 270] width 56 height 29
click at [360, 270] on input "wilson99634" at bounding box center [351, 270] width 56 height 29
paste input "text"
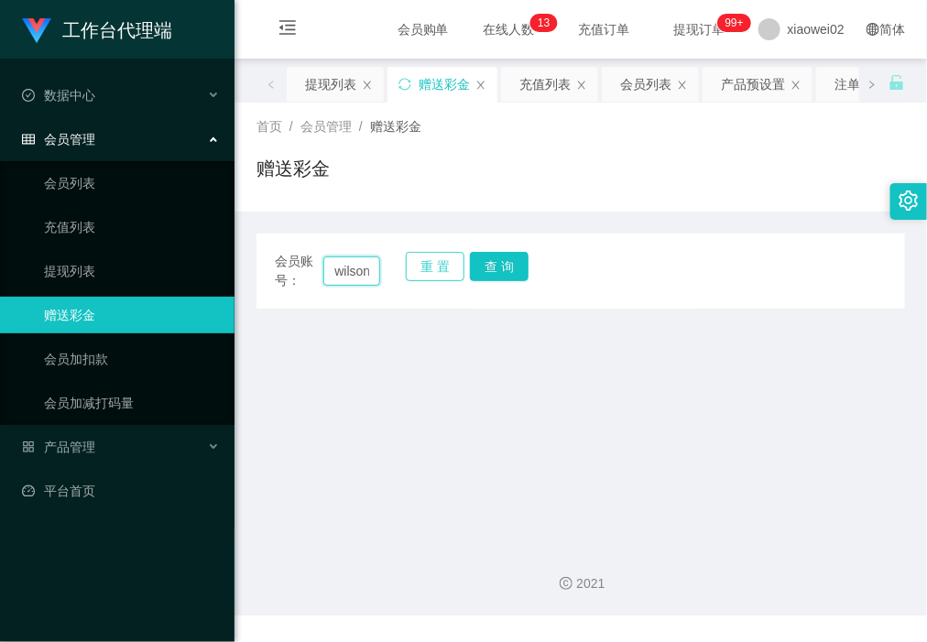
scroll to position [0, 29]
type input "wilson9963"
click at [479, 268] on button "查 询" at bounding box center [499, 266] width 59 height 29
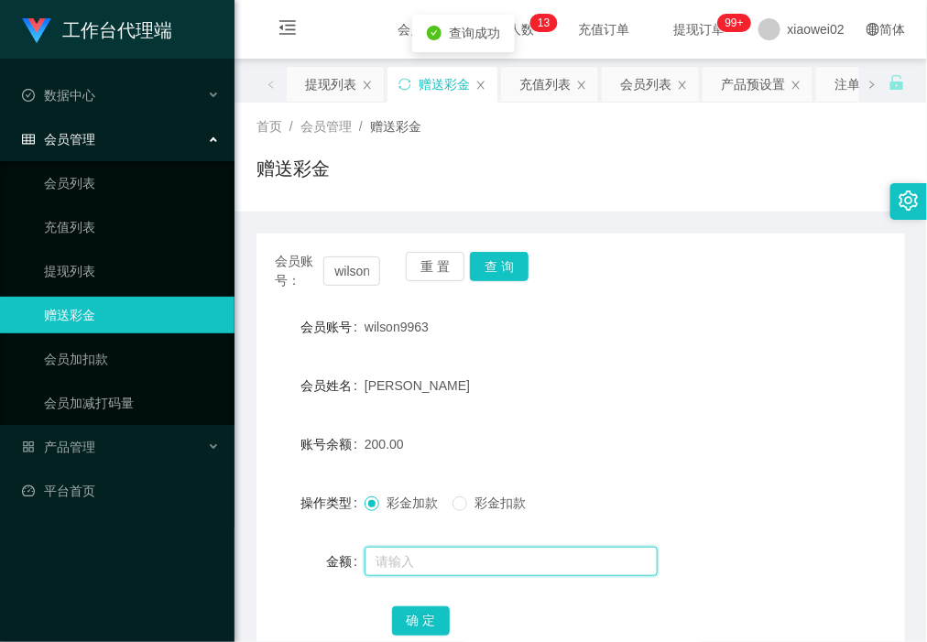
click at [423, 568] on input "text" at bounding box center [511, 561] width 293 height 29
type input "6"
type input "70"
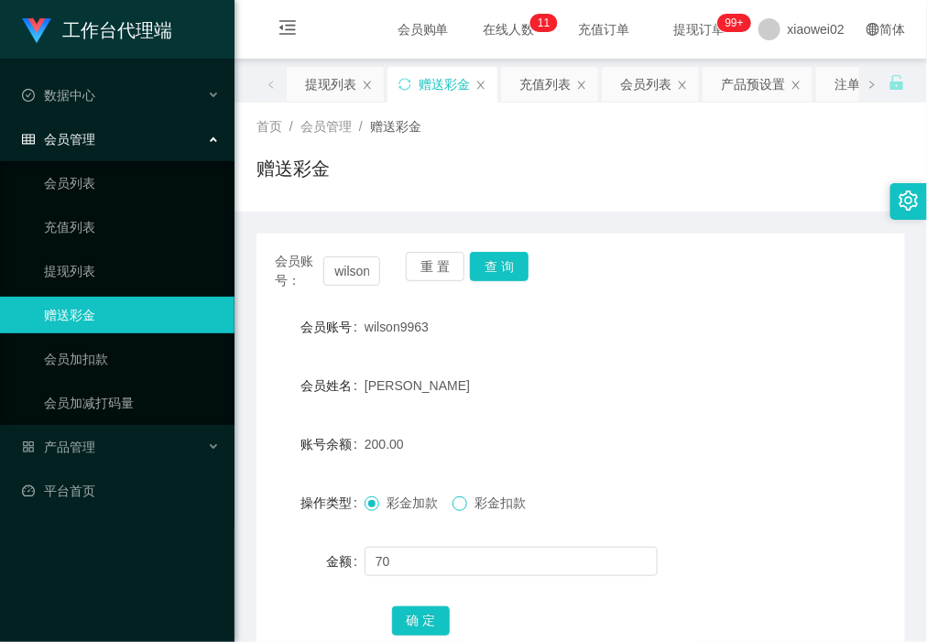
click at [467, 502] on span at bounding box center [460, 503] width 15 height 15
click at [431, 616] on button "确 定" at bounding box center [421, 620] width 59 height 29
click at [117, 282] on link "提现列表" at bounding box center [132, 271] width 176 height 37
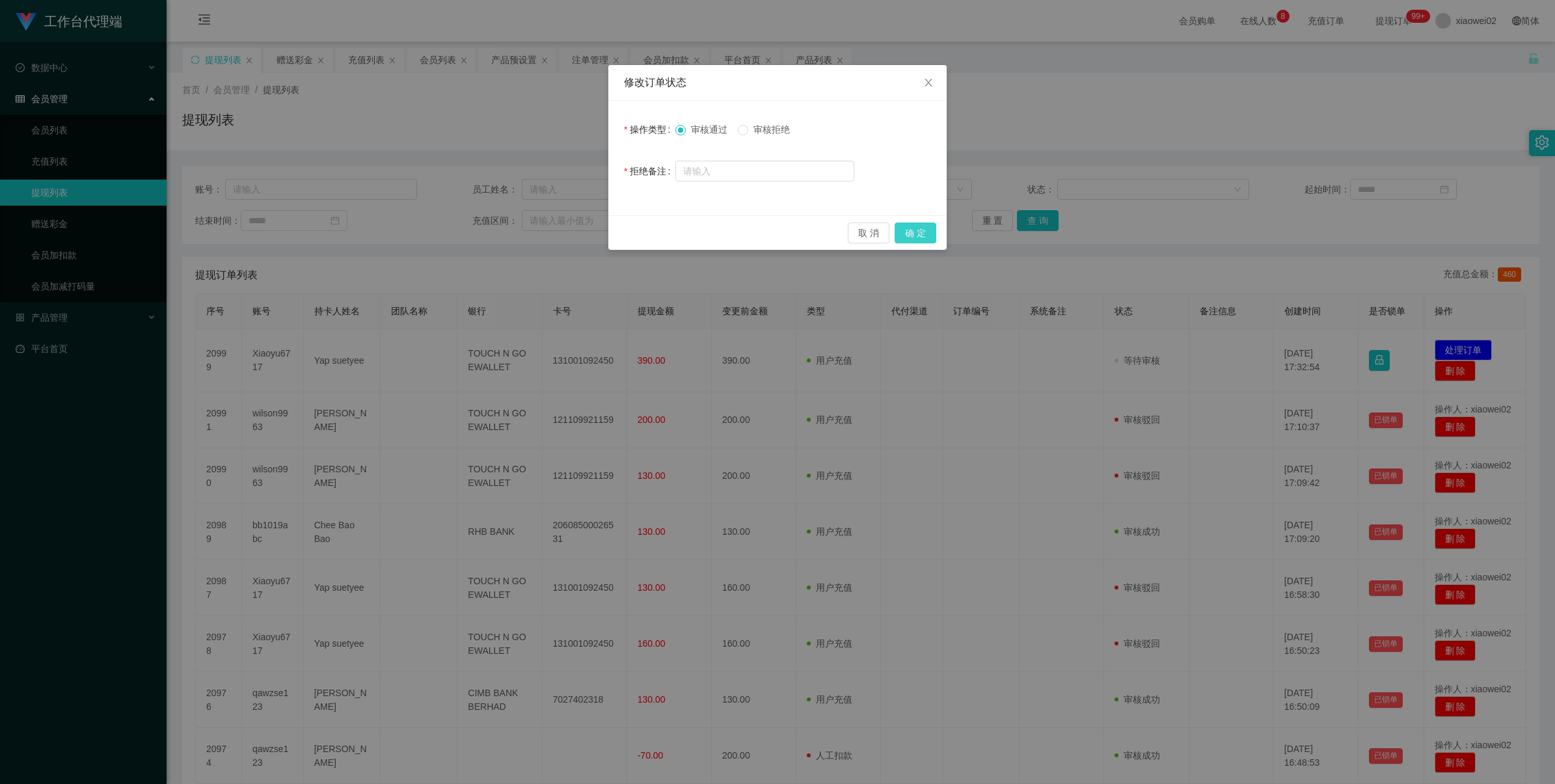
click at [902, 228] on button "确 定" at bounding box center [916, 232] width 42 height 21
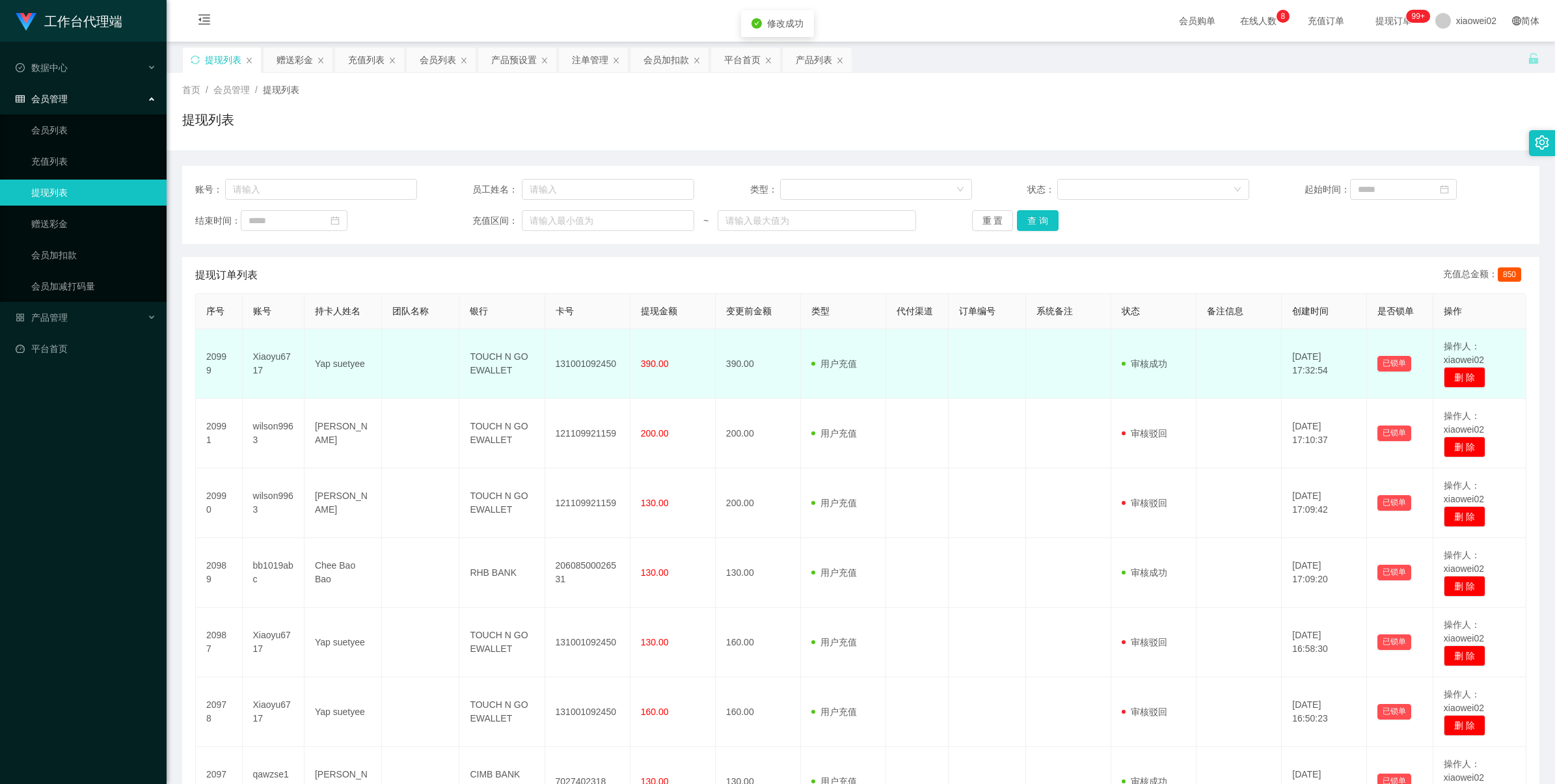
click at [587, 356] on td "131001092450" at bounding box center [588, 364] width 85 height 70
copy td "131001092450"
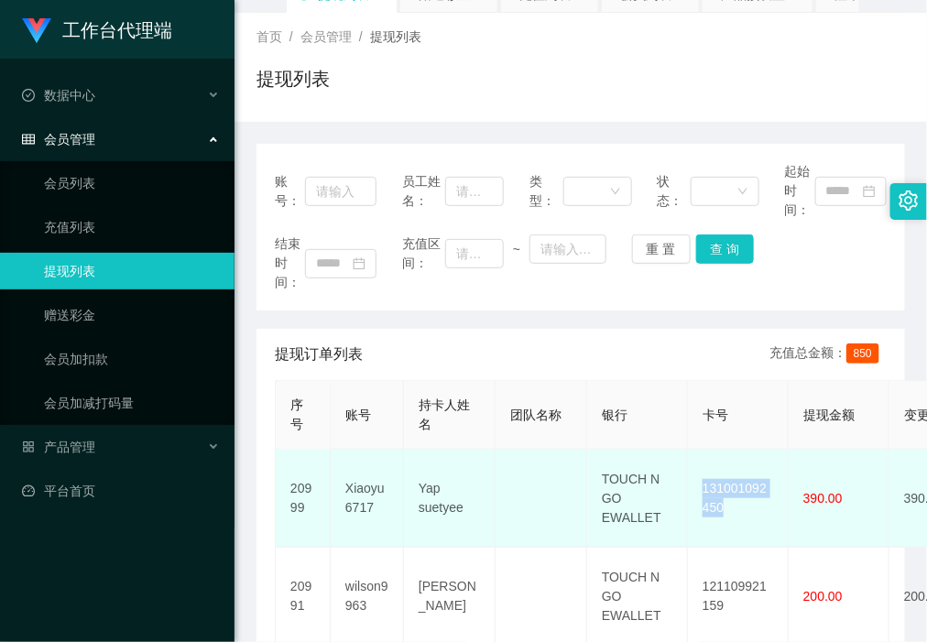
scroll to position [229, 0]
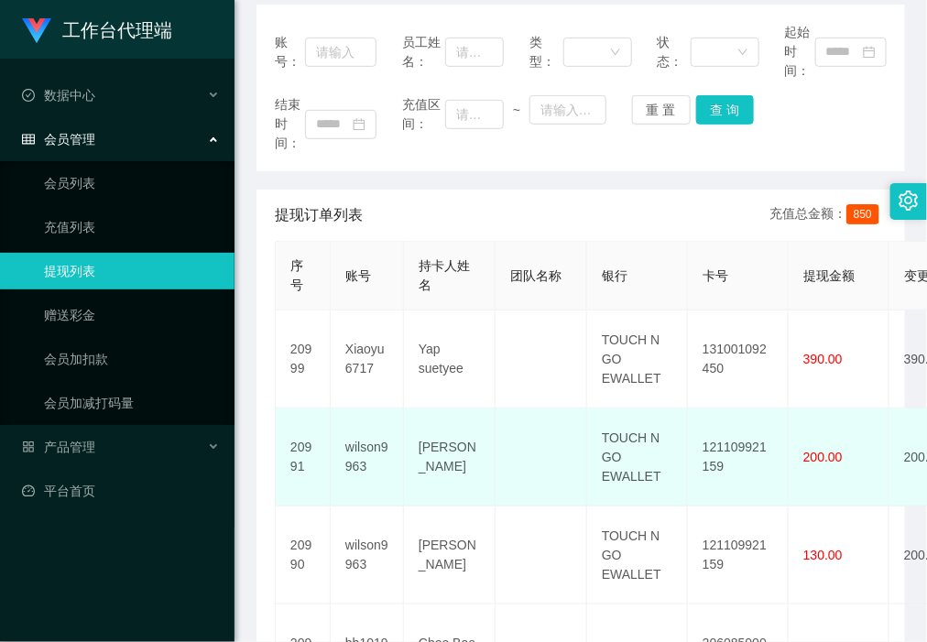
click at [369, 449] on td "wilson9963" at bounding box center [367, 458] width 73 height 98
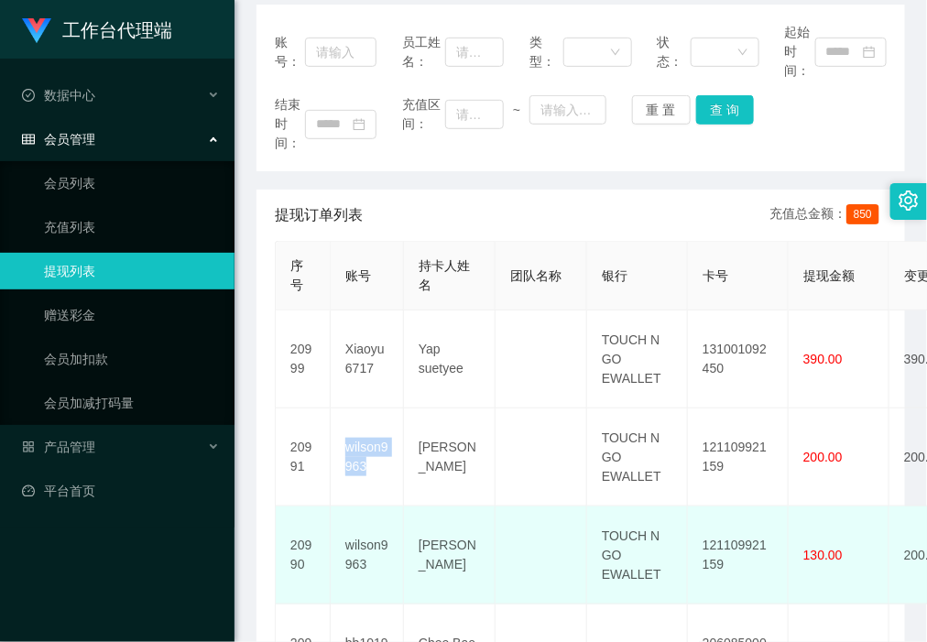
copy td "wilson9963"
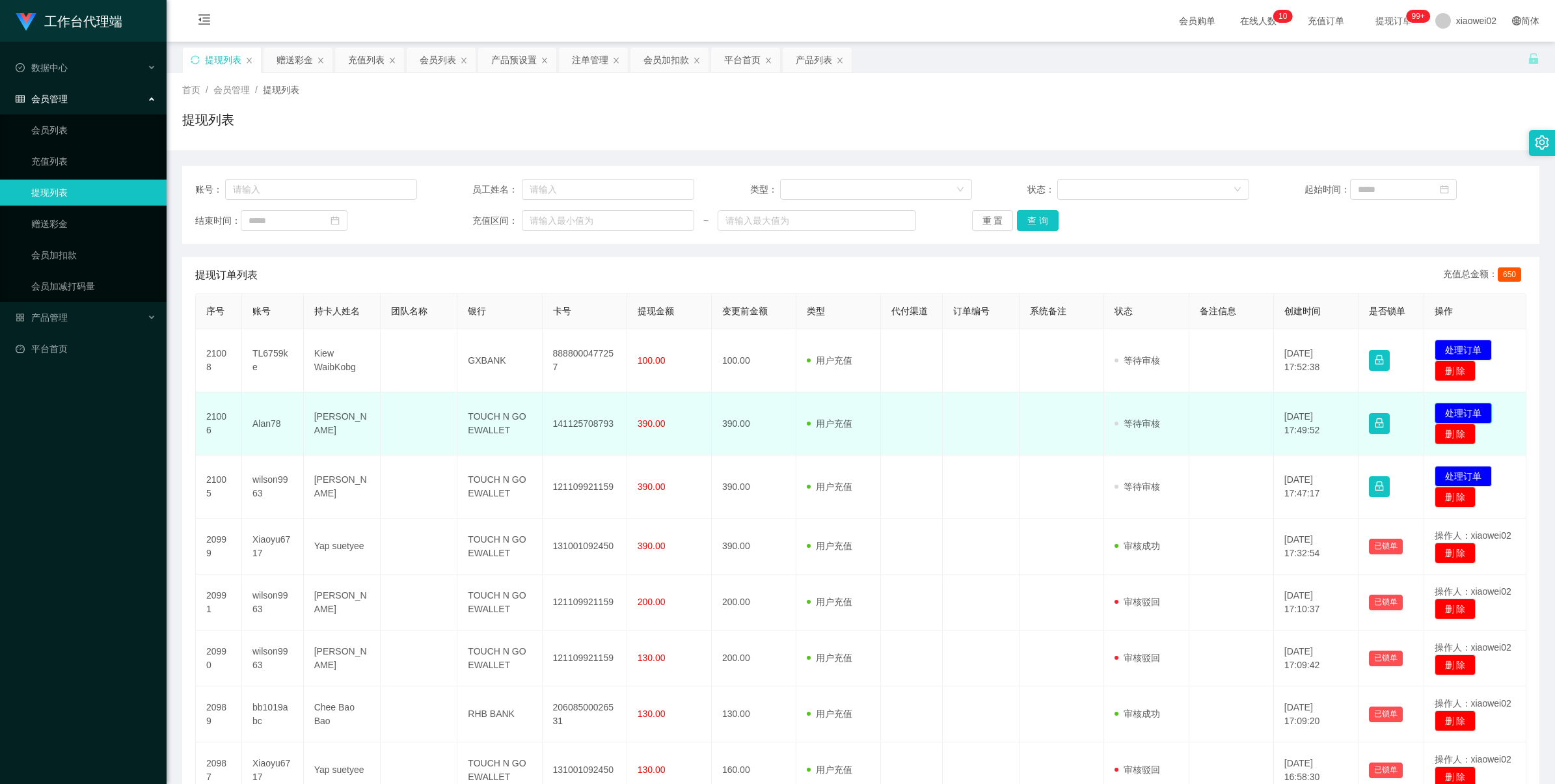
click at [1443, 411] on button "处理订单" at bounding box center [1463, 413] width 58 height 21
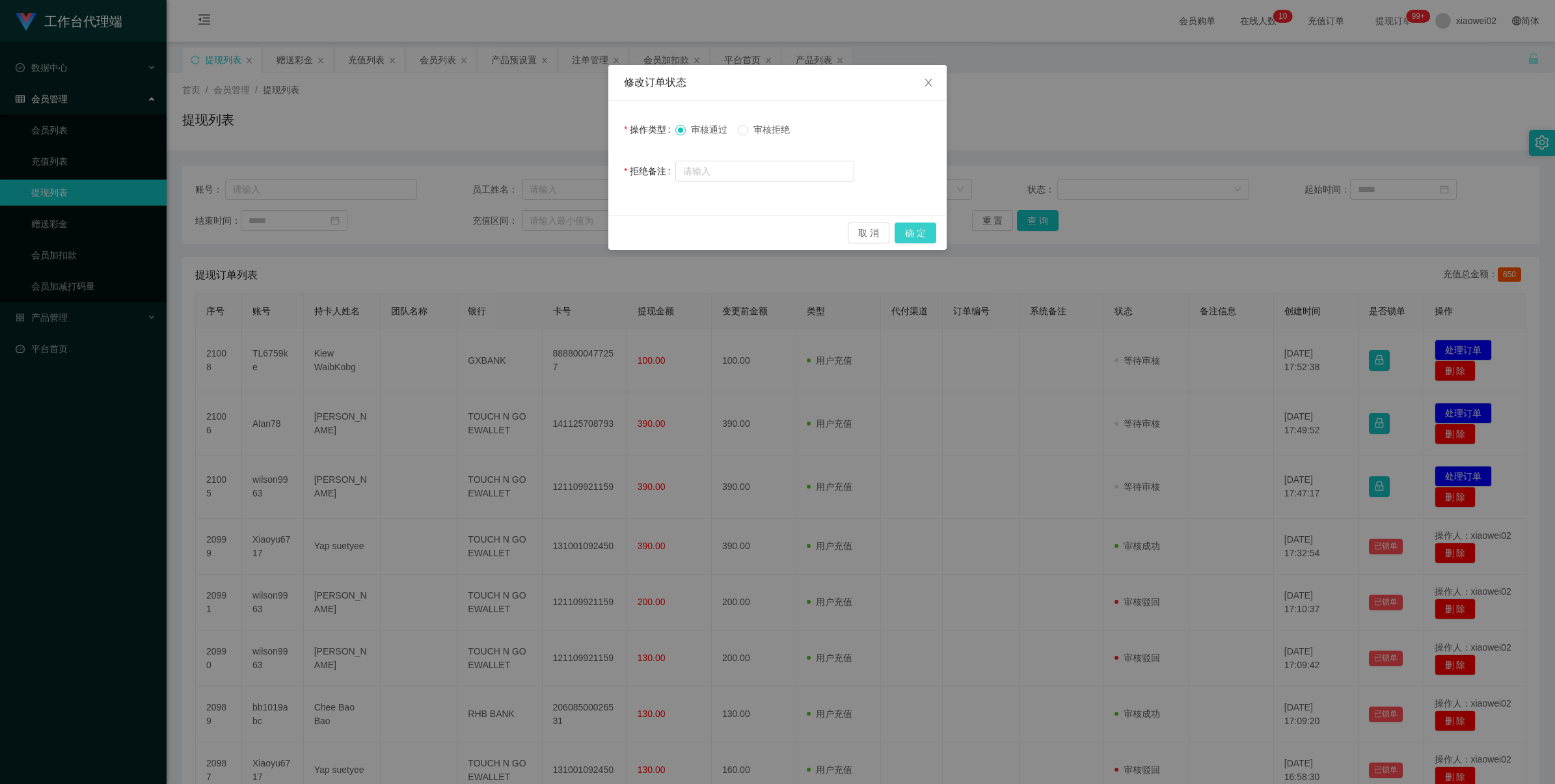
click at [913, 229] on button "确 定" at bounding box center [916, 232] width 42 height 21
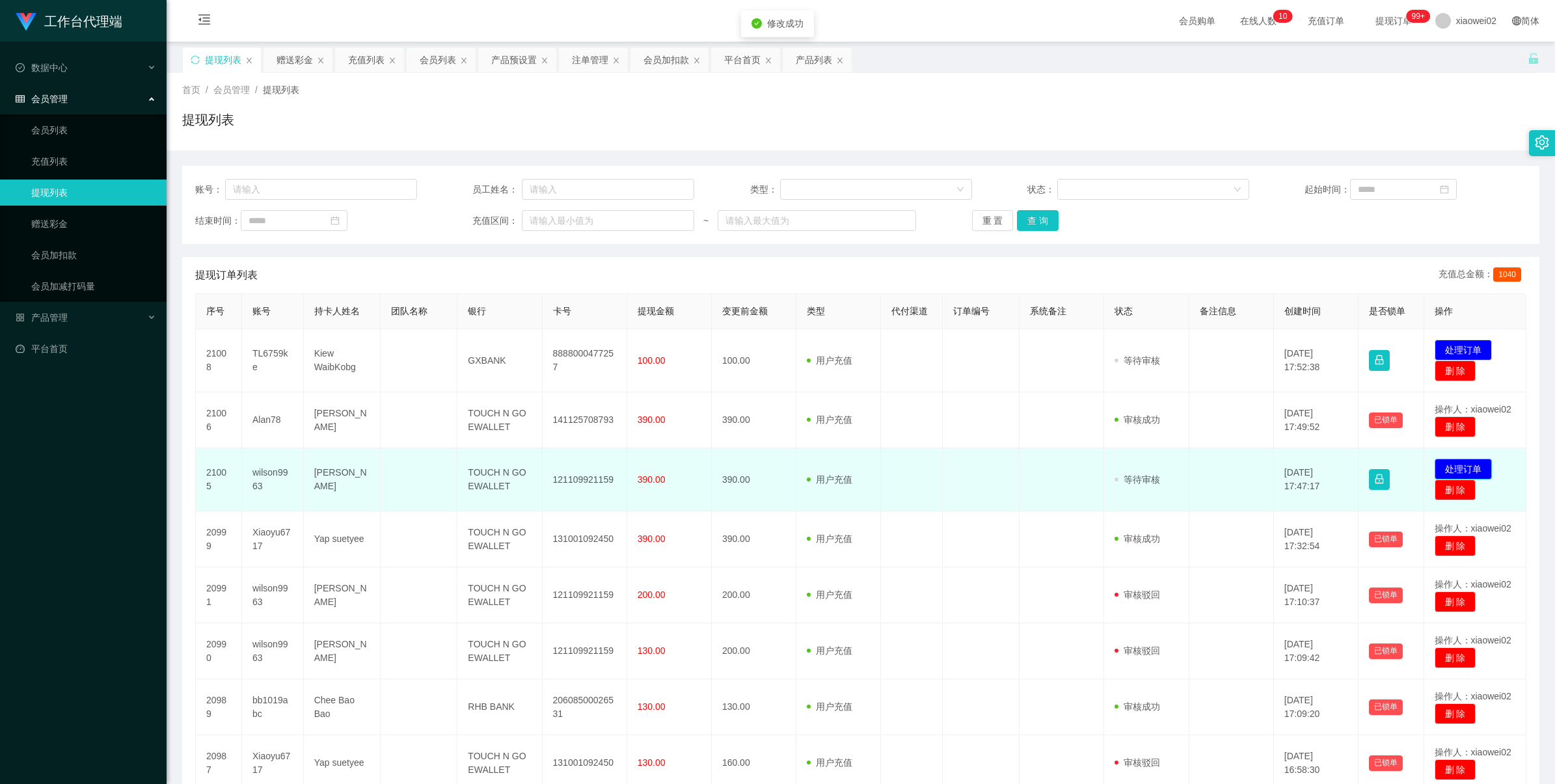
click at [1441, 463] on button "处理订单" at bounding box center [1463, 469] width 58 height 21
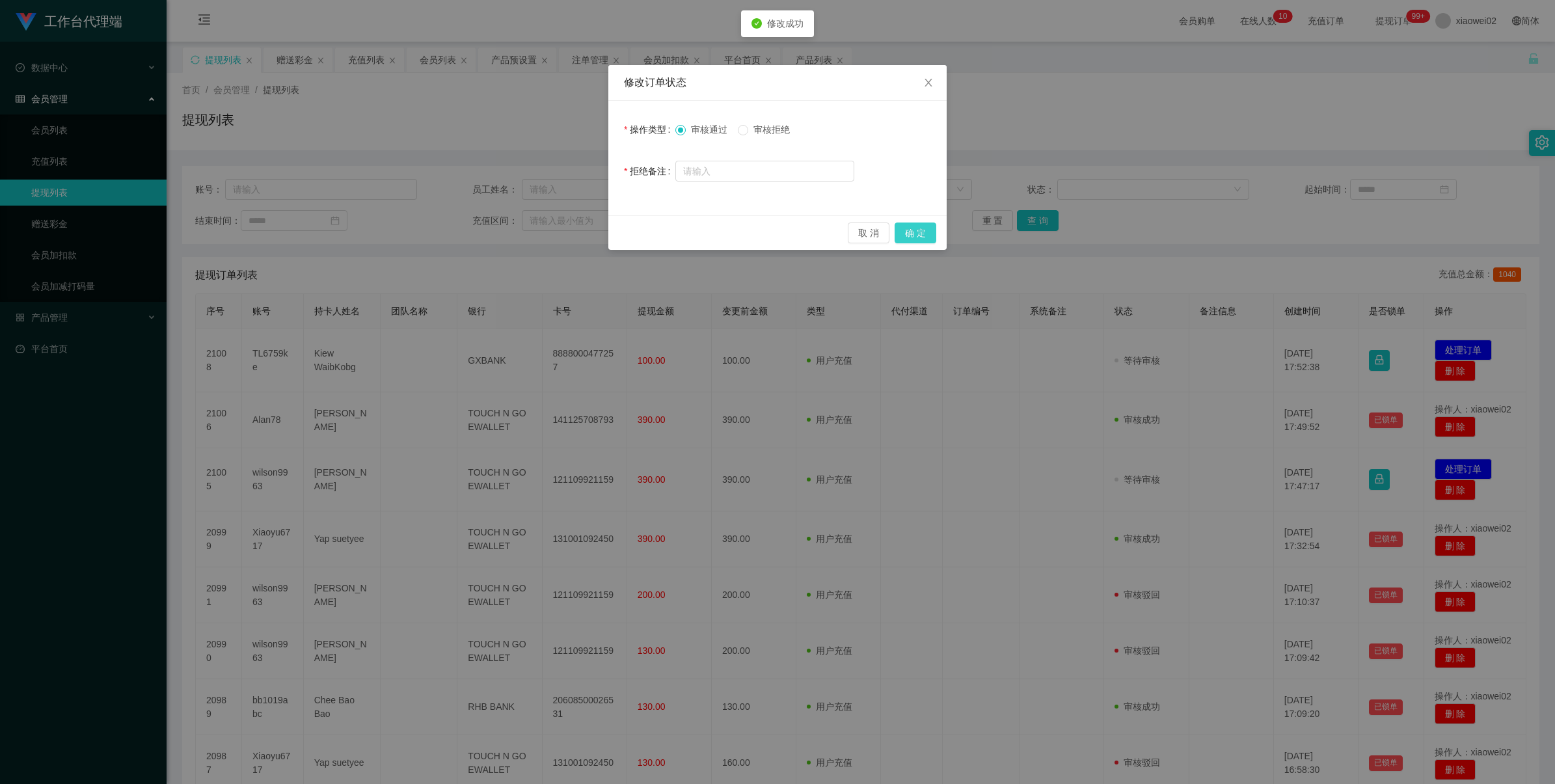
click at [918, 239] on button "确 定" at bounding box center [916, 232] width 42 height 21
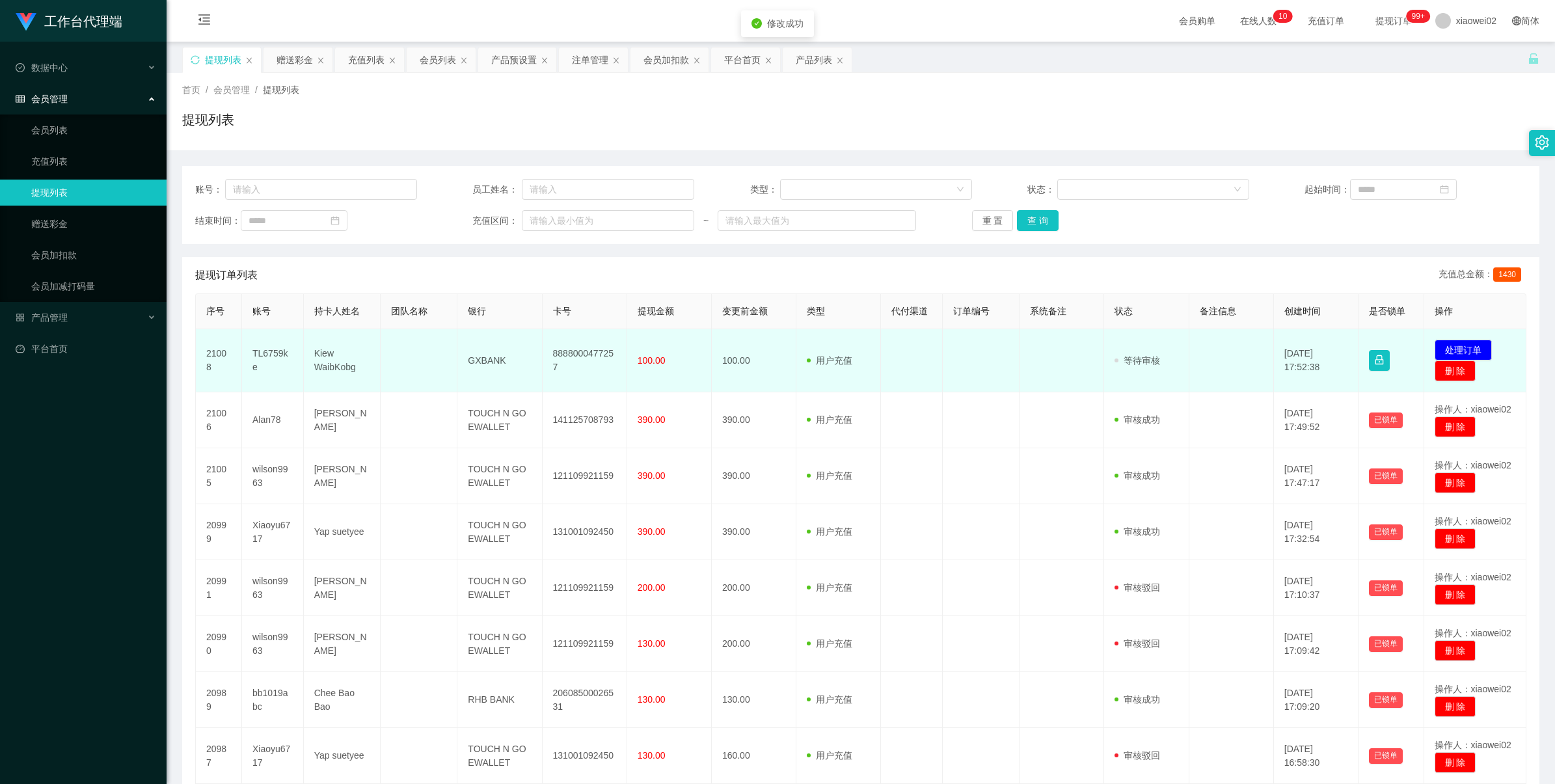
click at [575, 361] on td "8888000477257" at bounding box center [585, 361] width 85 height 63
click at [578, 361] on td "8888000477257" at bounding box center [585, 361] width 85 height 63
click at [583, 353] on td "8888000477257" at bounding box center [585, 361] width 85 height 63
drag, startPoint x: 583, startPoint y: 353, endPoint x: 602, endPoint y: 340, distance: 23.0
click at [584, 353] on td "8888000477257" at bounding box center [585, 361] width 85 height 63
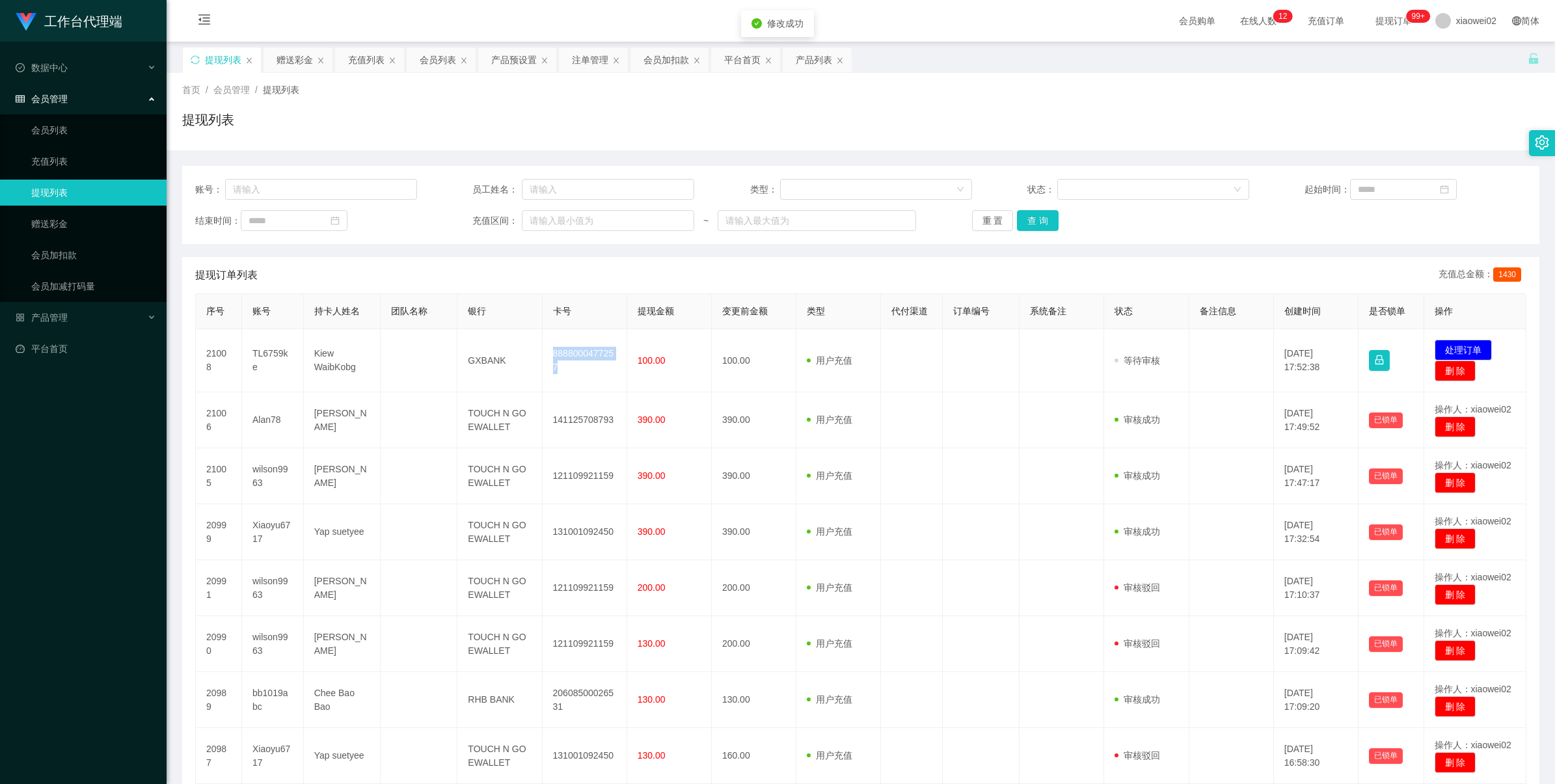
copy td "8888000477257"
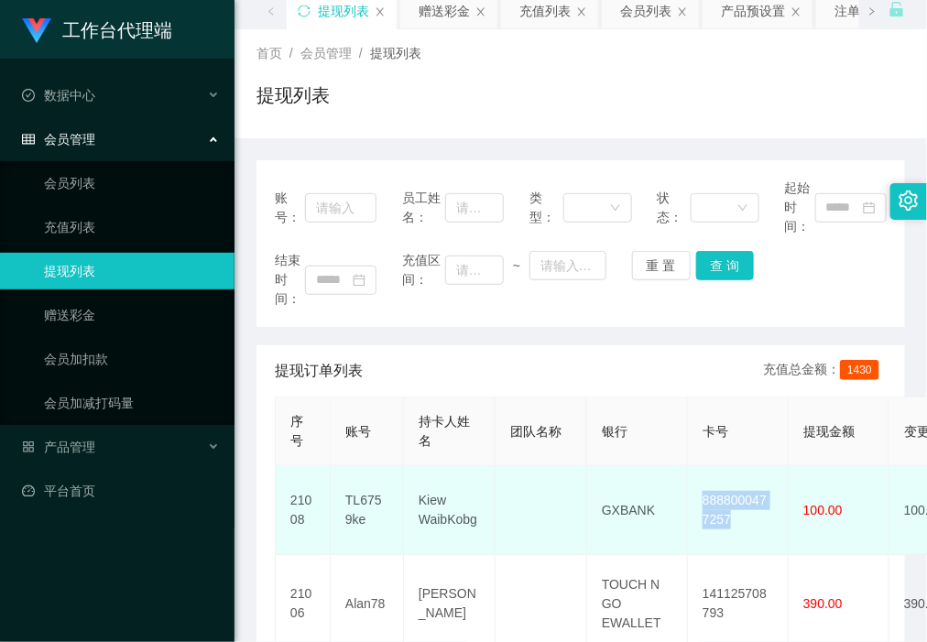
scroll to position [115, 0]
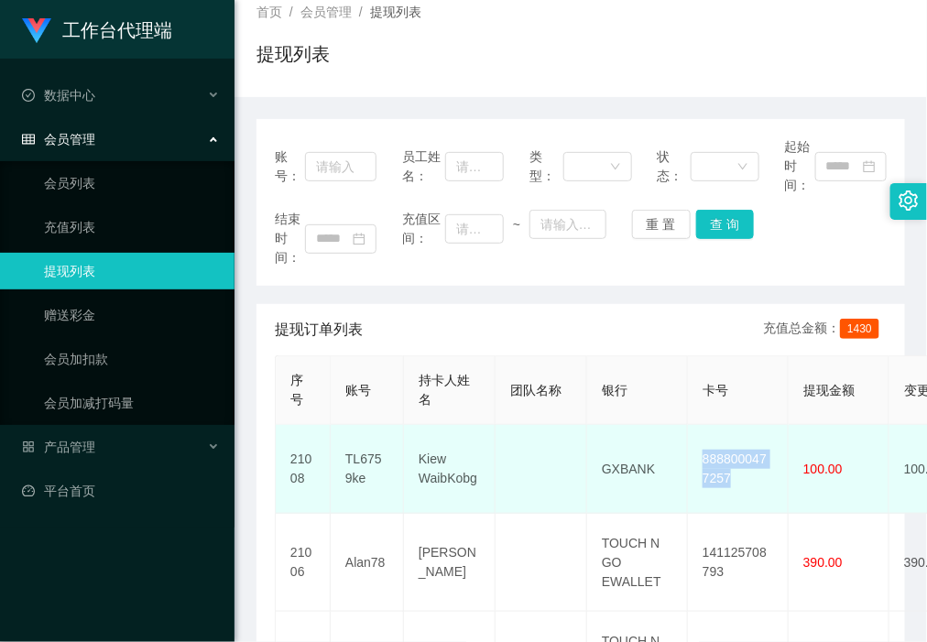
click at [716, 453] on td "8888000477257" at bounding box center [738, 469] width 101 height 89
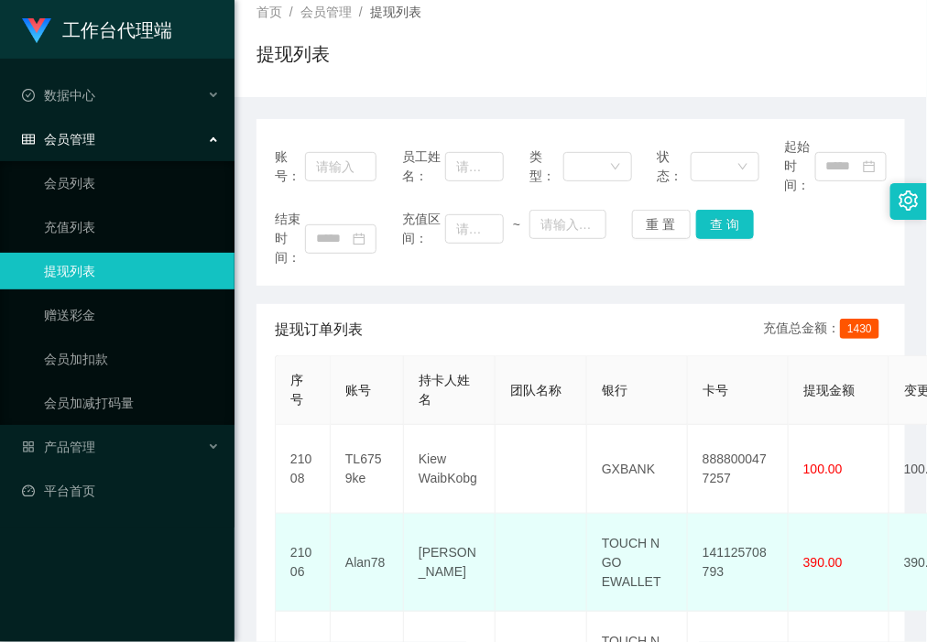
click at [715, 551] on td "141125708793" at bounding box center [738, 563] width 101 height 98
click at [716, 551] on td "141125708793" at bounding box center [738, 563] width 101 height 98
copy td "141125708793"
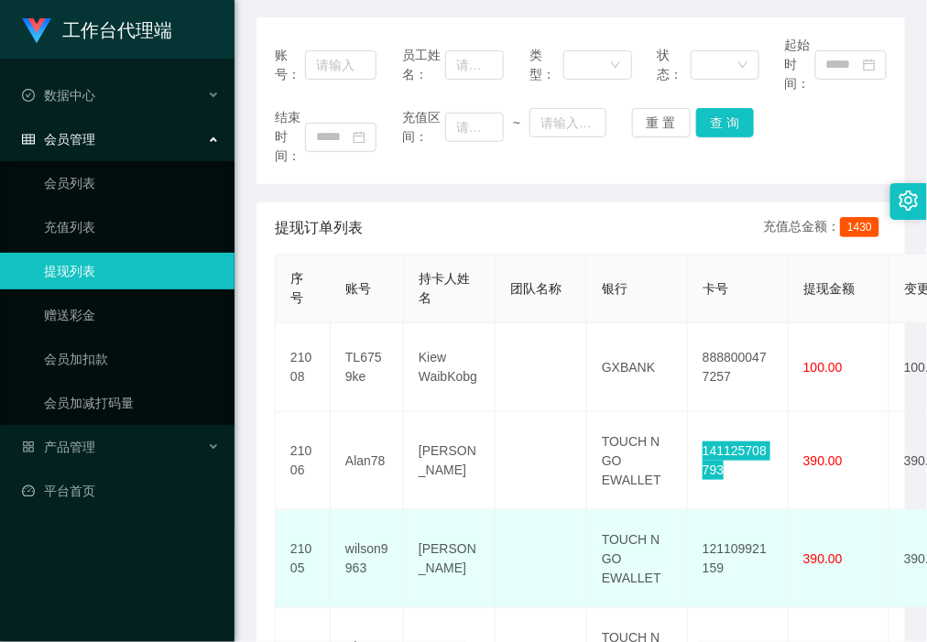
scroll to position [344, 0]
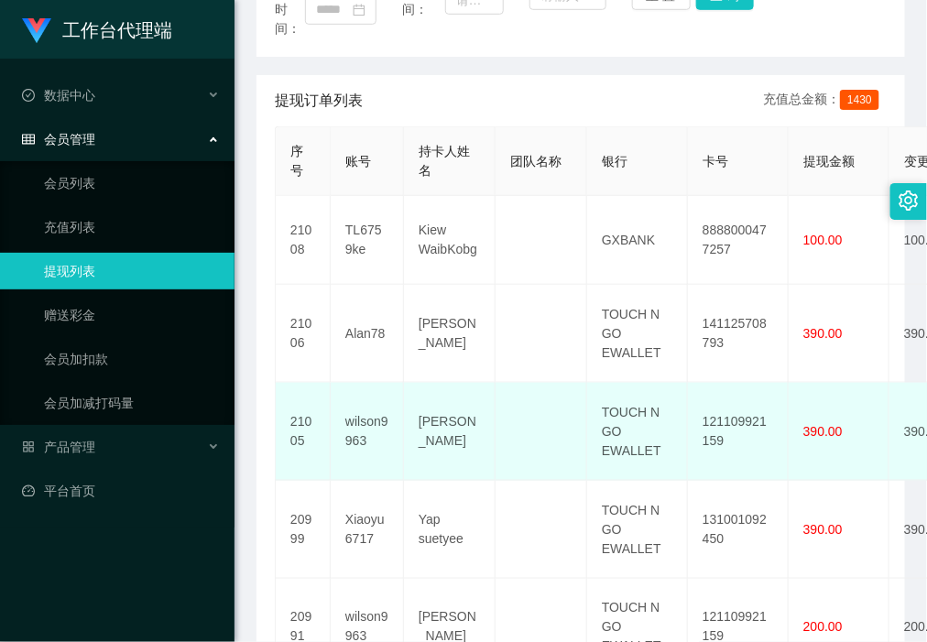
click at [743, 424] on td "121109921159" at bounding box center [738, 432] width 101 height 98
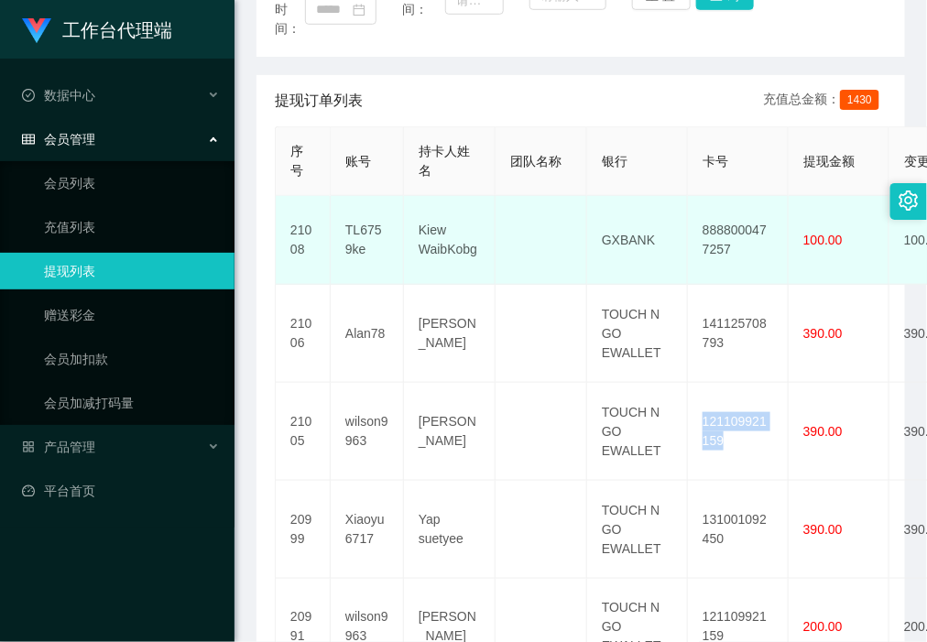
copy td "121109921159"
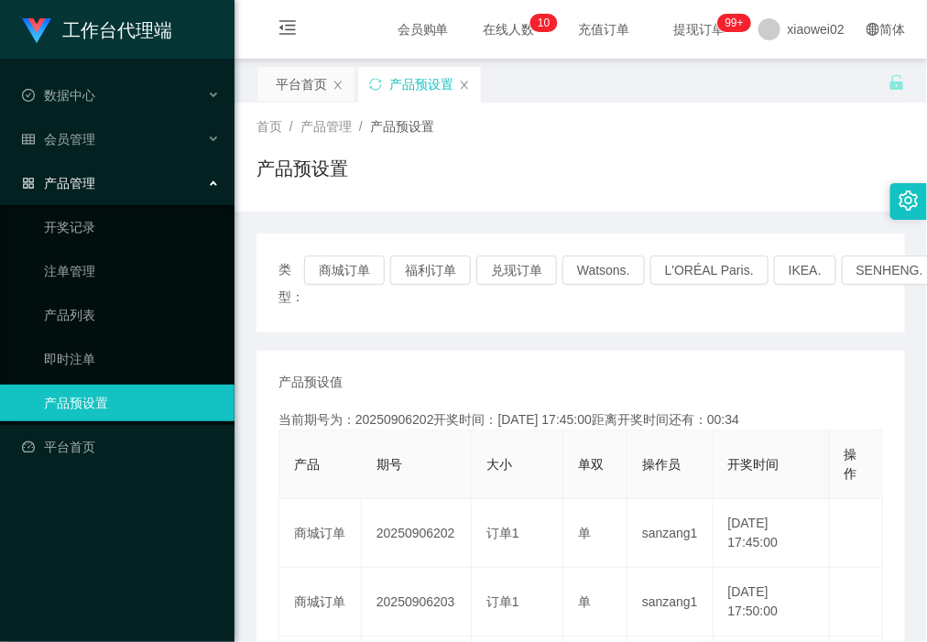
click at [650, 156] on div "产品预设置" at bounding box center [580, 176] width 649 height 42
click at [601, 180] on div "产品预设置" at bounding box center [580, 176] width 649 height 42
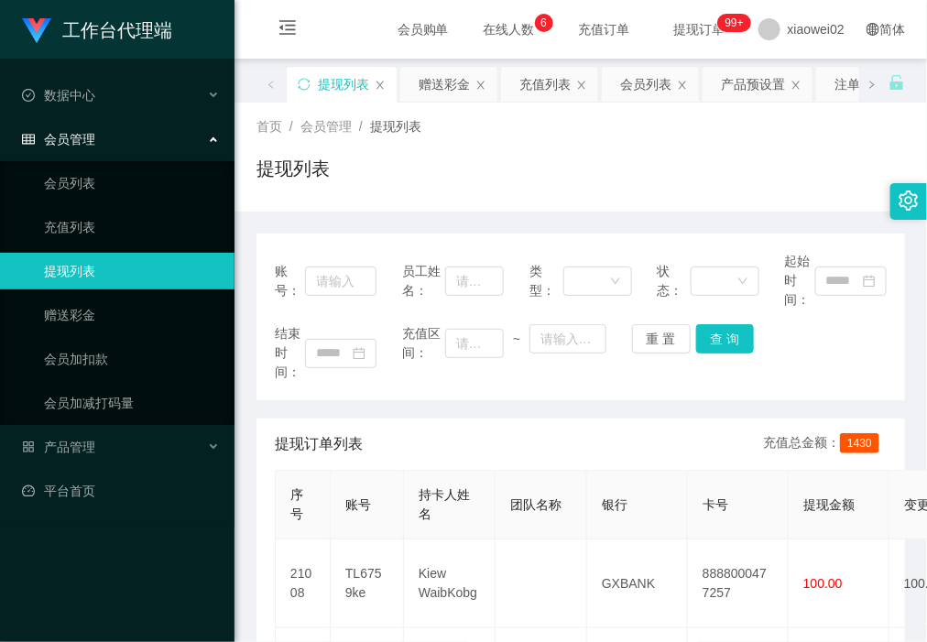
scroll to position [344, 0]
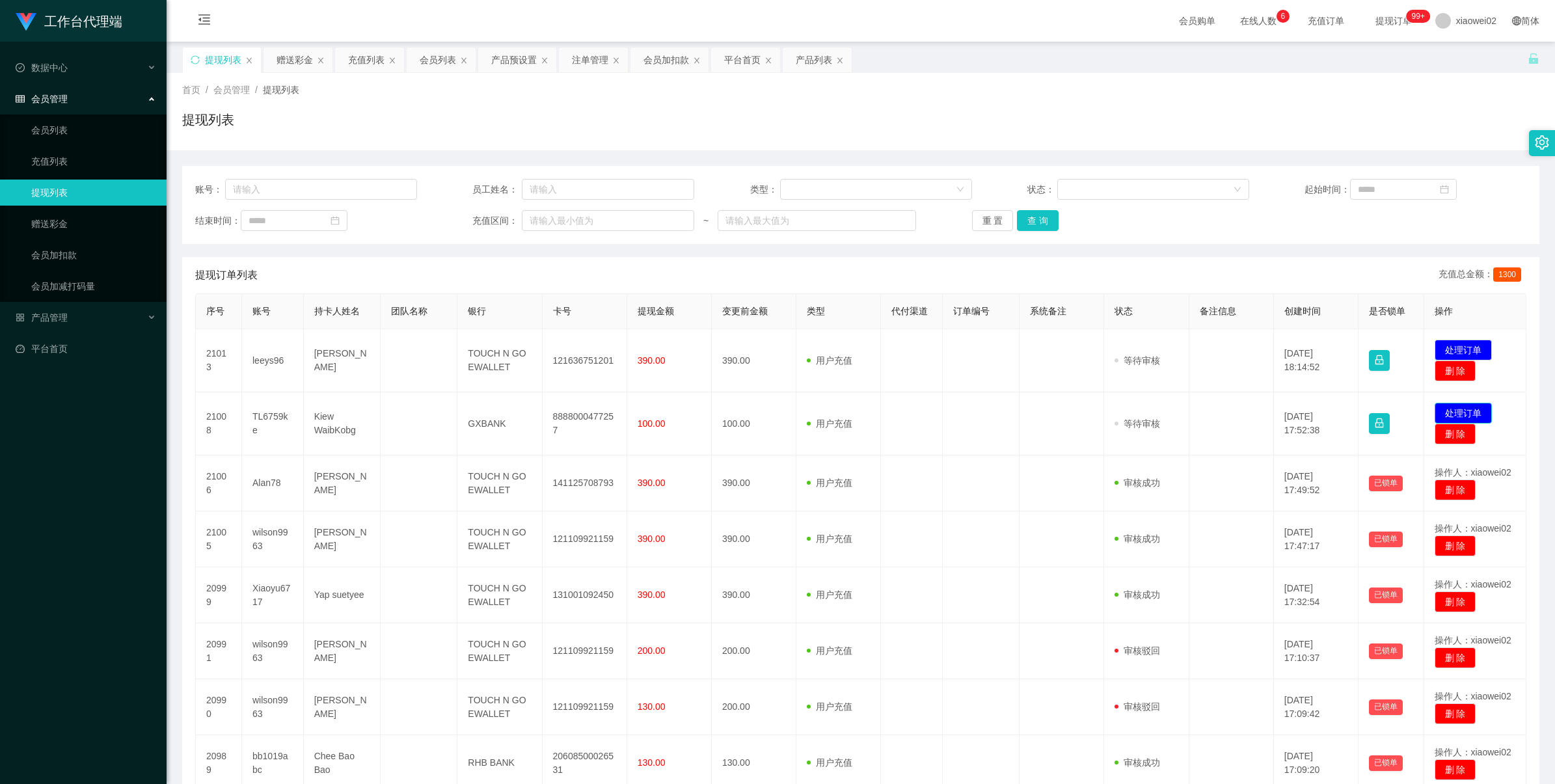
drag, startPoint x: 1456, startPoint y: 410, endPoint x: 1416, endPoint y: 394, distance: 43.1
click at [1456, 410] on button "处理订单" at bounding box center [1463, 413] width 58 height 21
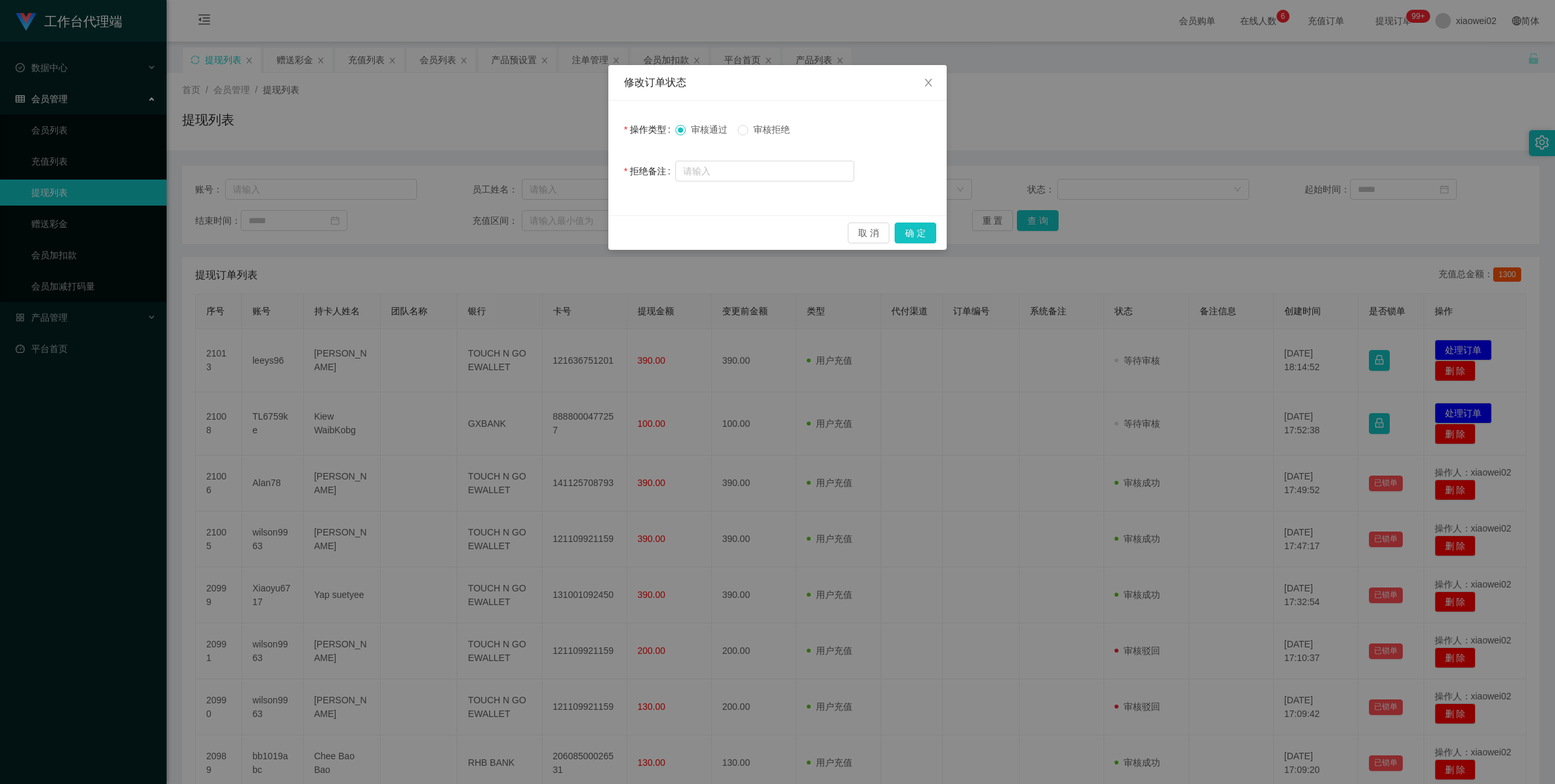
click at [764, 124] on span "审核拒绝" at bounding box center [771, 129] width 47 height 11
click at [918, 239] on button "确 定" at bounding box center [916, 232] width 42 height 21
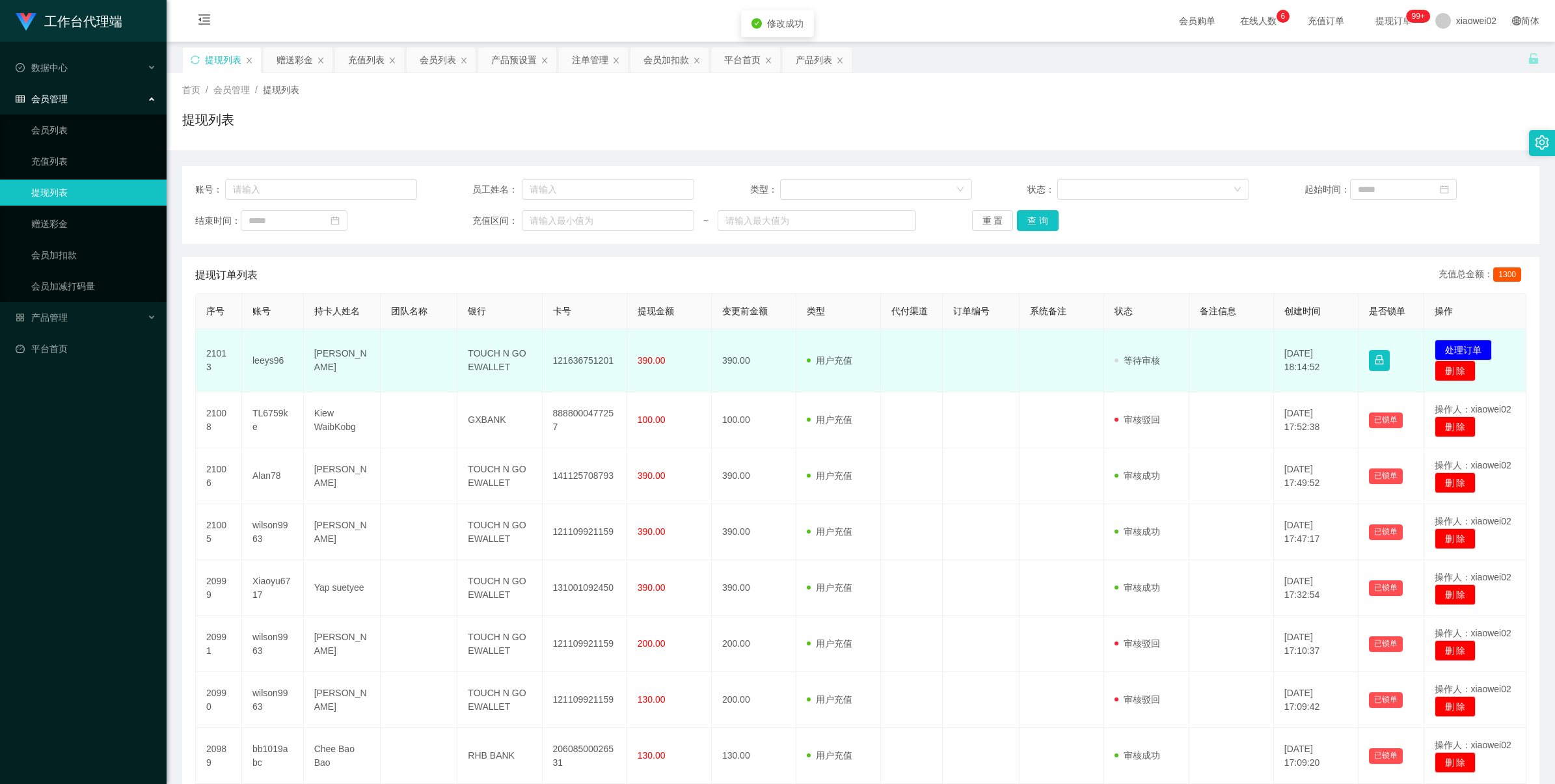
click at [587, 359] on td "121636751201" at bounding box center [585, 361] width 85 height 63
click at [587, 359] on td "121636751201" at bounding box center [585, 361] width 85 height 63
copy td "121636751201"
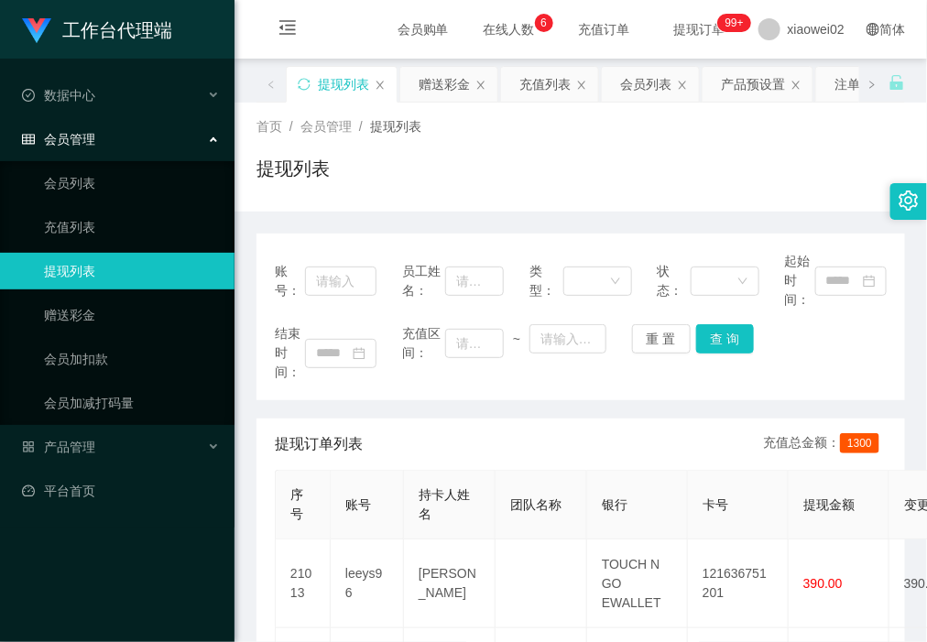
drag, startPoint x: 6, startPoint y: 560, endPoint x: 51, endPoint y: 543, distance: 47.8
click at [6, 560] on div "工作台代理端 数据中心 会员管理 会员列表 充值列表 提现列表 赠送彩金 会员加扣款 会员加减打码量 产品管理 平台首页" at bounding box center [117, 321] width 235 height 642
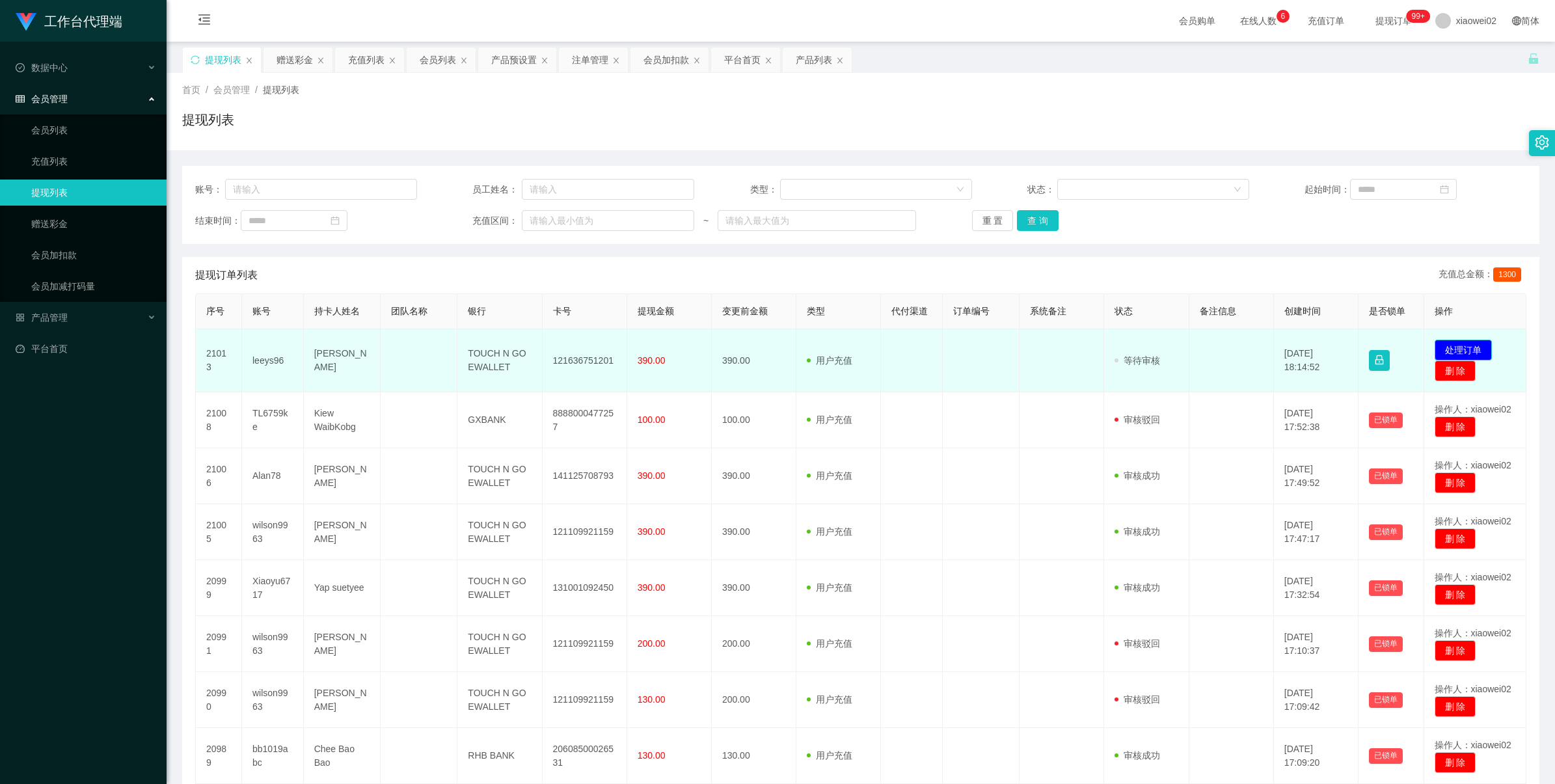
click at [1435, 345] on button "处理订单" at bounding box center [1463, 349] width 58 height 21
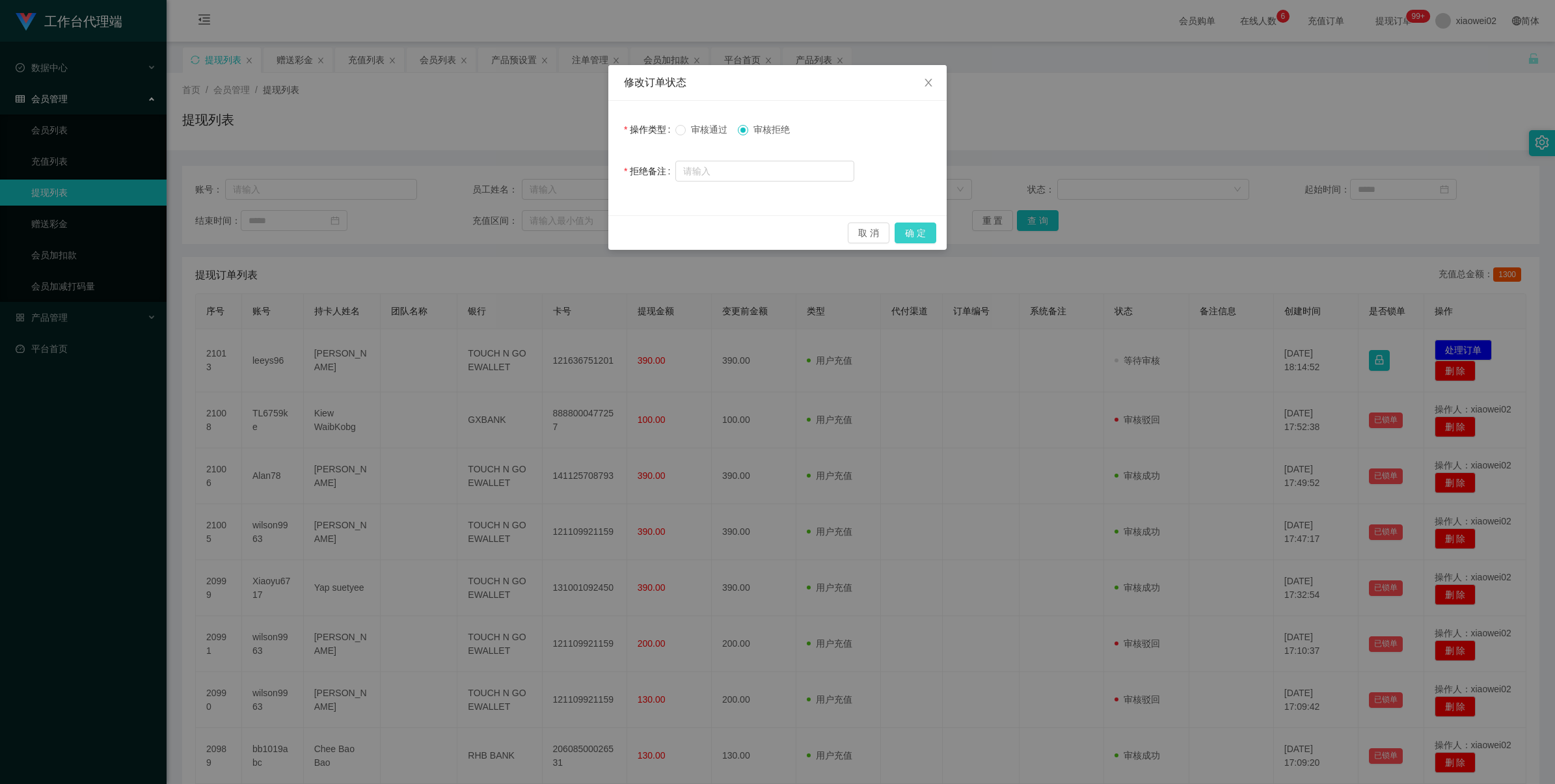
drag, startPoint x: 904, startPoint y: 227, endPoint x: 942, endPoint y: 217, distance: 39.3
click at [904, 227] on button "确 定" at bounding box center [916, 232] width 42 height 21
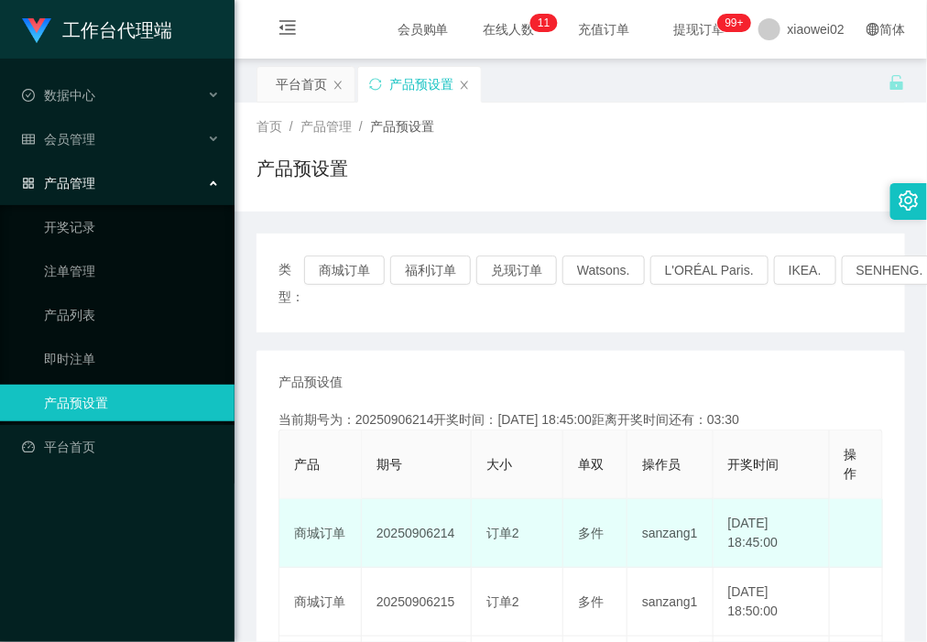
click at [391, 527] on td "20250906214" at bounding box center [417, 533] width 110 height 69
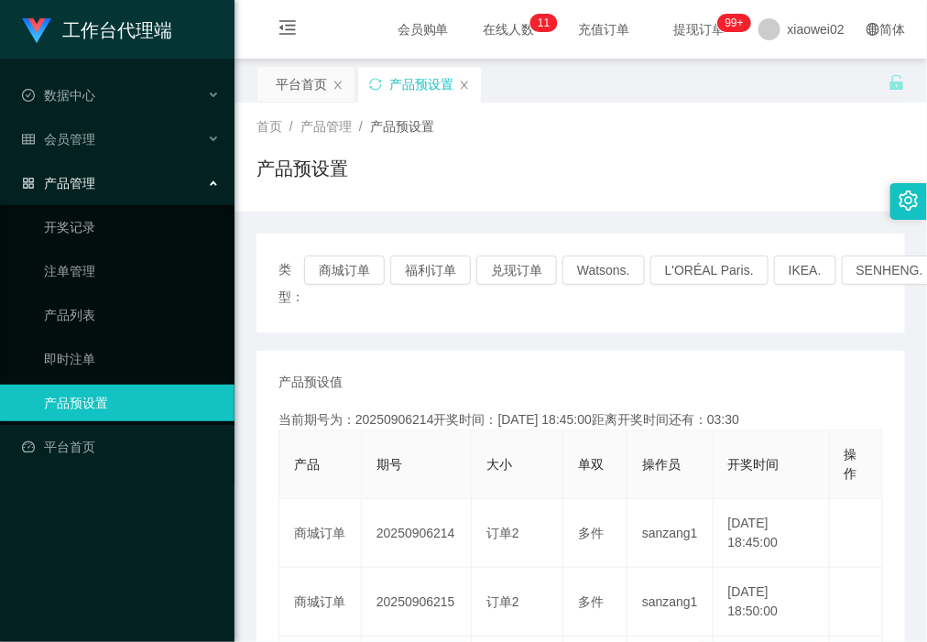
copy td "20250906214"
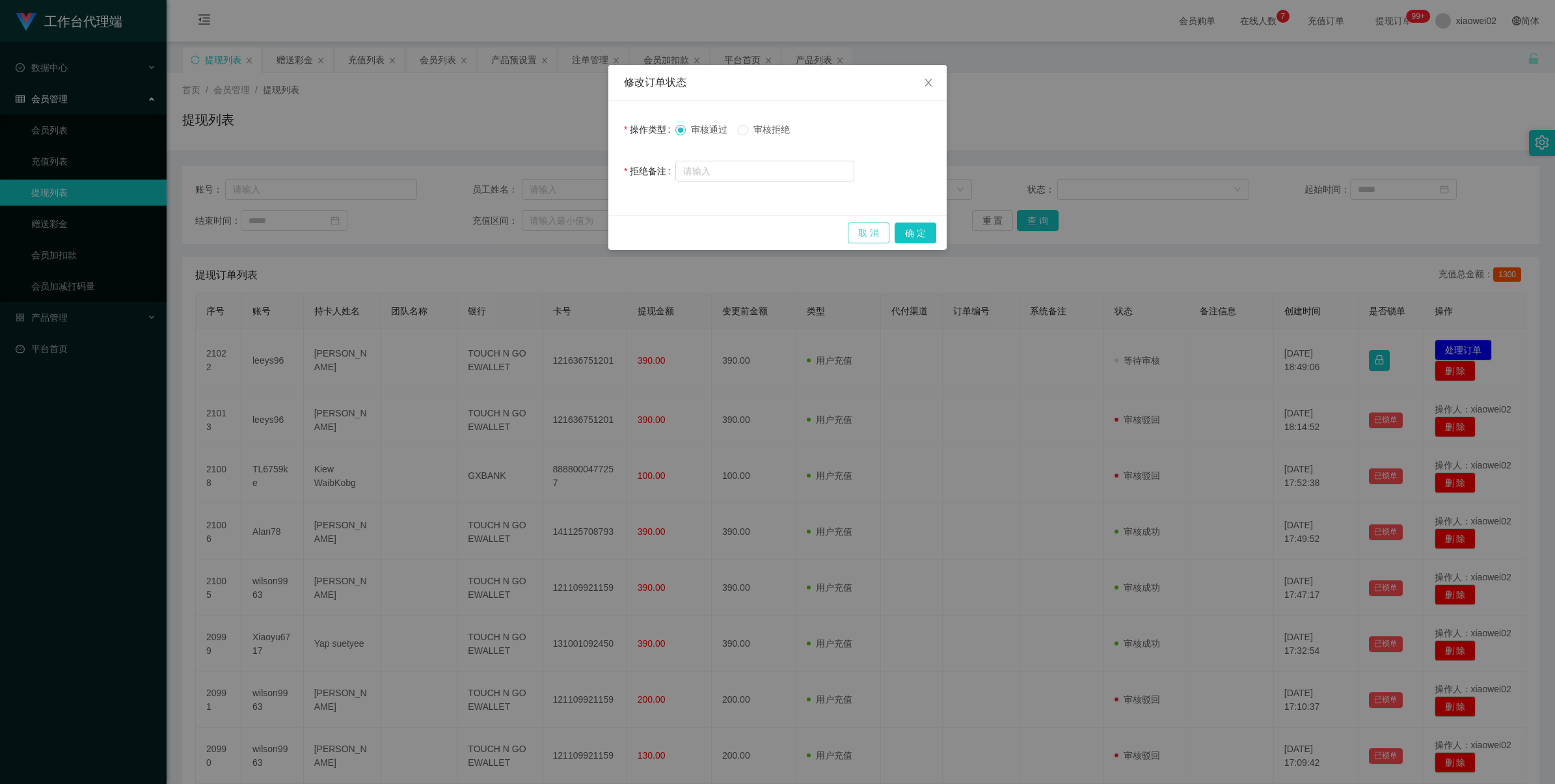
click at [871, 241] on button "取 消" at bounding box center [869, 232] width 42 height 21
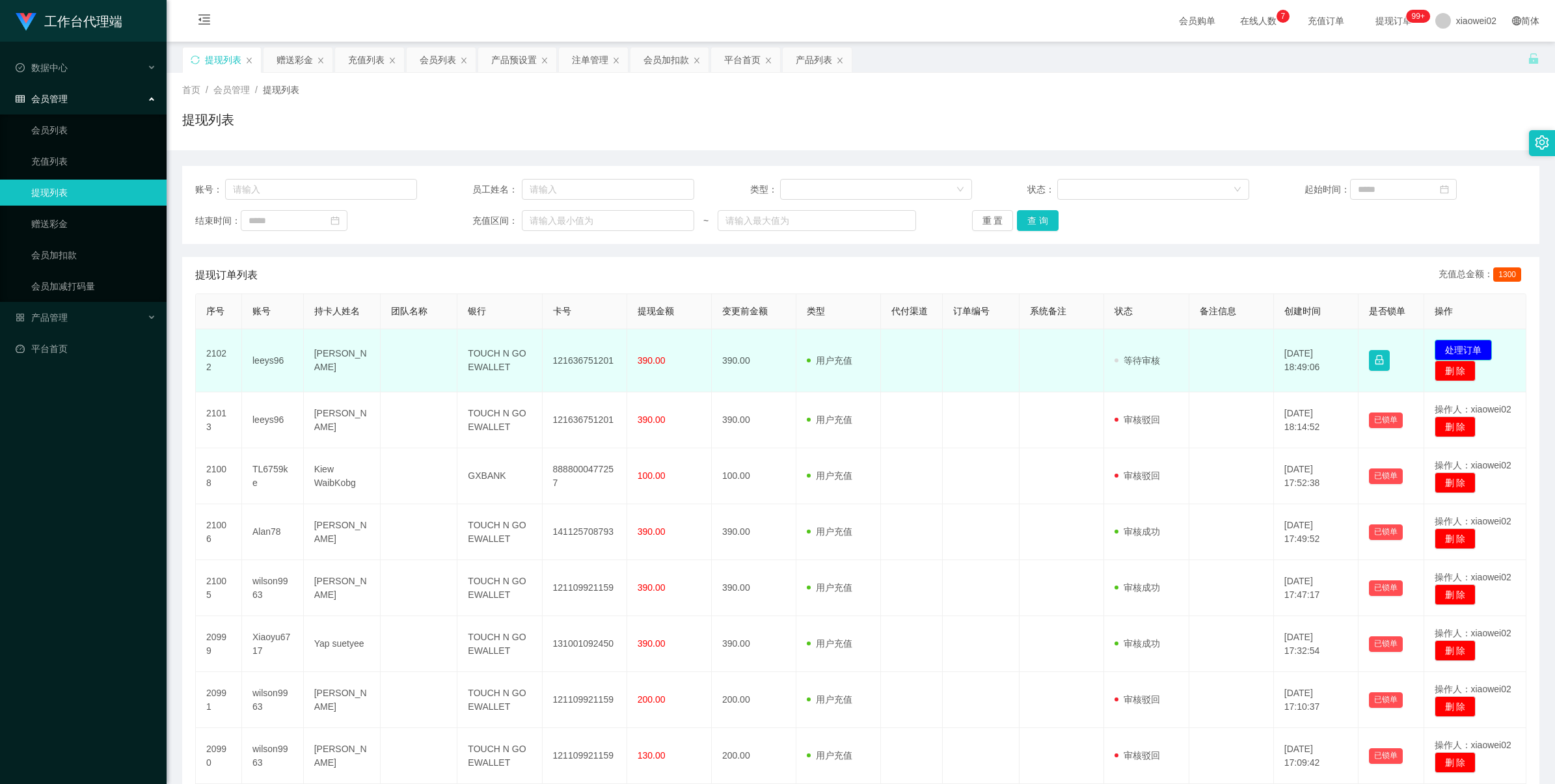
click at [1440, 348] on button "处理订单" at bounding box center [1463, 349] width 58 height 21
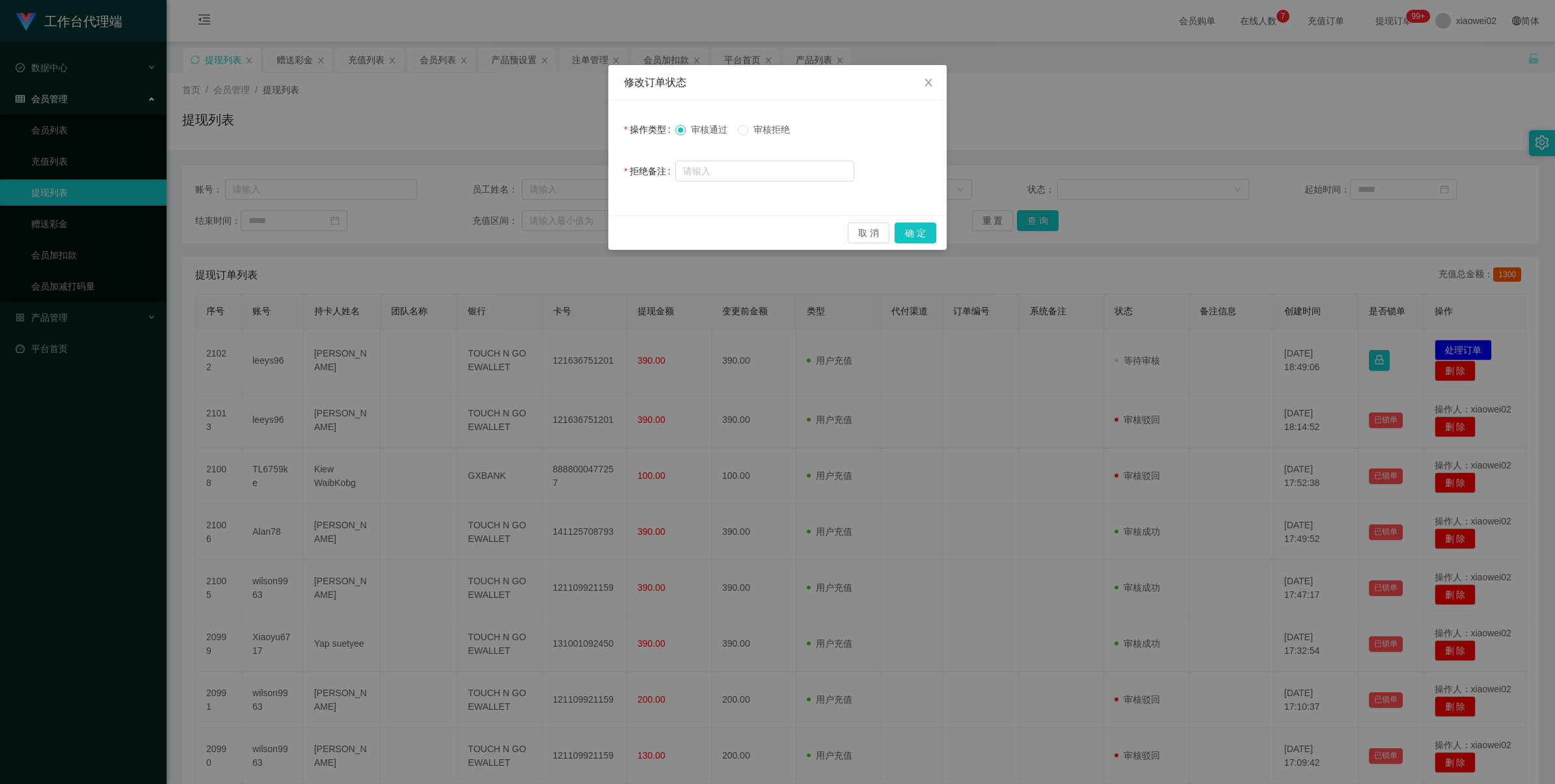
click at [763, 128] on span "审核拒绝" at bounding box center [771, 129] width 47 height 11
click at [928, 238] on button "确 定" at bounding box center [916, 232] width 42 height 21
click at [909, 232] on button "确 定" at bounding box center [916, 232] width 42 height 21
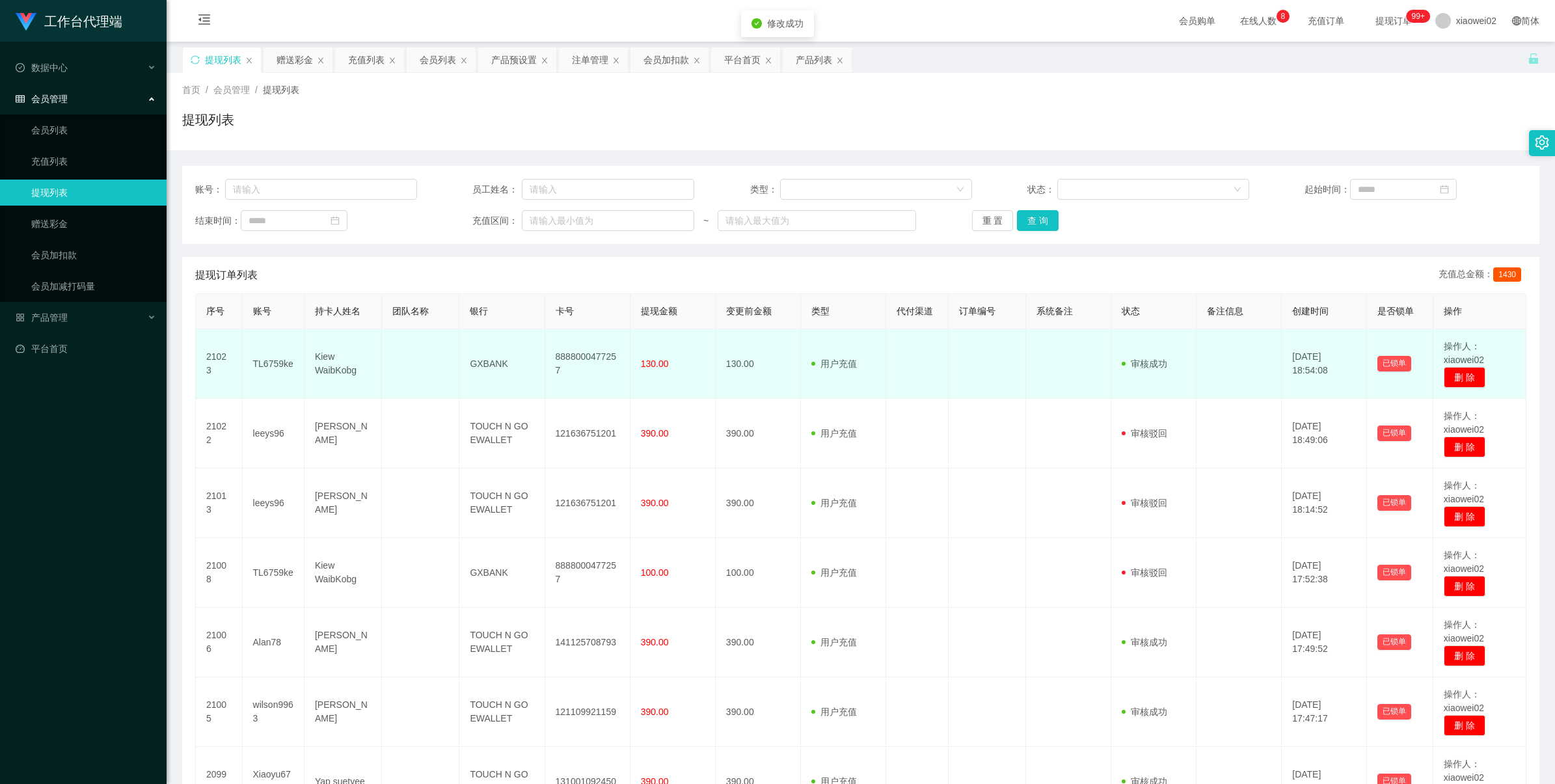
click at [576, 358] on td "8888000477257" at bounding box center [588, 364] width 85 height 70
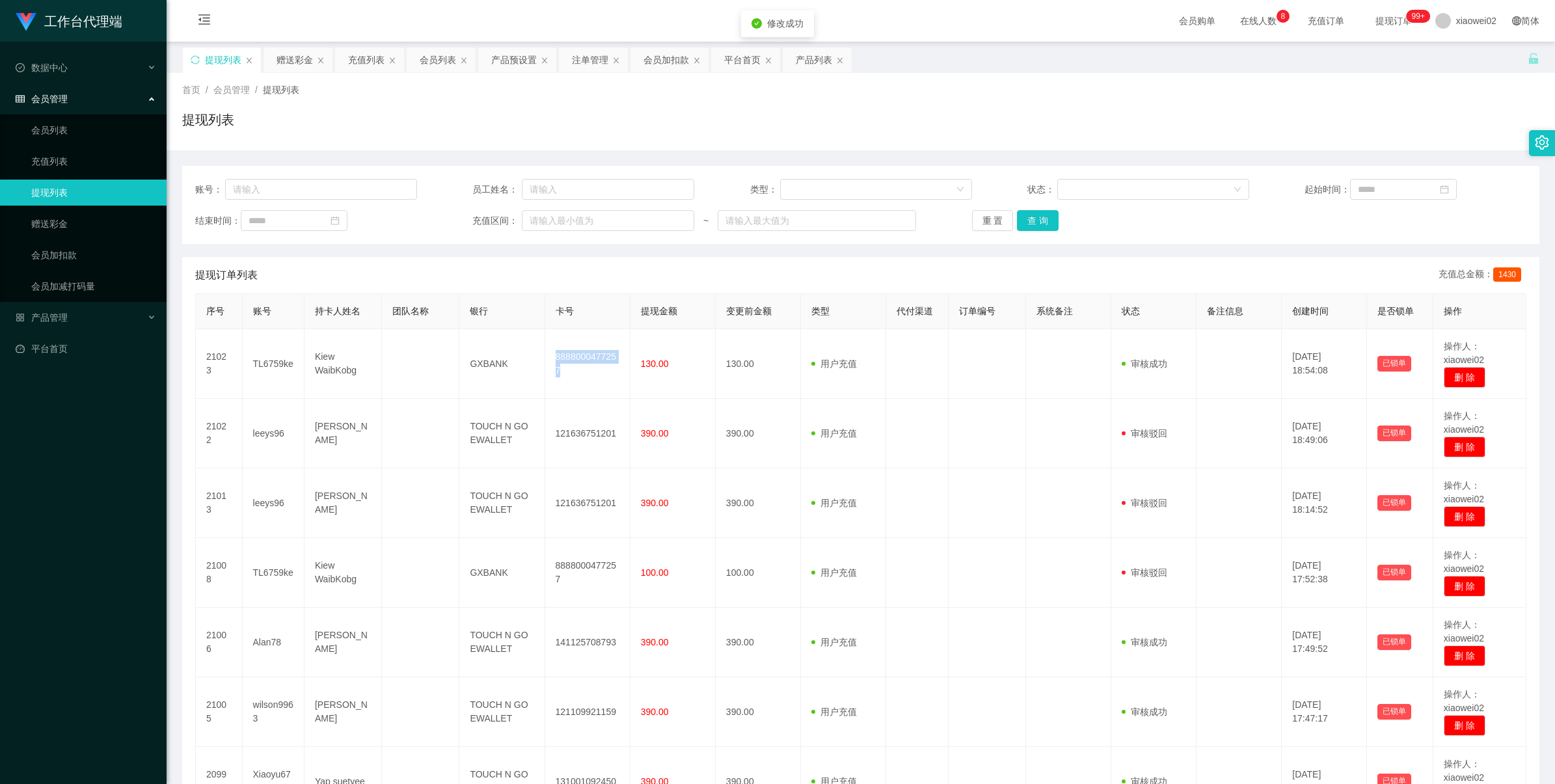
copy td "8888000477257"
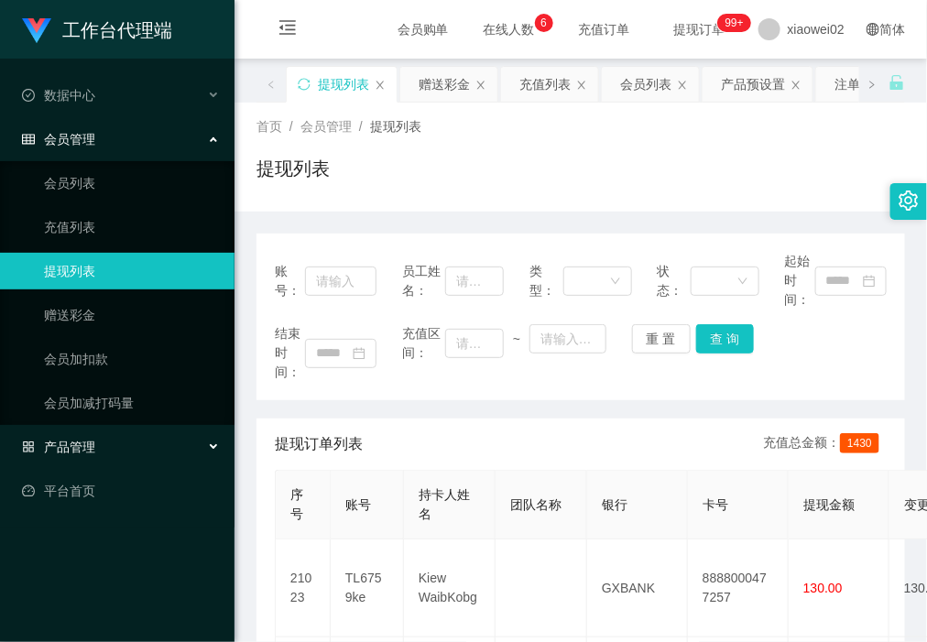
click at [110, 445] on div "产品管理" at bounding box center [117, 447] width 235 height 37
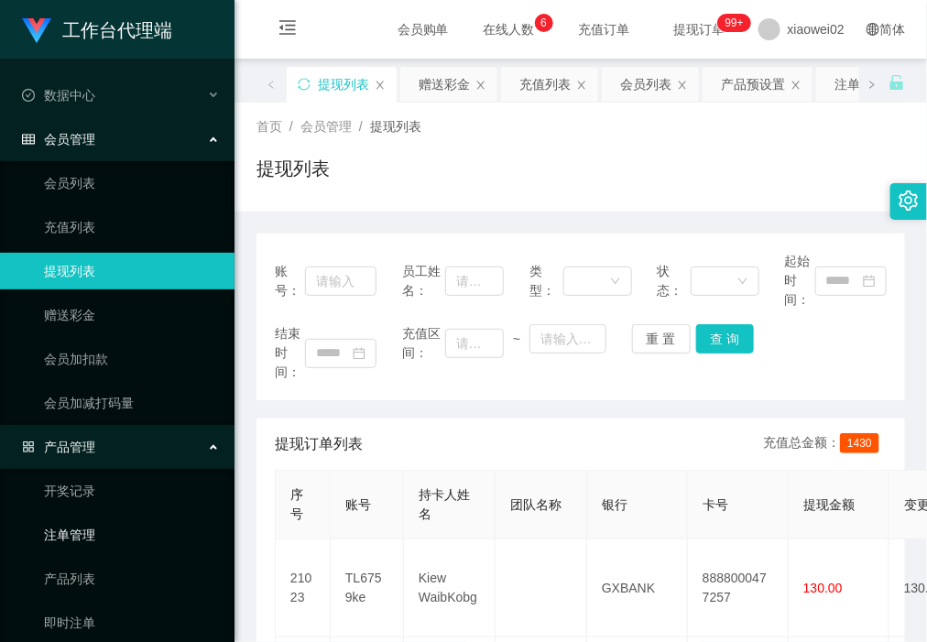
scroll to position [105, 0]
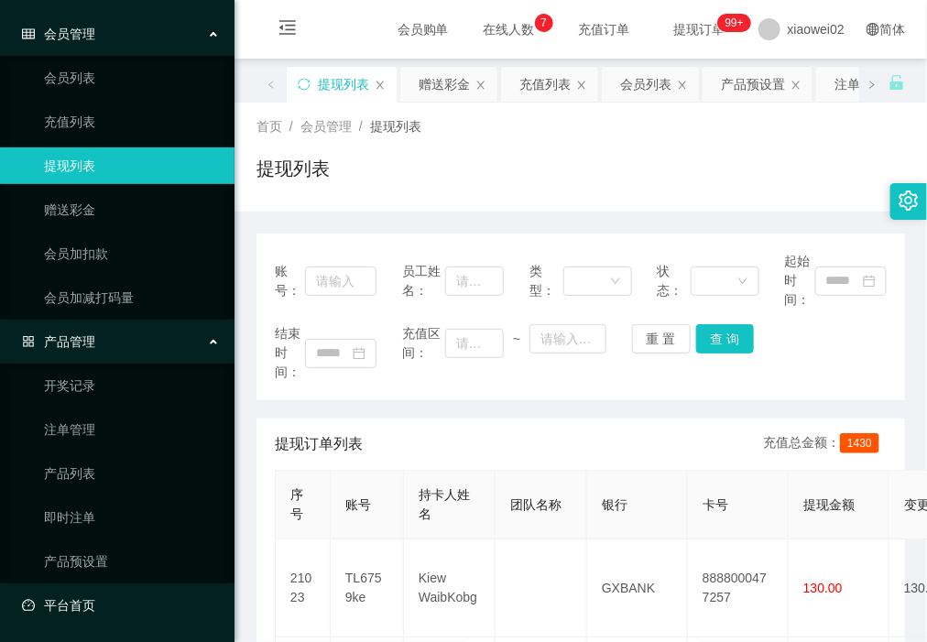
click at [84, 601] on link "平台首页" at bounding box center [121, 605] width 198 height 37
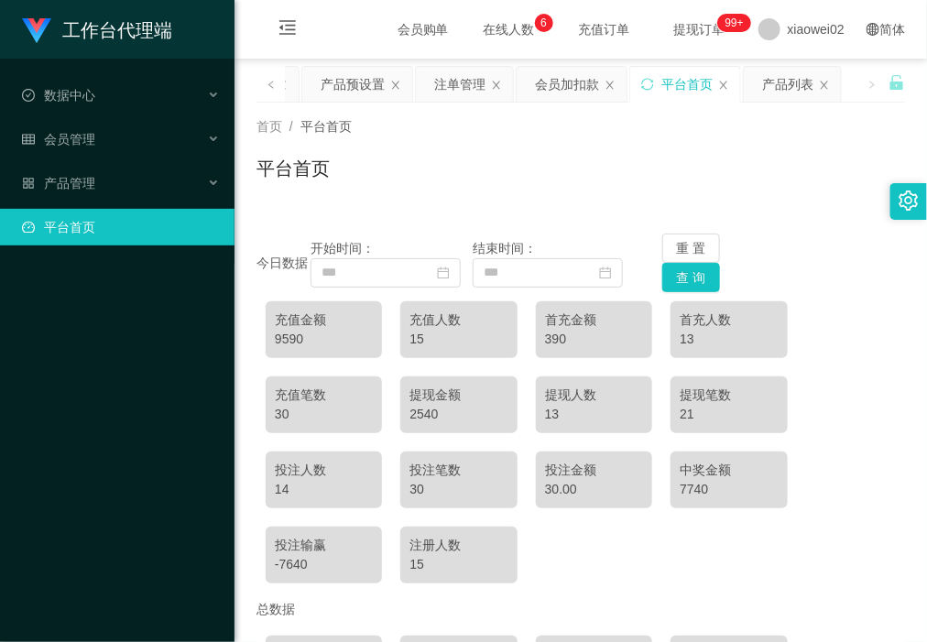
click at [35, 325] on div "工作台代理端 数据中心 会员管理 产品管理 平台首页" at bounding box center [117, 321] width 235 height 642
